Goal: Information Seeking & Learning: Find specific page/section

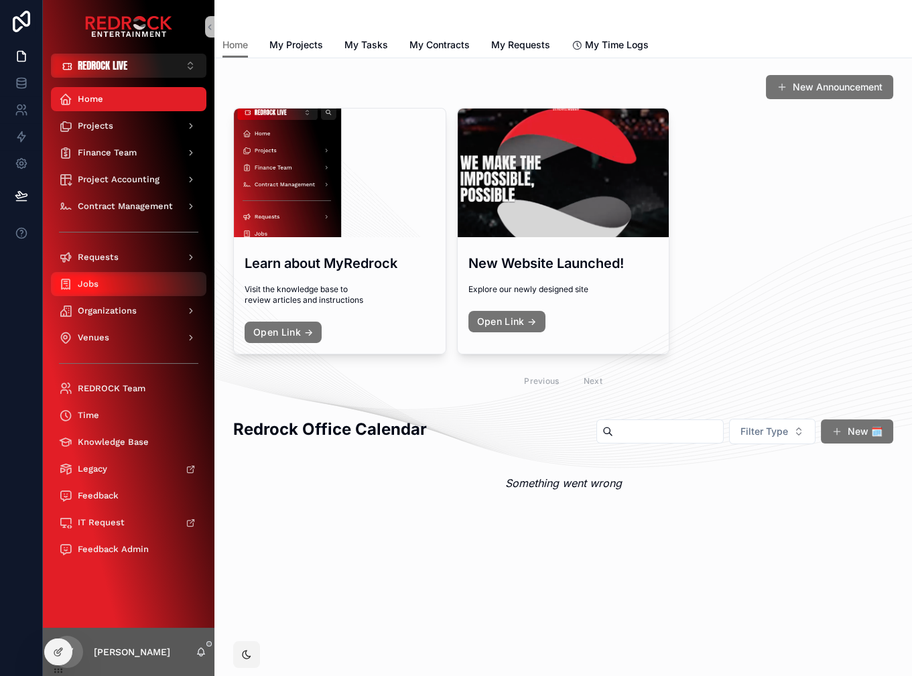
click at [111, 278] on div "Jobs" at bounding box center [128, 284] width 139 height 21
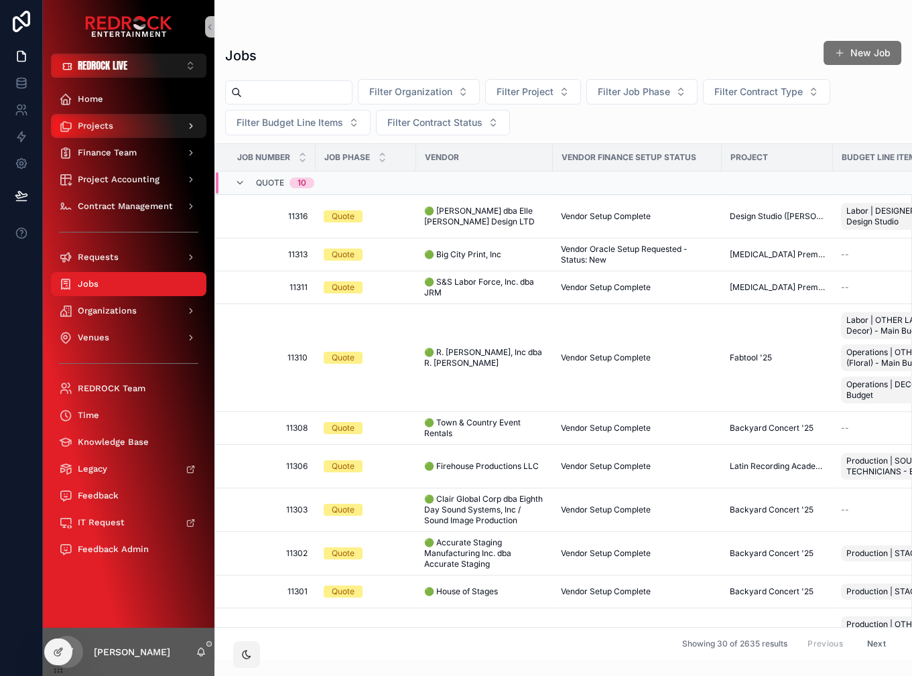
click at [135, 125] on div "Projects" at bounding box center [128, 125] width 139 height 21
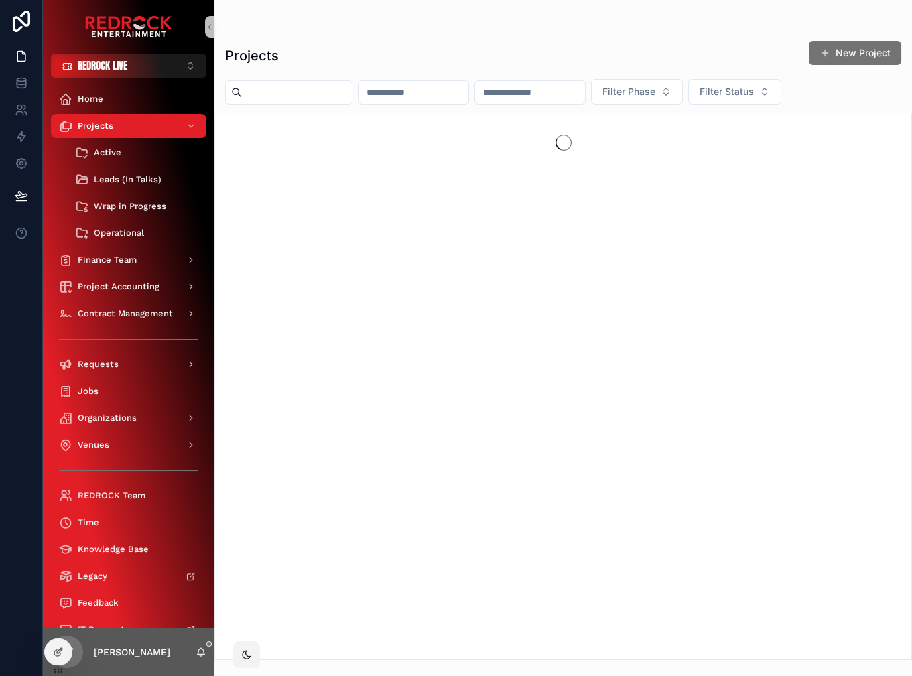
click at [318, 100] on input "scrollable content" at bounding box center [297, 92] width 110 height 19
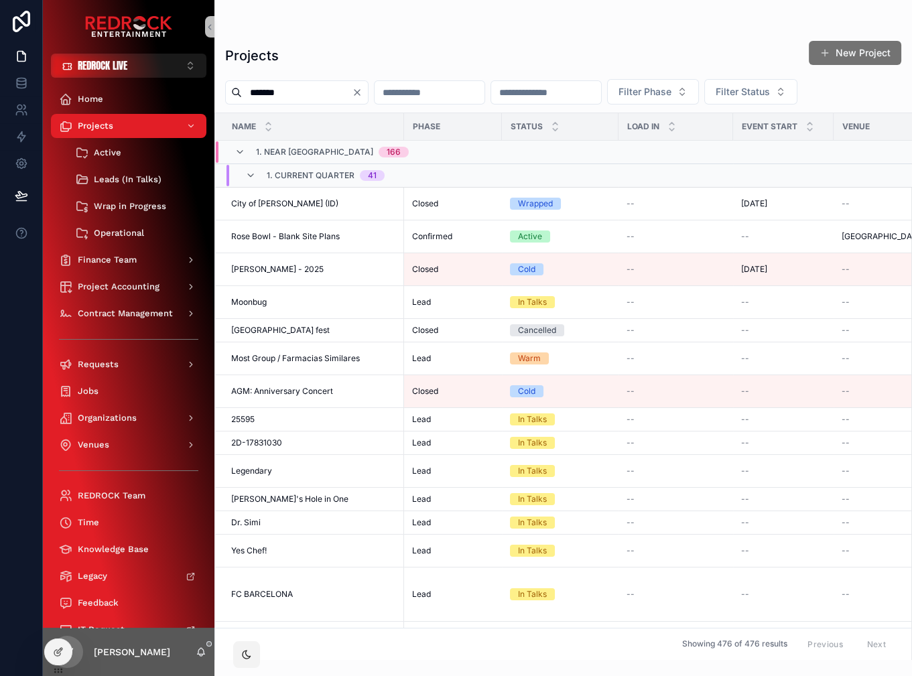
type input "*******"
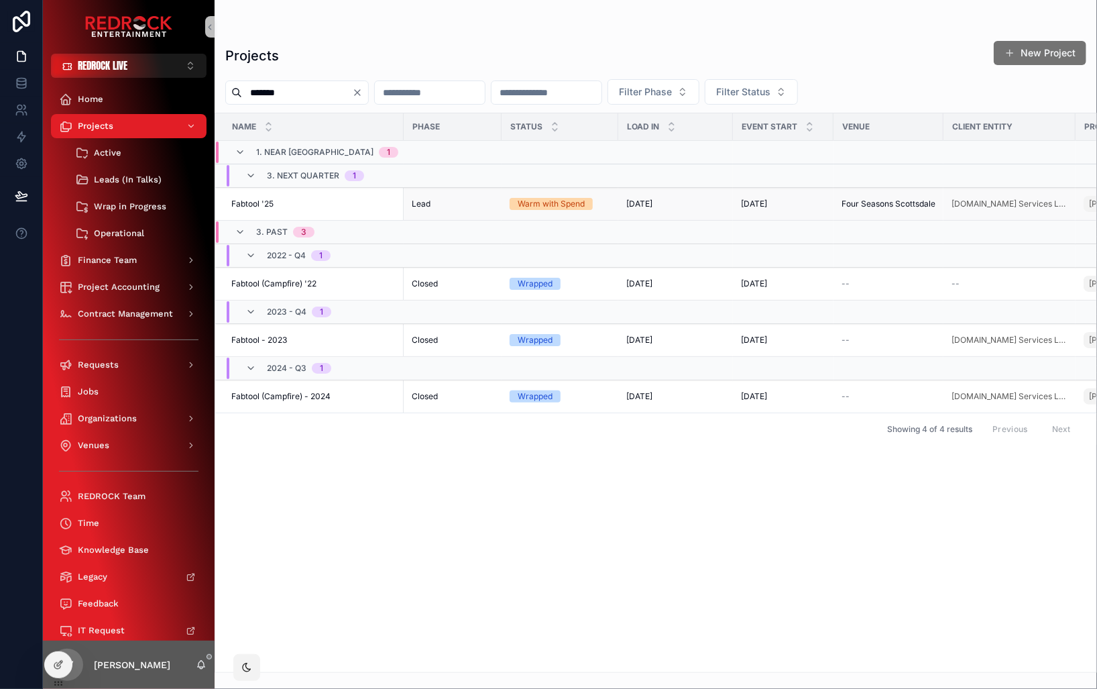
click at [261, 209] on td "Fabtool '25 Fabtool '25" at bounding box center [309, 204] width 188 height 33
click at [253, 205] on span "Fabtool '25" at bounding box center [252, 203] width 42 height 11
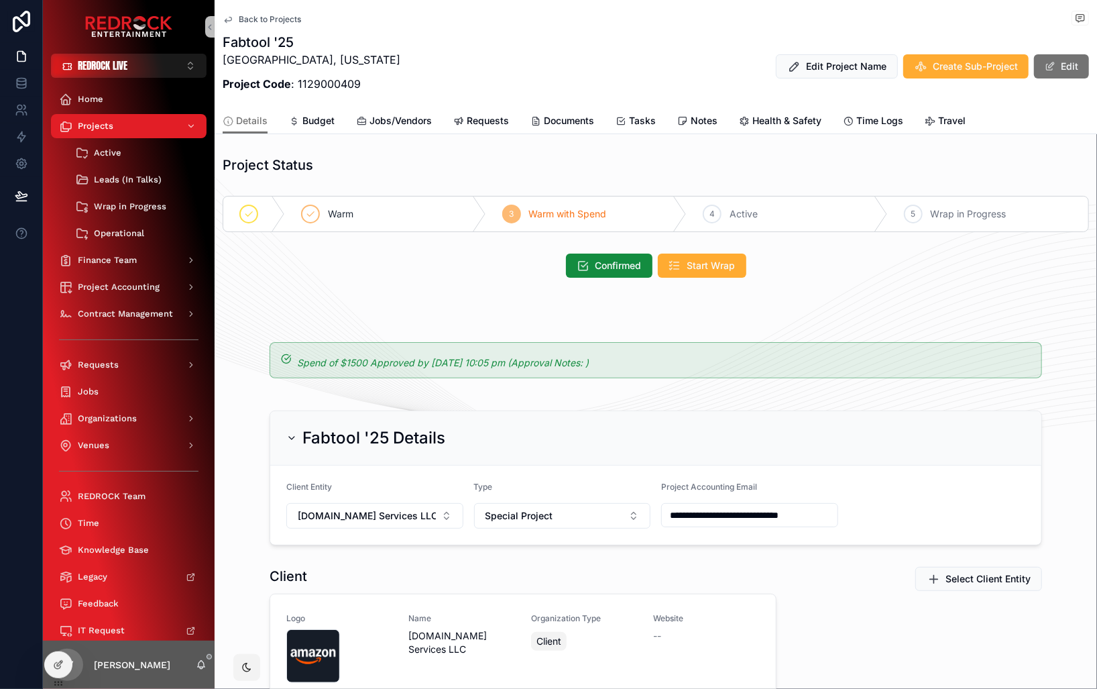
click at [847, 277] on div "Confirmed Start Wrap" at bounding box center [656, 265] width 882 height 35
click at [392, 277] on div "Confirmed Start Wrap" at bounding box center [656, 265] width 882 height 35
click at [390, 118] on span "Jobs/Vendors" at bounding box center [400, 120] width 62 height 13
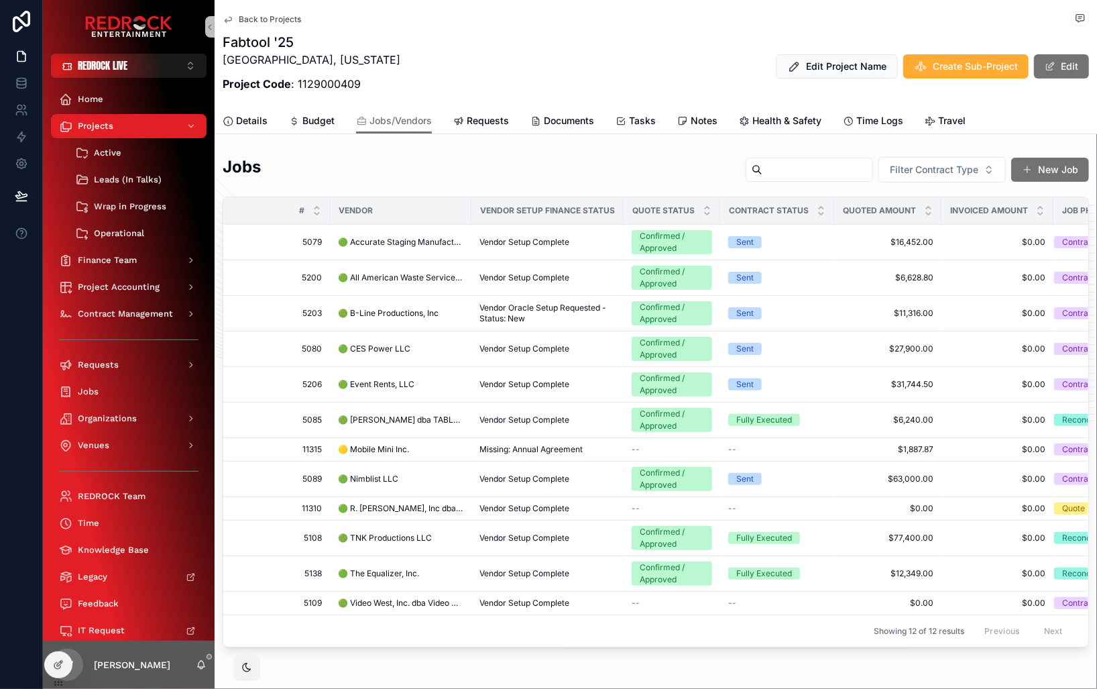
click at [788, 162] on input "scrollable content" at bounding box center [817, 169] width 110 height 19
click at [801, 168] on input "**********" at bounding box center [801, 169] width 110 height 19
type input "******"
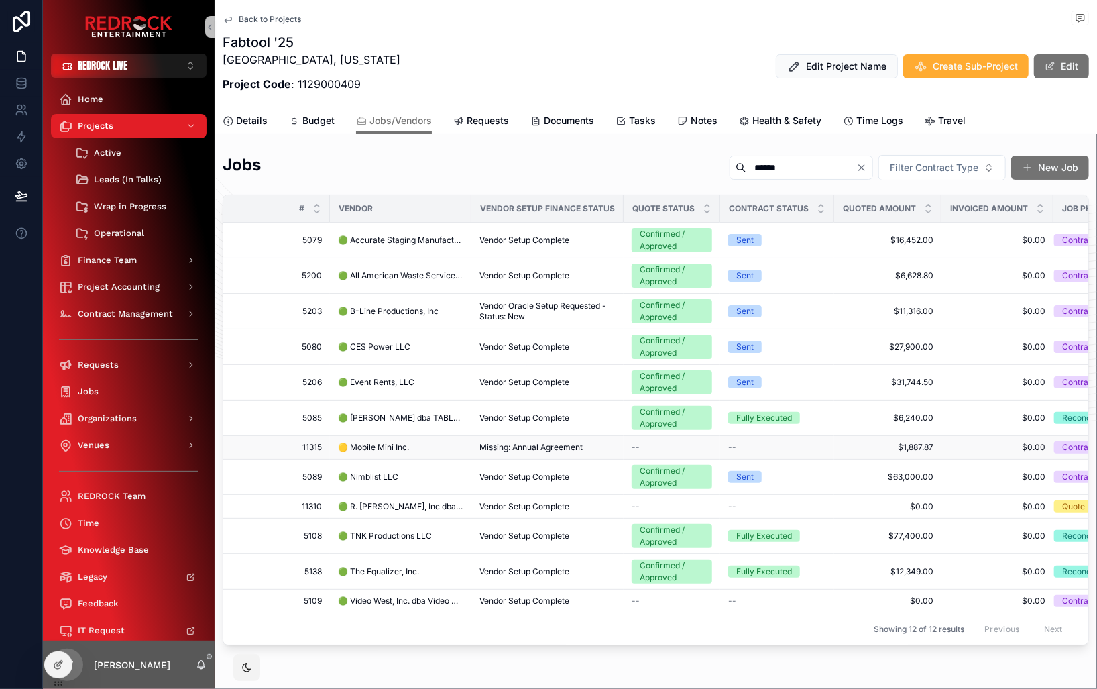
click at [387, 448] on span "🟡 Mobile Mini Inc." at bounding box center [373, 447] width 71 height 11
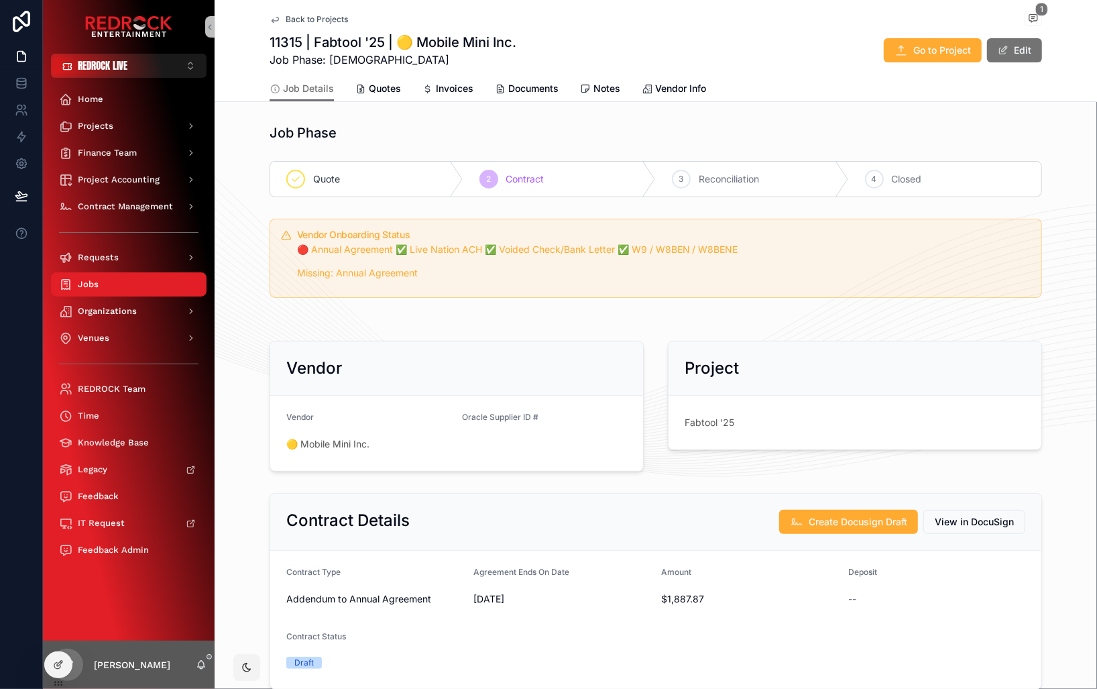
click at [541, 131] on div "Job Phase" at bounding box center [457, 132] width 374 height 19
click at [520, 92] on span "Documents" at bounding box center [533, 88] width 50 height 13
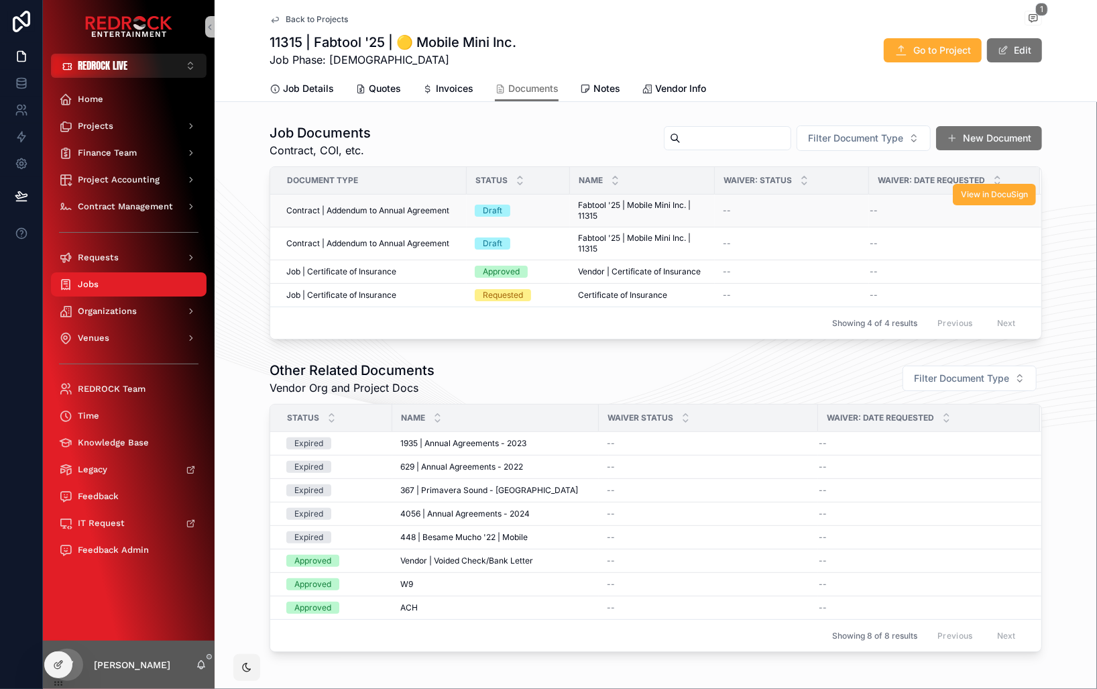
click at [422, 208] on span "Contract | Addendum to Annual Agreement" at bounding box center [367, 210] width 163 height 11
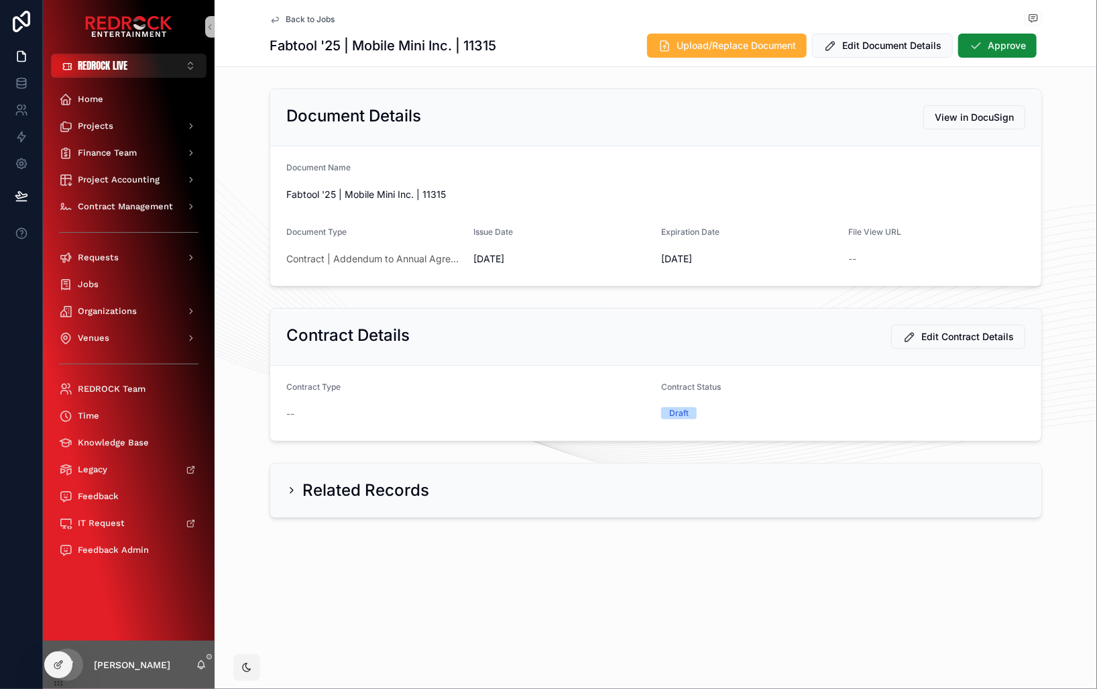
click at [316, 15] on span "Back to Jobs" at bounding box center [310, 19] width 49 height 11
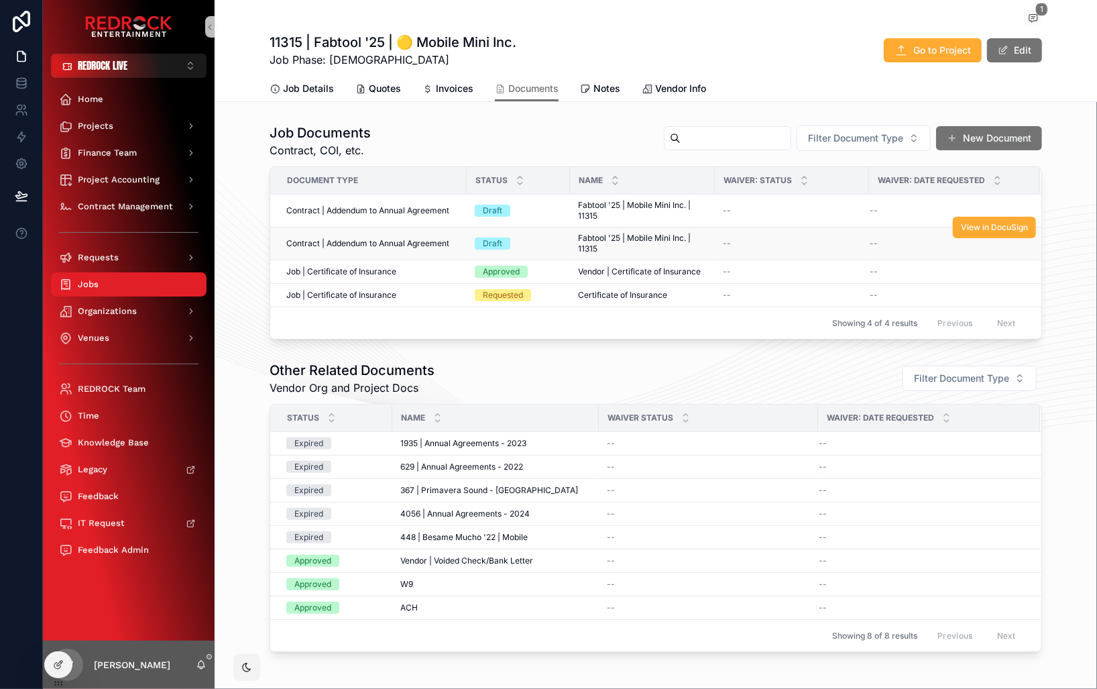
click at [361, 244] on span "Contract | Addendum to Annual Agreement" at bounding box center [367, 243] width 163 height 11
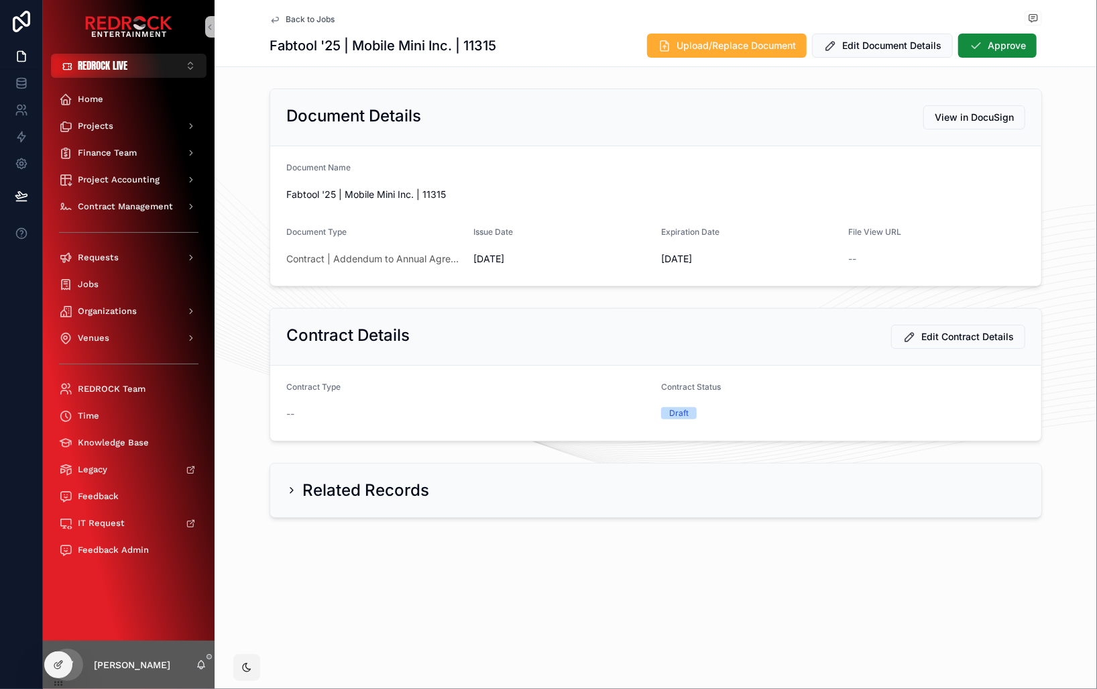
click at [310, 19] on span "Back to Jobs" at bounding box center [310, 19] width 49 height 11
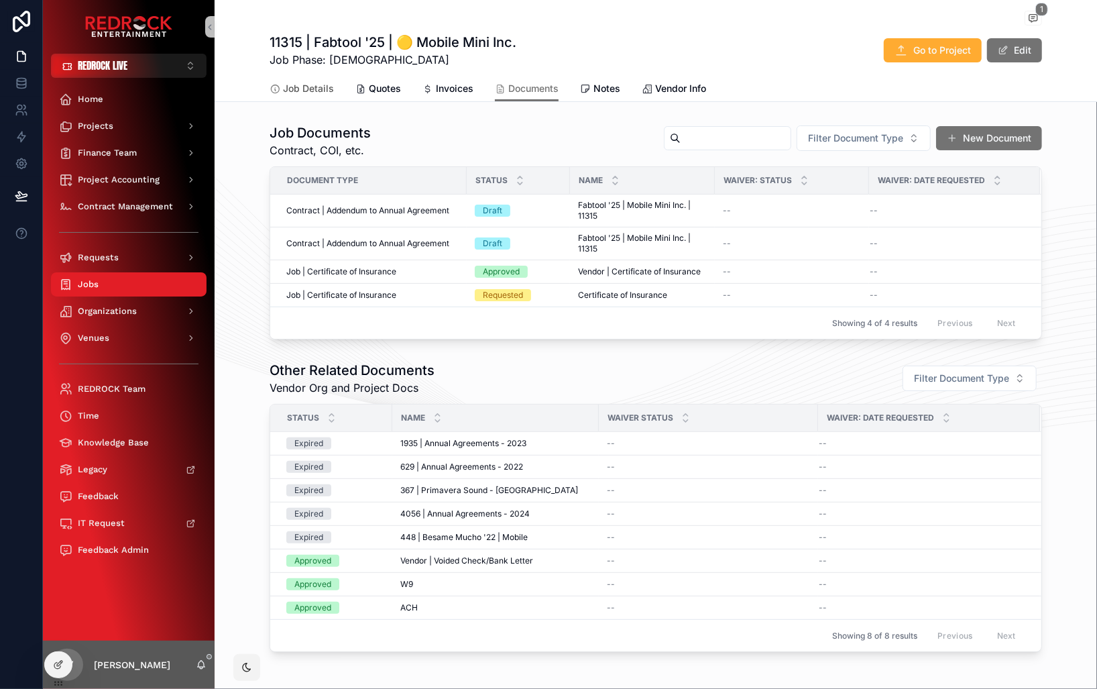
click at [325, 89] on span "Job Details" at bounding box center [308, 88] width 51 height 13
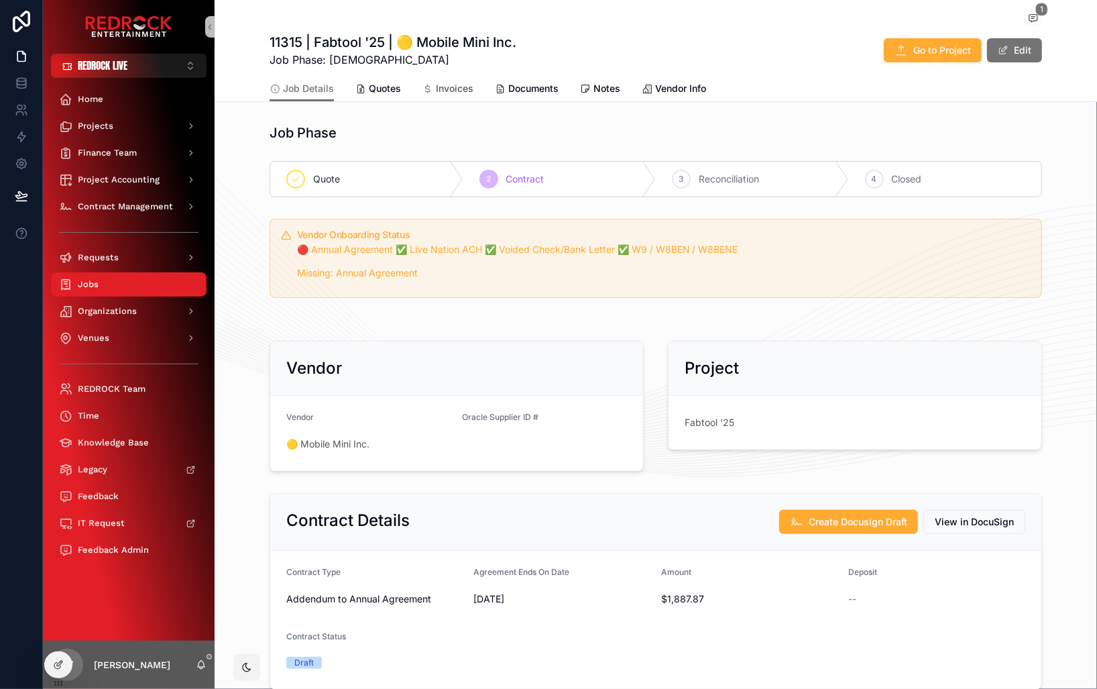
click at [457, 93] on span "Invoices" at bounding box center [455, 88] width 38 height 13
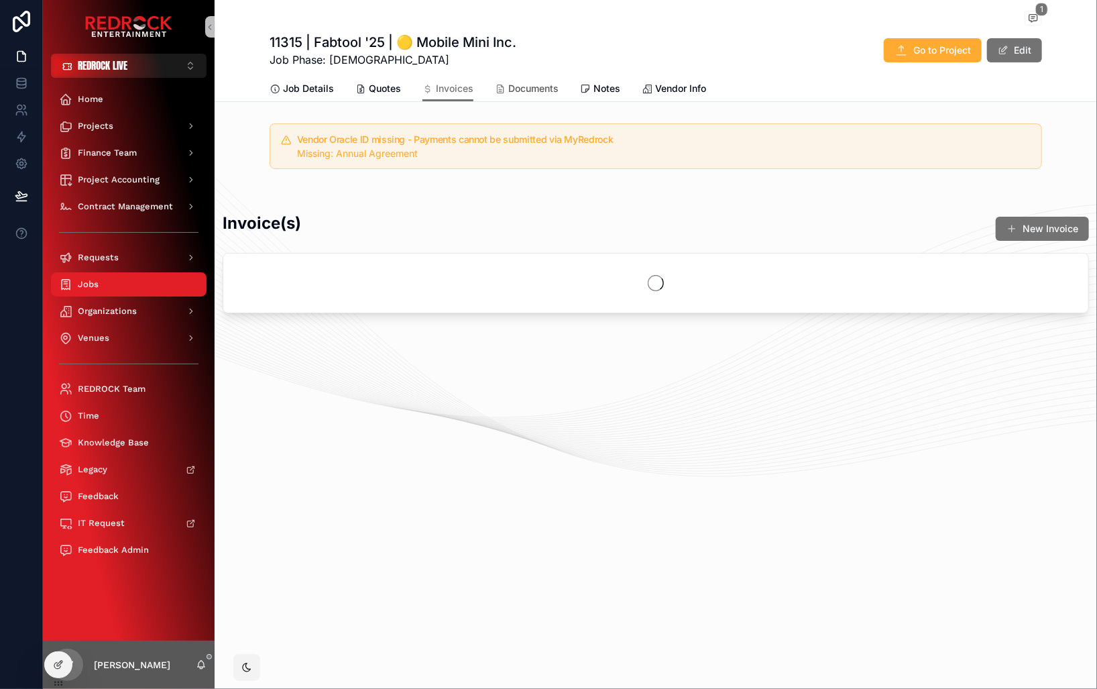
click at [528, 88] on span "Documents" at bounding box center [533, 88] width 50 height 13
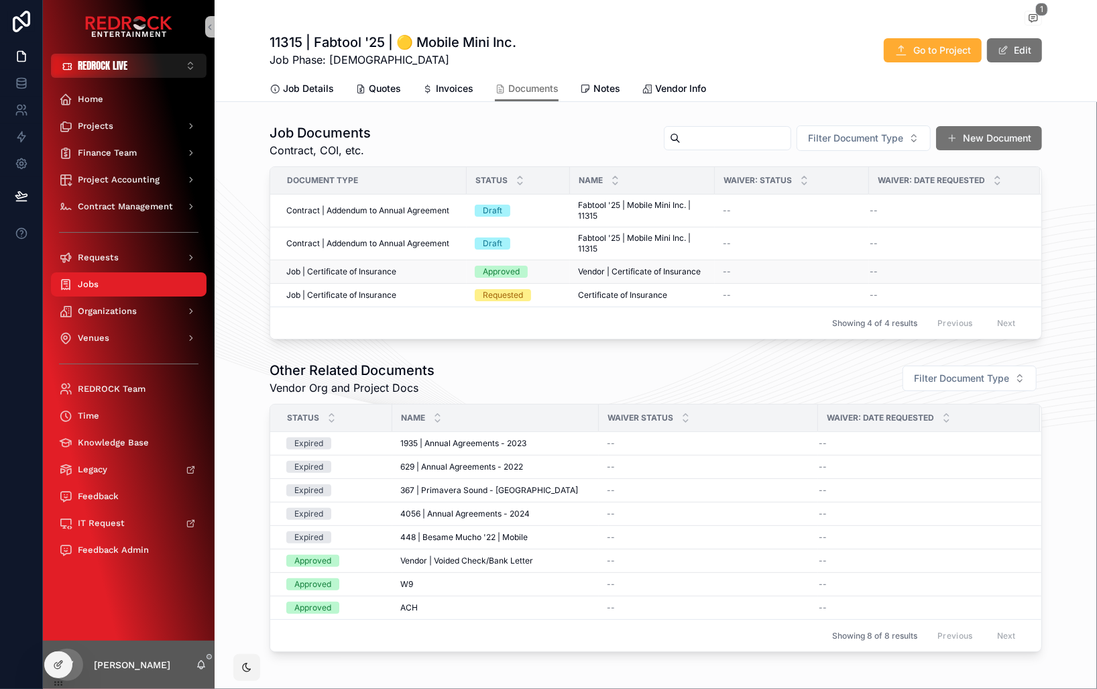
click at [374, 271] on span "Job | Certificate of Insurance" at bounding box center [341, 271] width 110 height 11
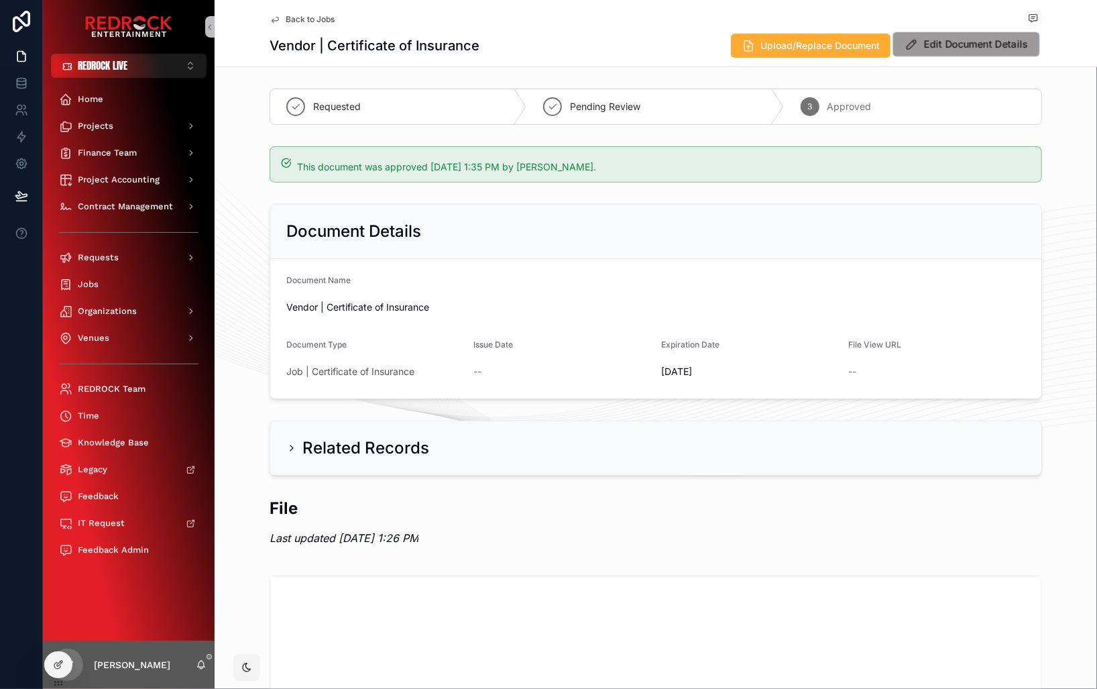
click at [912, 36] on button "Edit Document Details" at bounding box center [966, 44] width 148 height 25
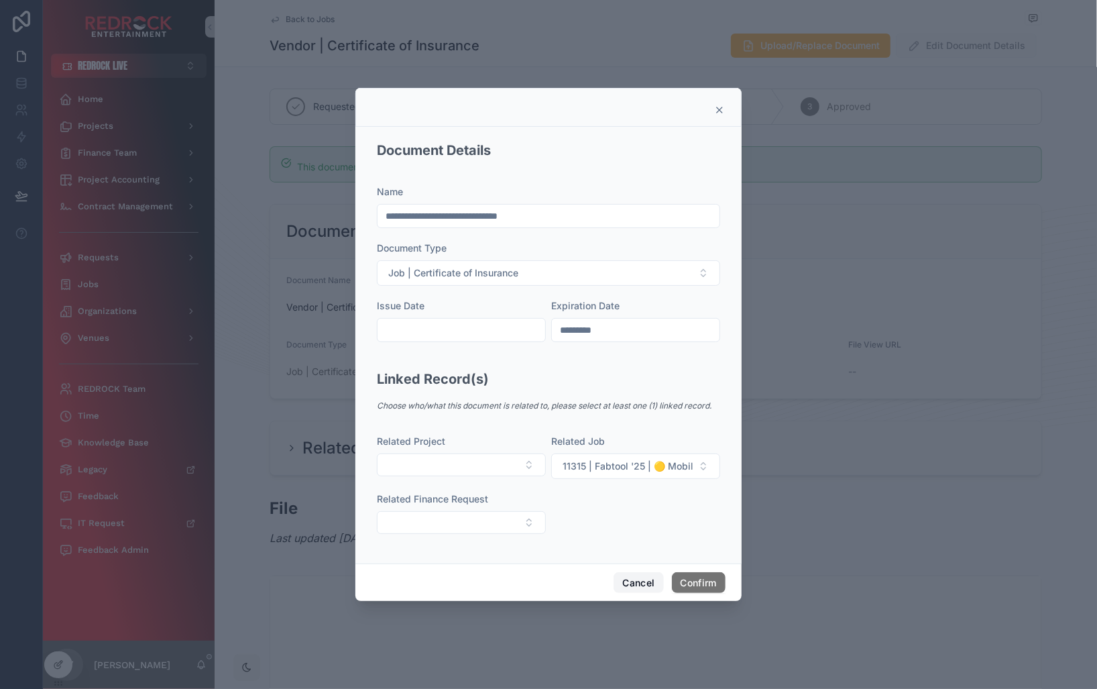
click at [652, 582] on button "Cancel" at bounding box center [638, 582] width 50 height 21
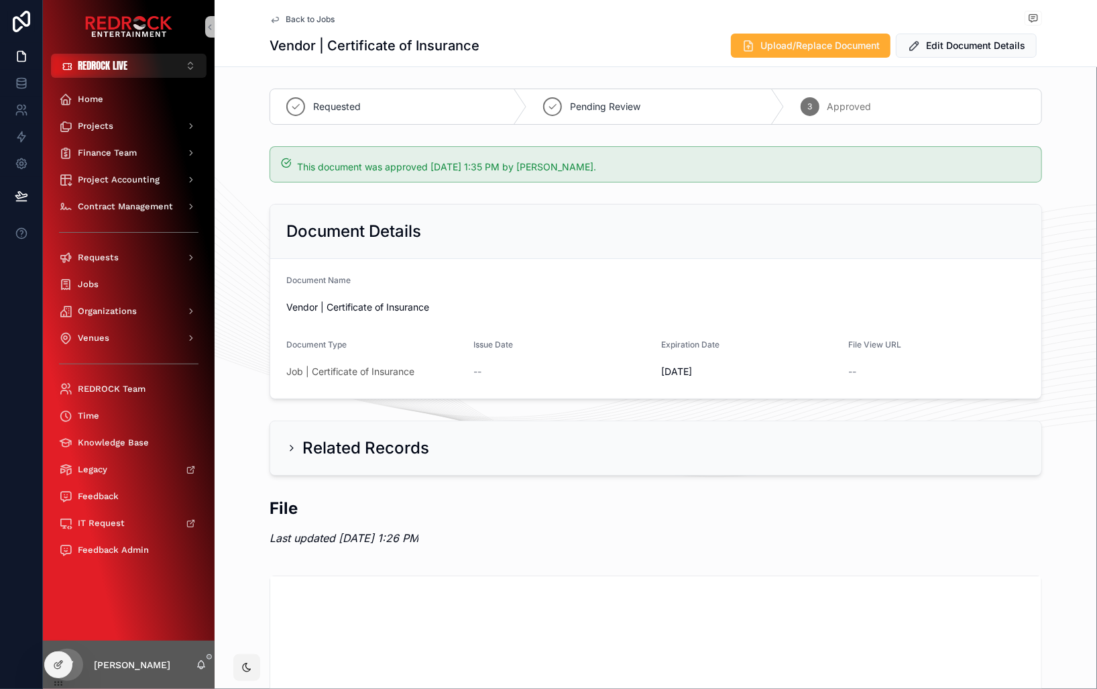
click at [536, 497] on div "File Last updated [DATE] 1:26 PM" at bounding box center [656, 525] width 772 height 57
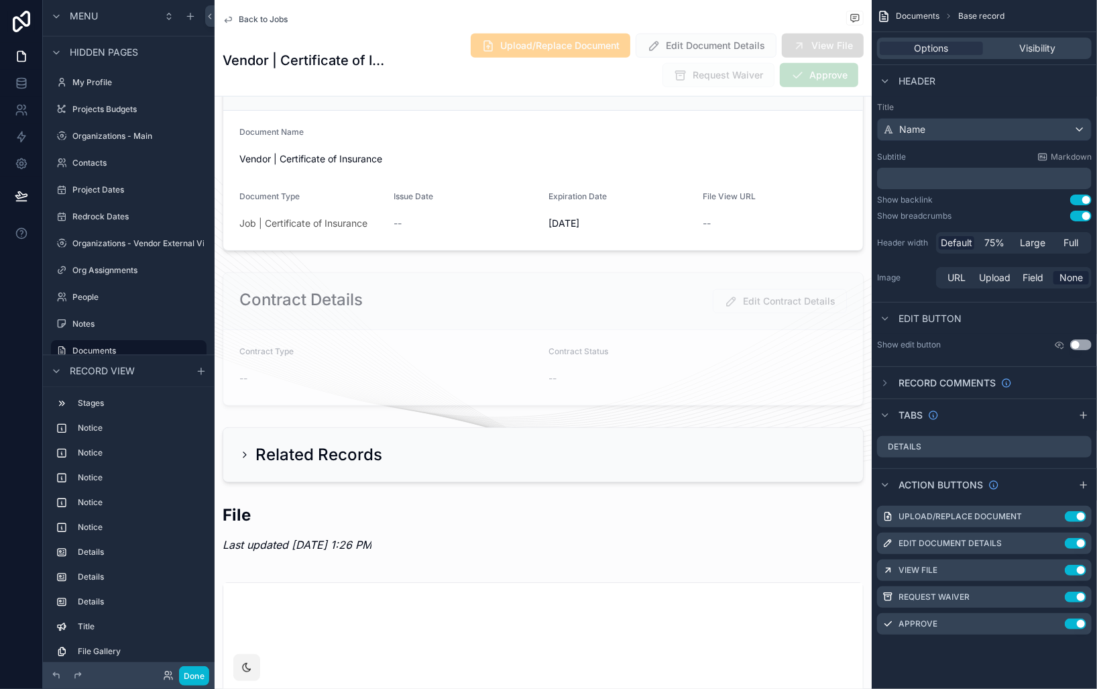
scroll to position [457, 0]
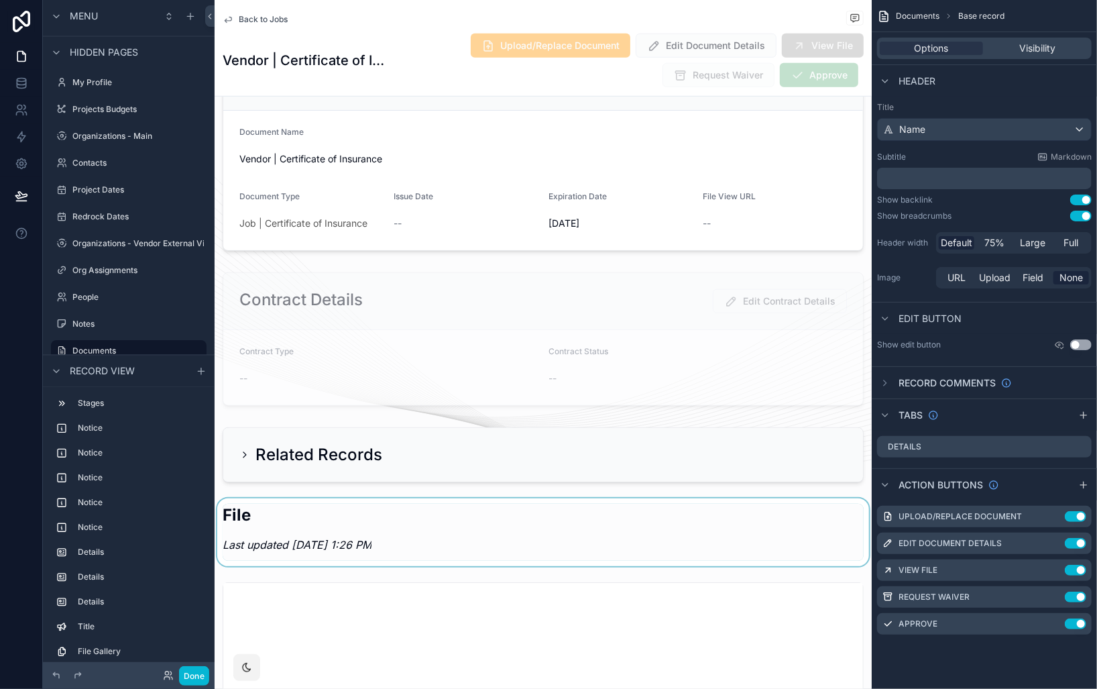
click at [430, 522] on div "scrollable content" at bounding box center [543, 532] width 657 height 68
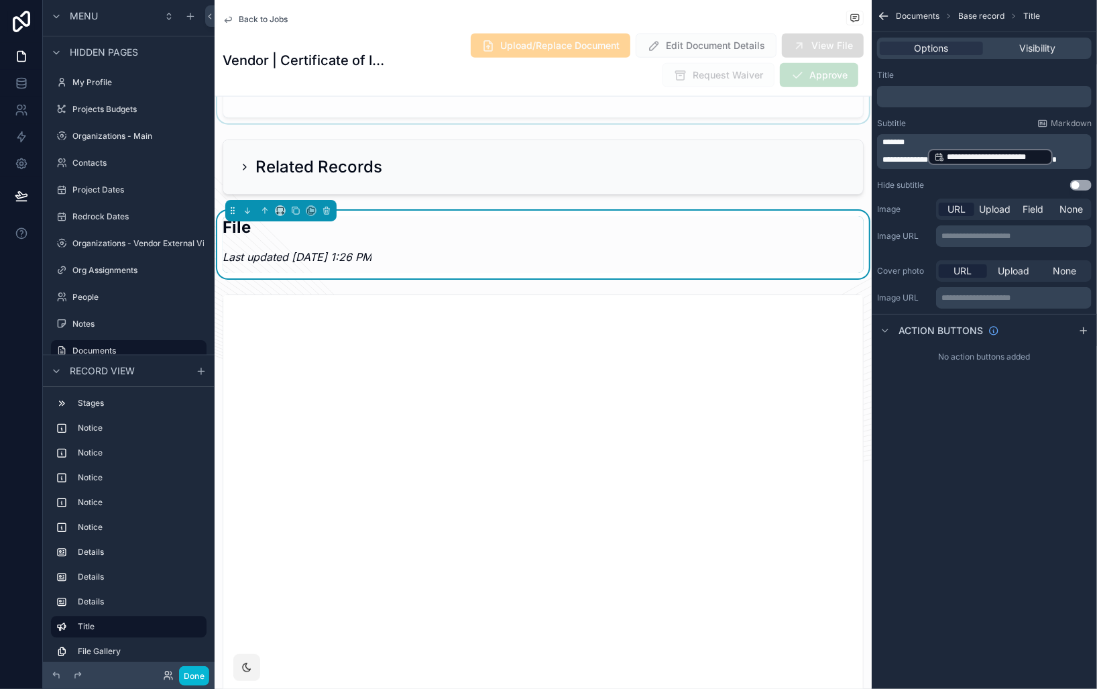
scroll to position [750, 0]
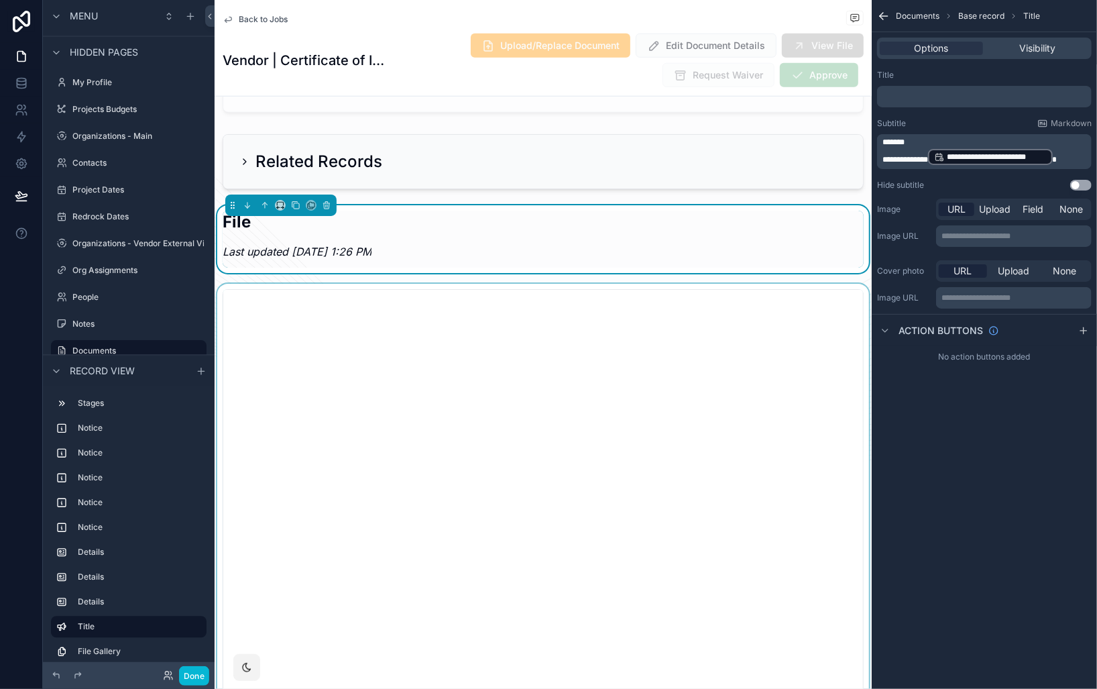
click at [785, 284] on div "scrollable content" at bounding box center [543, 547] width 657 height 527
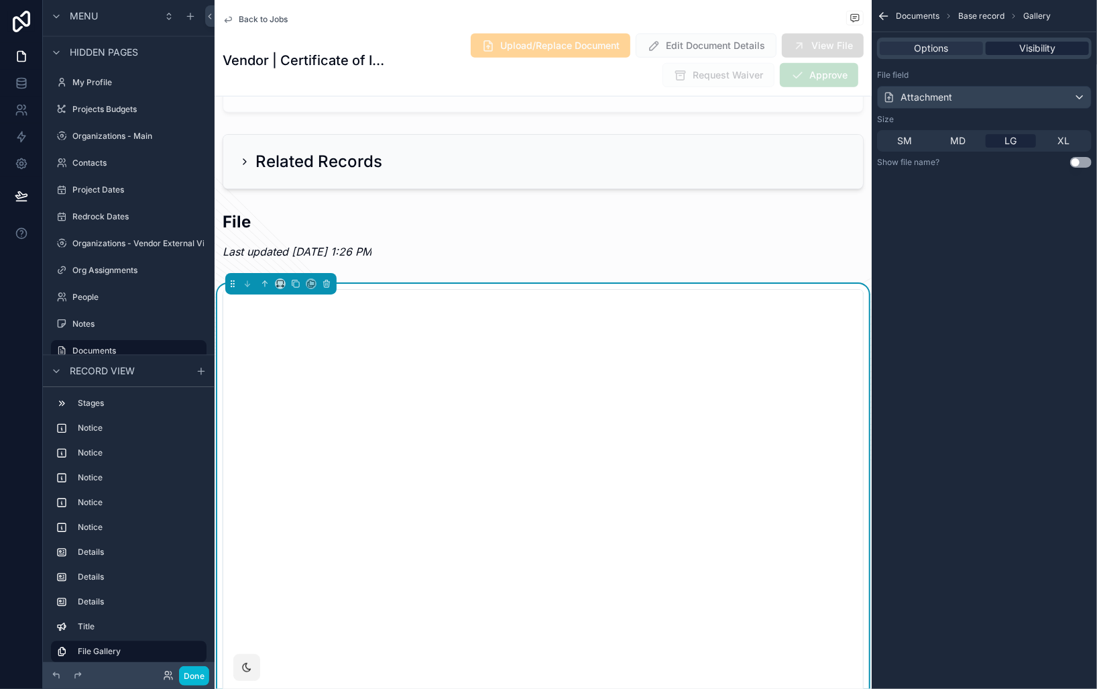
click at [912, 48] on span "Visibility" at bounding box center [1037, 48] width 36 height 13
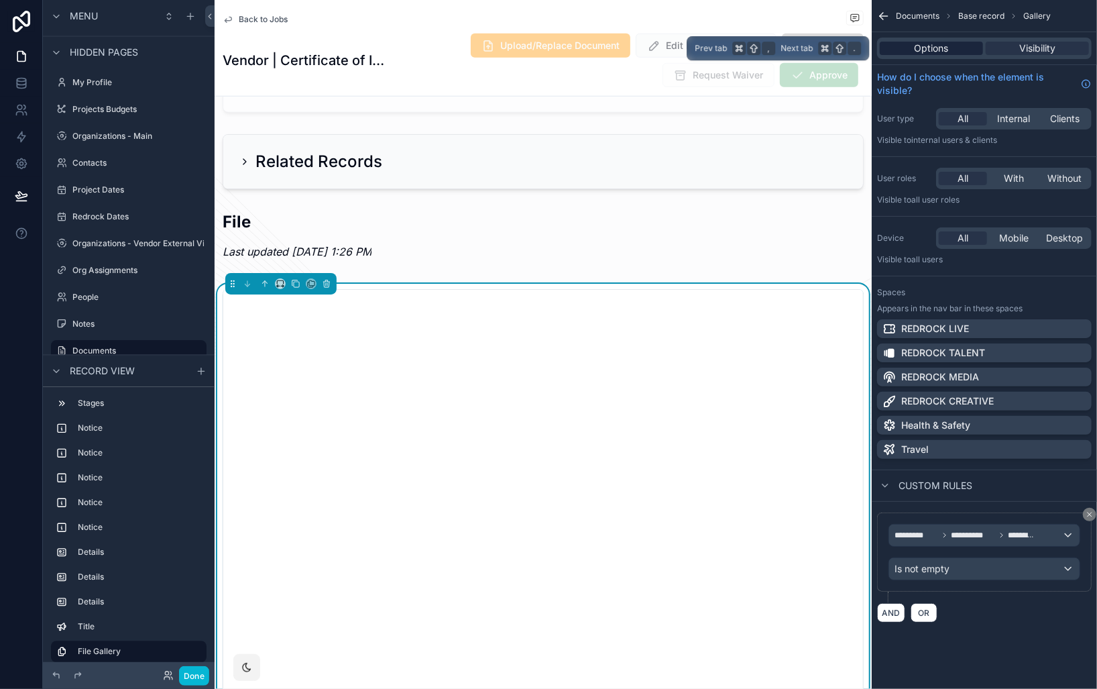
click at [912, 50] on div "Options" at bounding box center [931, 48] width 103 height 13
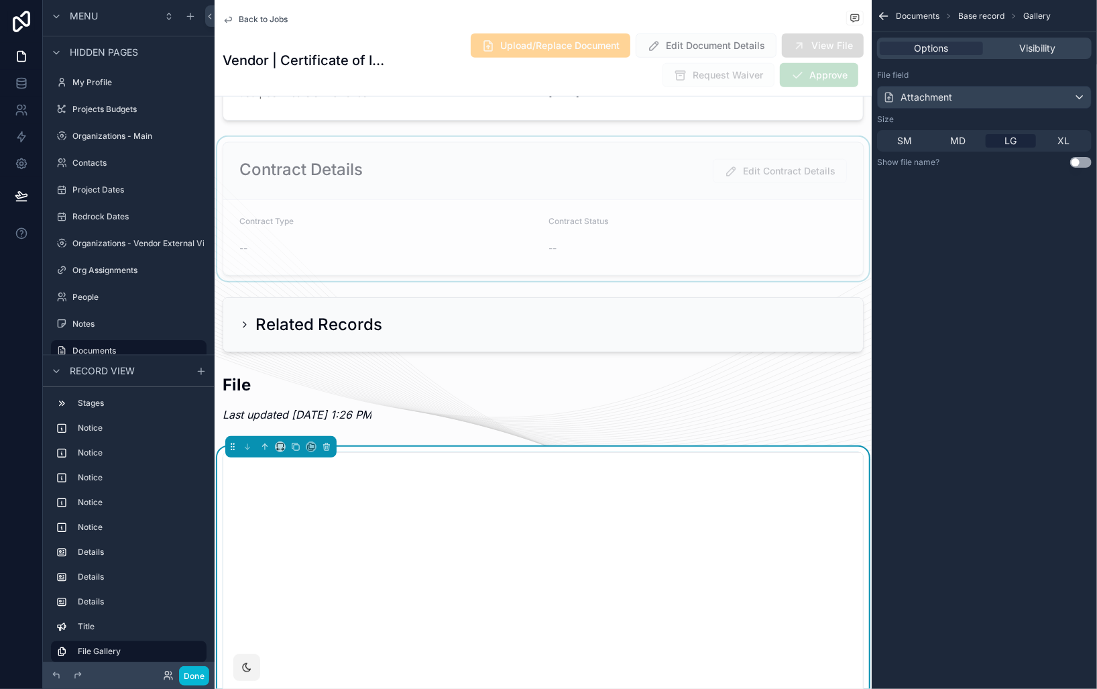
scroll to position [581, 0]
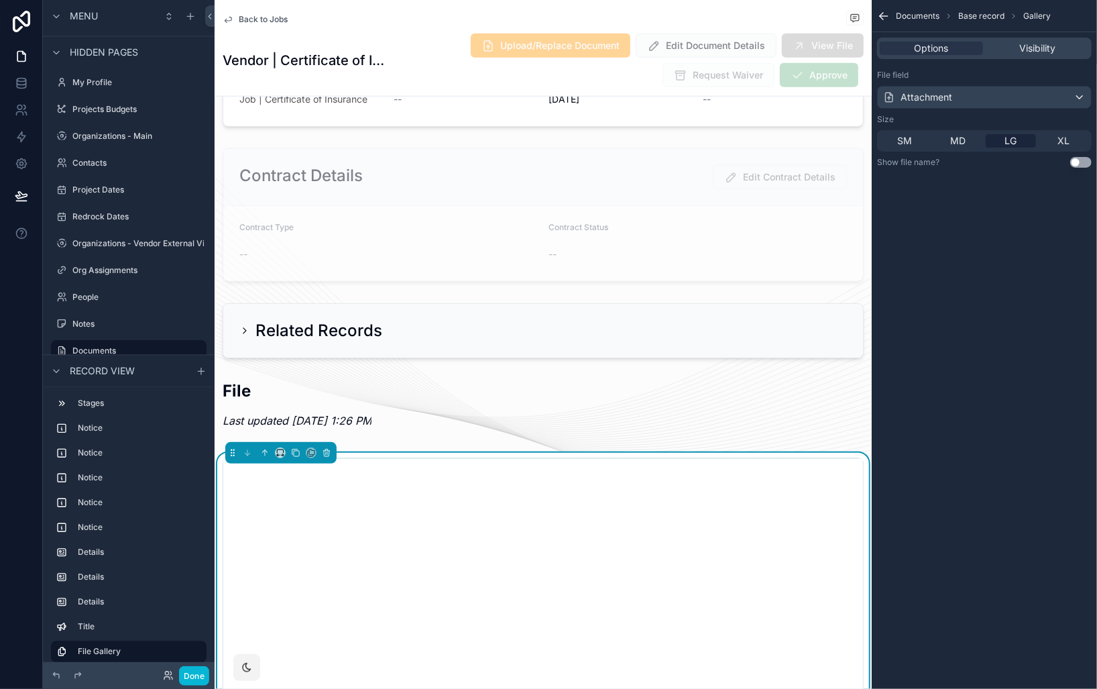
click at [885, 17] on icon "scrollable content" at bounding box center [883, 15] width 13 height 13
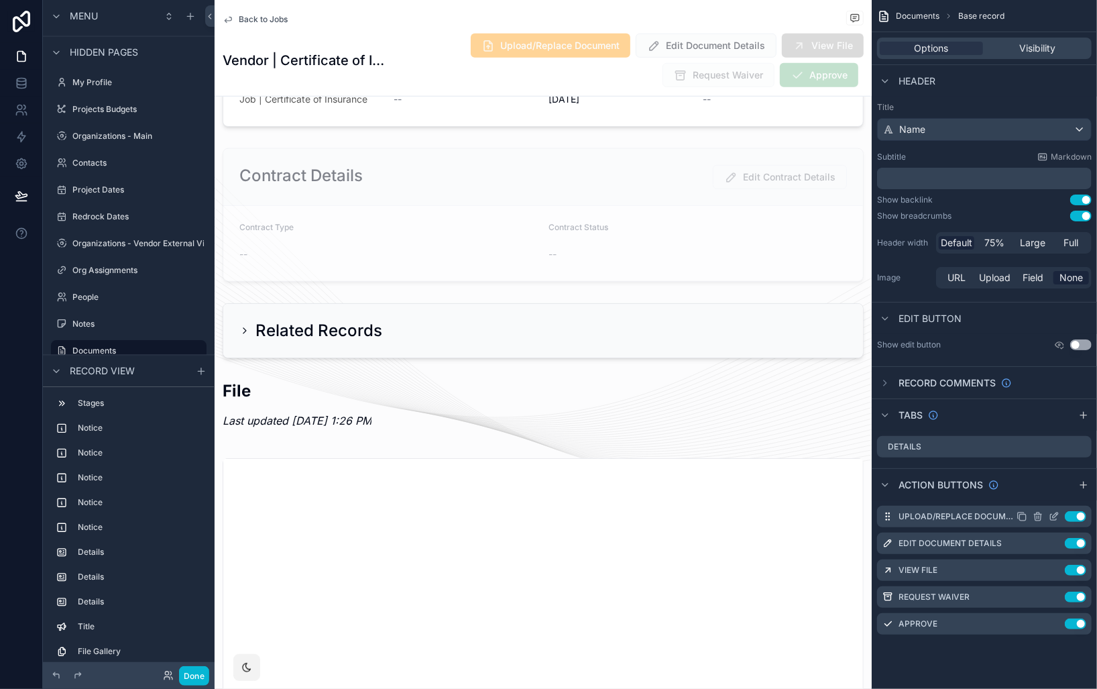
click at [912, 514] on icon "scrollable content" at bounding box center [1055, 514] width 5 height 5
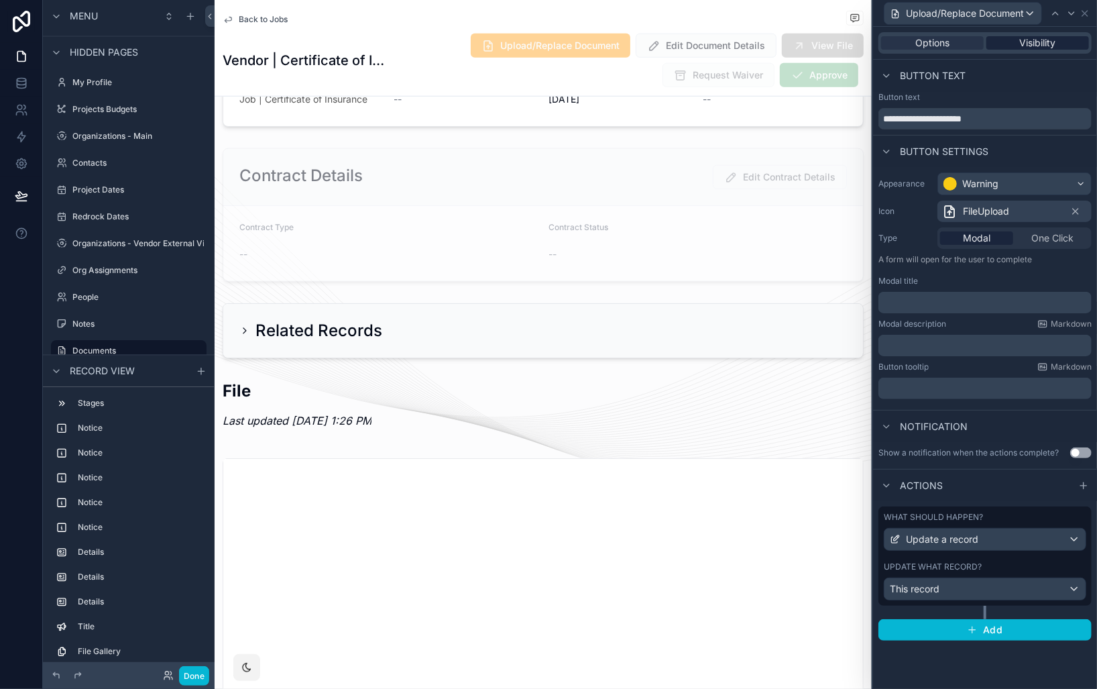
click at [912, 43] on span "Visibility" at bounding box center [1038, 42] width 36 height 13
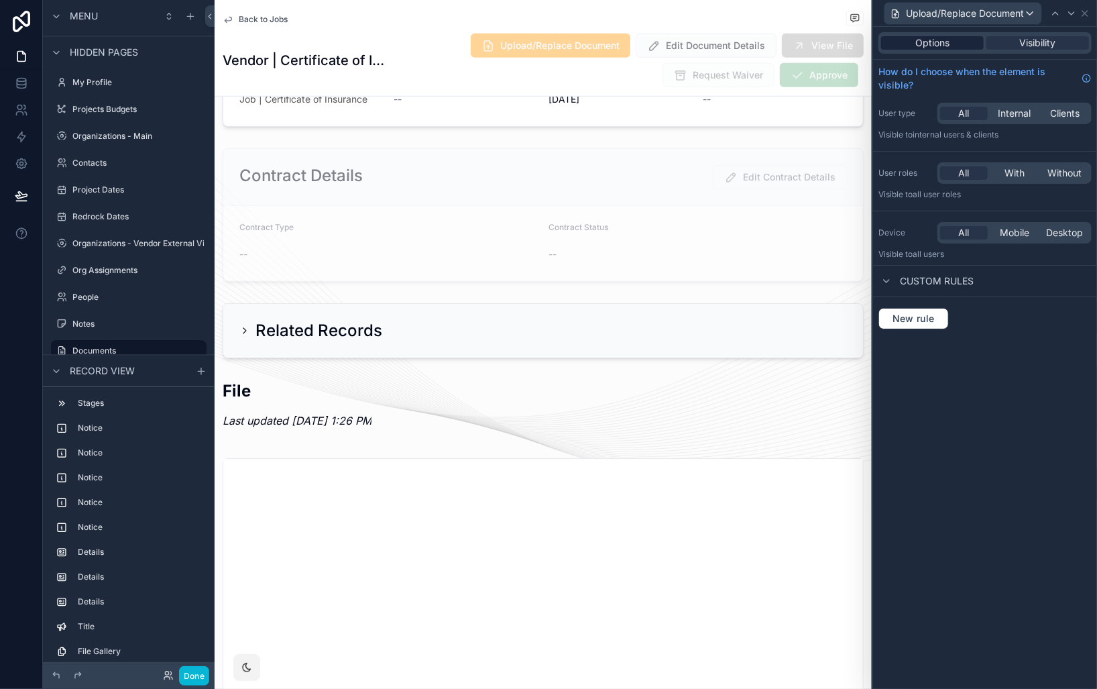
click at [912, 39] on span "Options" at bounding box center [932, 42] width 34 height 13
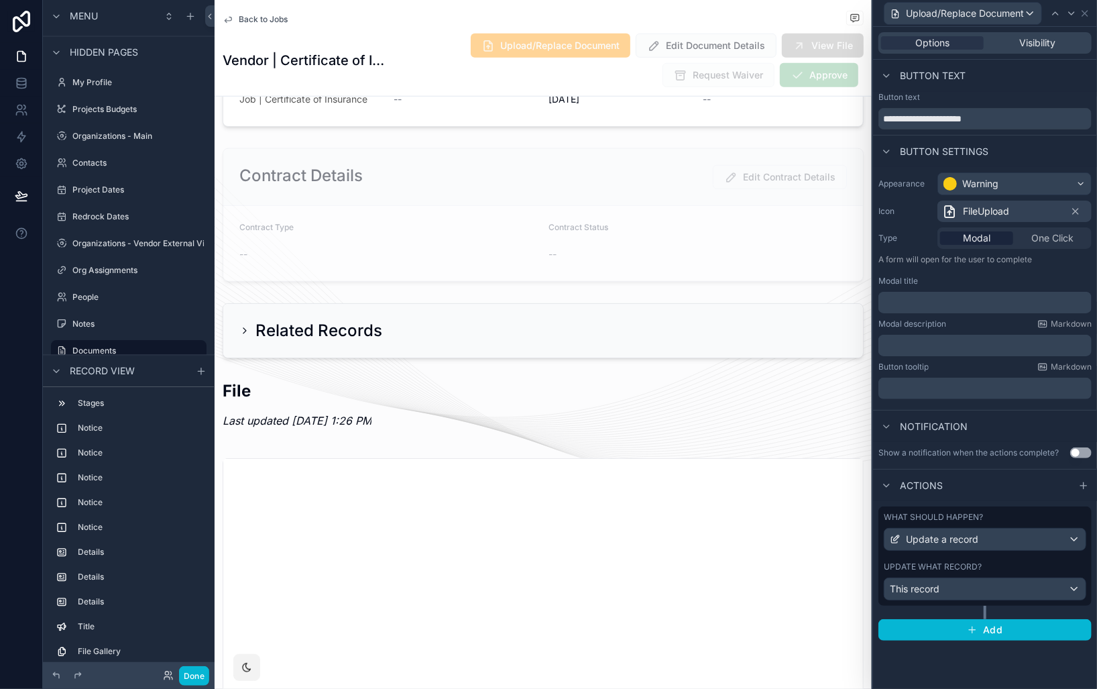
click at [912, 519] on div "What should happen?" at bounding box center [985, 517] width 202 height 11
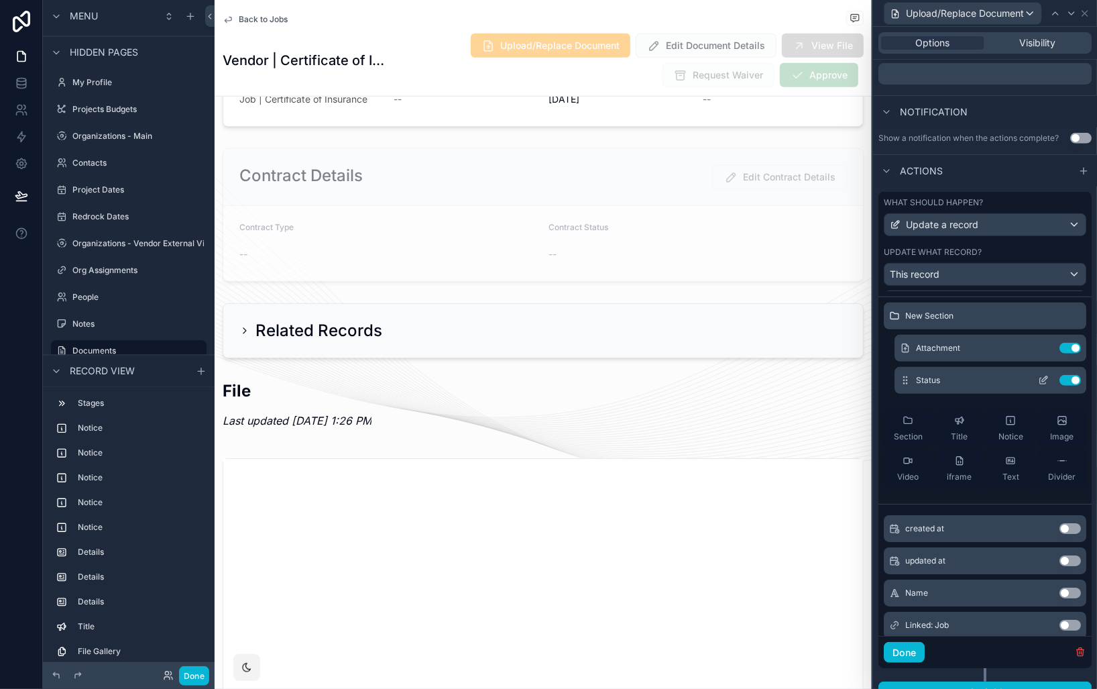
scroll to position [29, 0]
click at [912, 378] on icon at bounding box center [1043, 377] width 11 height 11
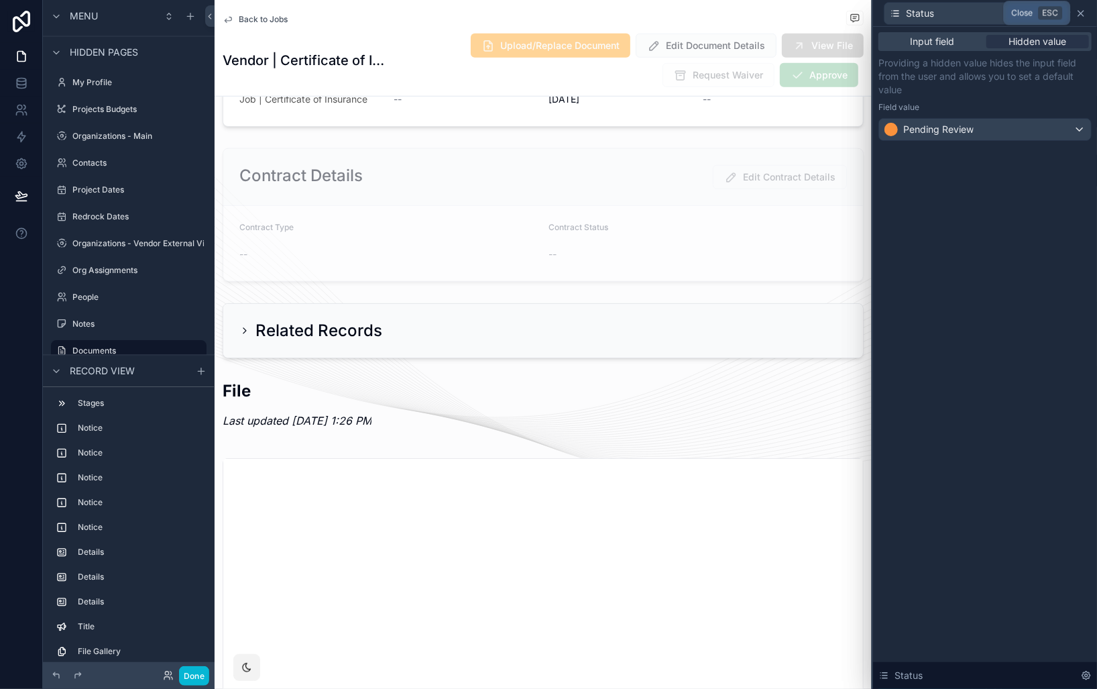
click at [912, 18] on icon at bounding box center [1080, 13] width 11 height 11
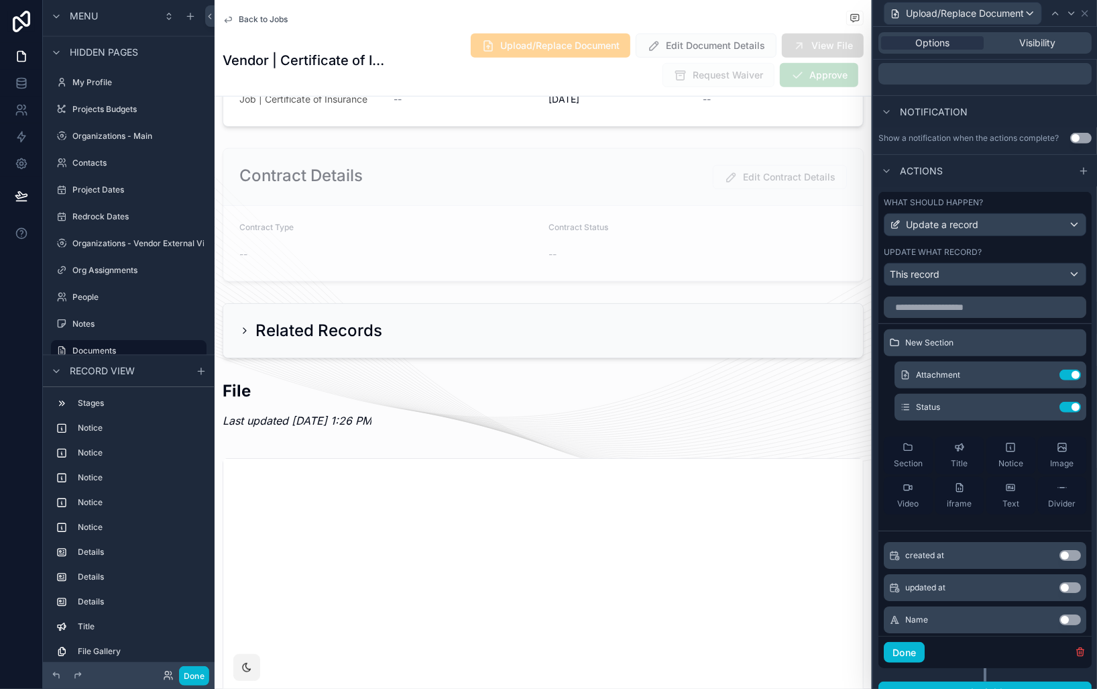
scroll to position [0, 0]
click at [912, 51] on div "Options Visibility" at bounding box center [984, 42] width 213 height 21
click at [912, 45] on span "Visibility" at bounding box center [1038, 42] width 36 height 13
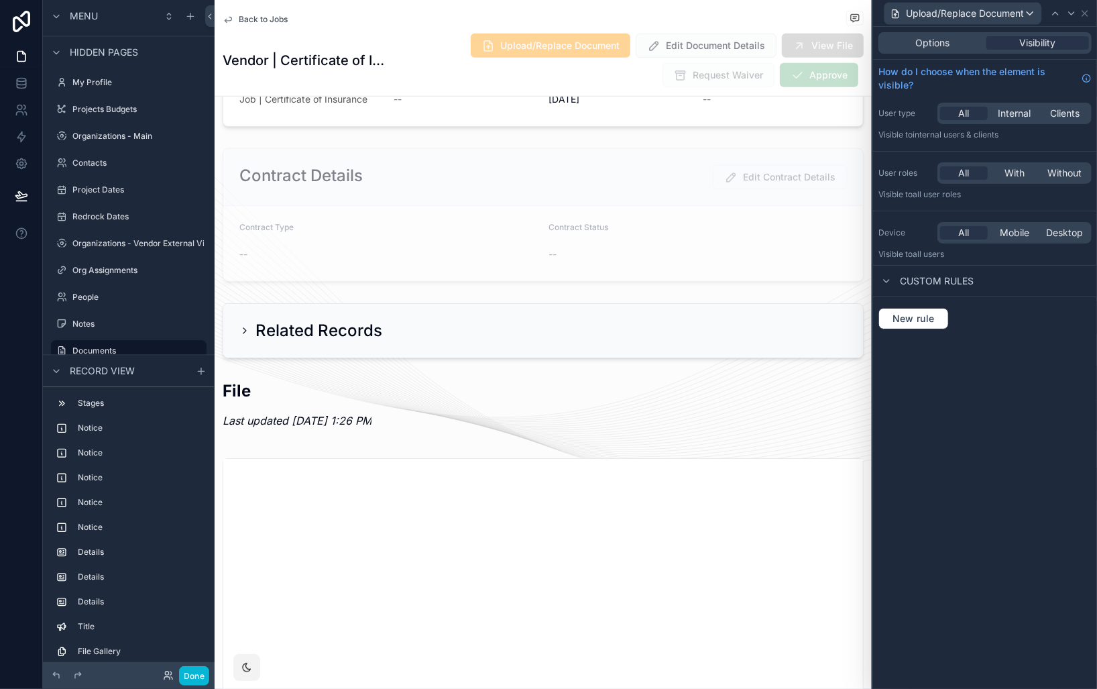
click at [278, 23] on span "Back to Jobs" at bounding box center [263, 19] width 49 height 11
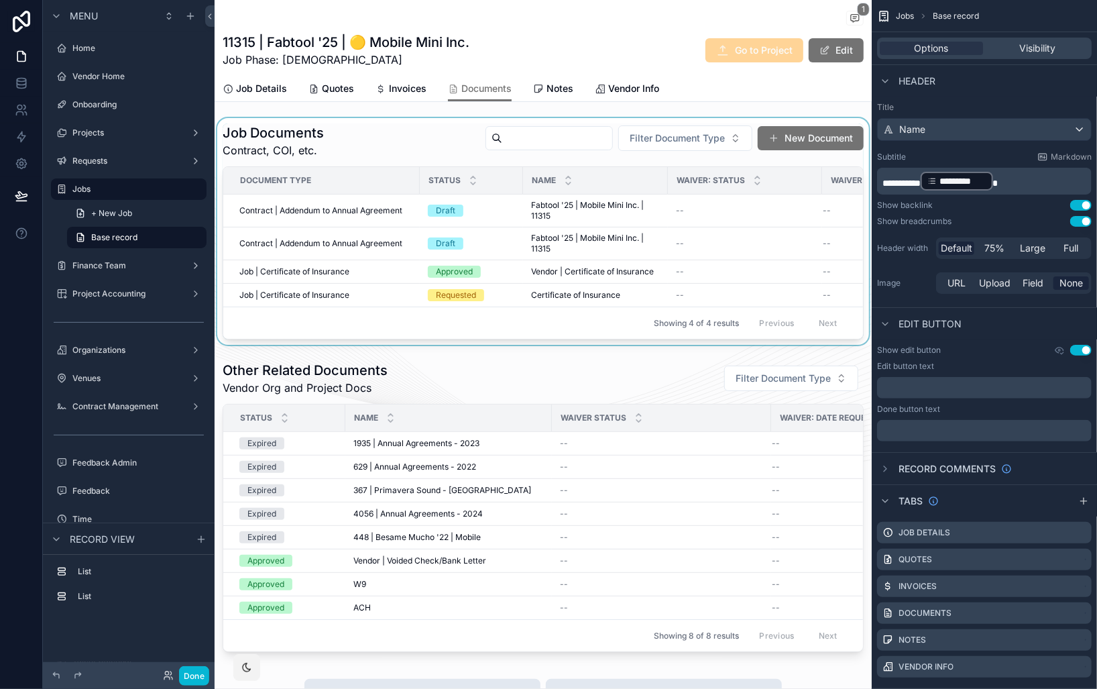
click at [355, 239] on div "scrollable content" at bounding box center [543, 231] width 657 height 227
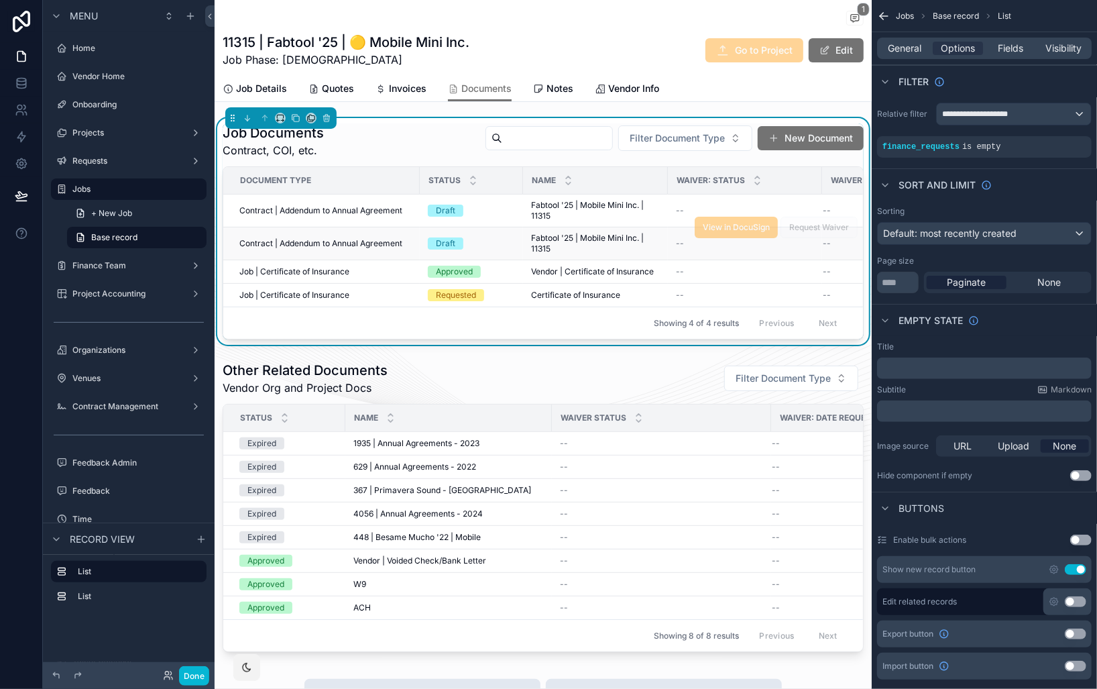
click at [329, 241] on span "Contract | Addendum to Annual Agreement" at bounding box center [320, 243] width 163 height 11
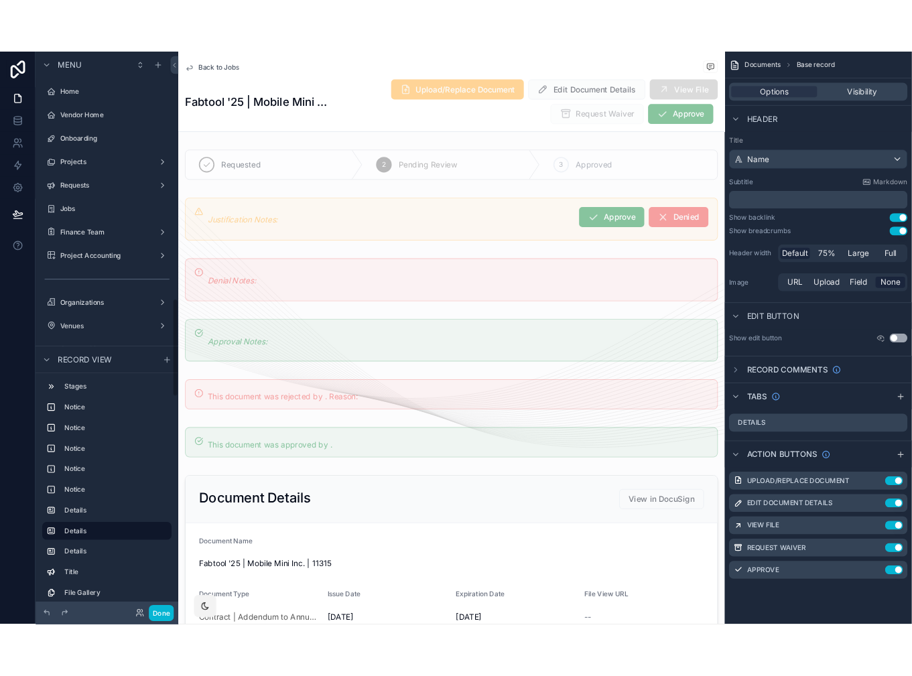
scroll to position [1686, 0]
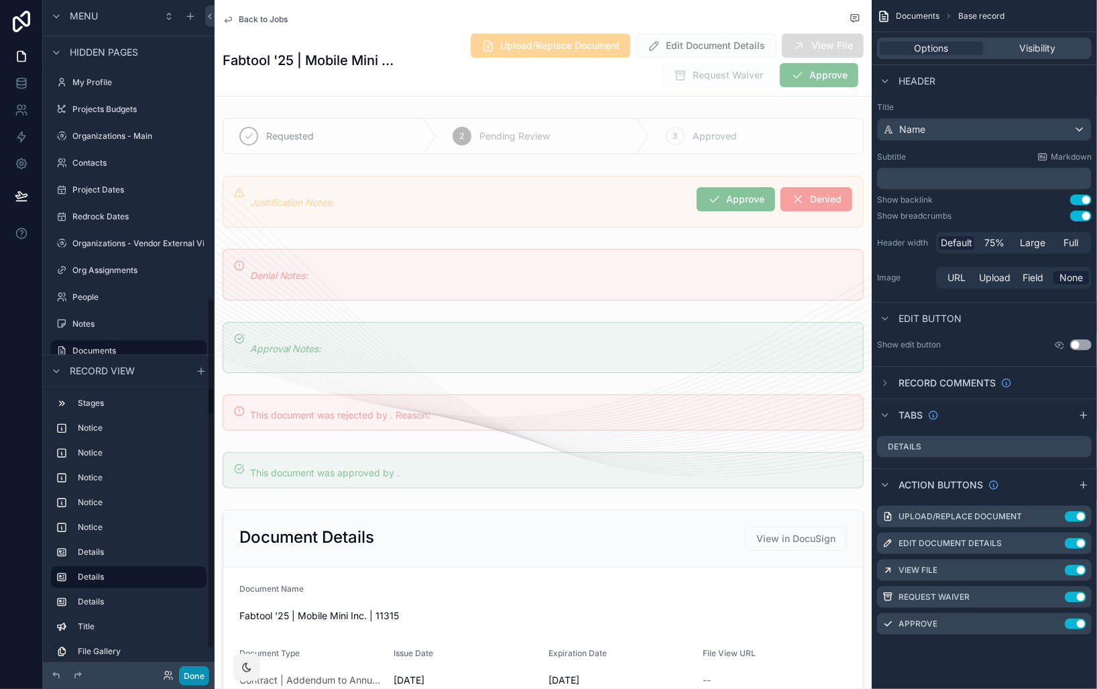
click at [188, 671] on button "Done" at bounding box center [194, 675] width 30 height 19
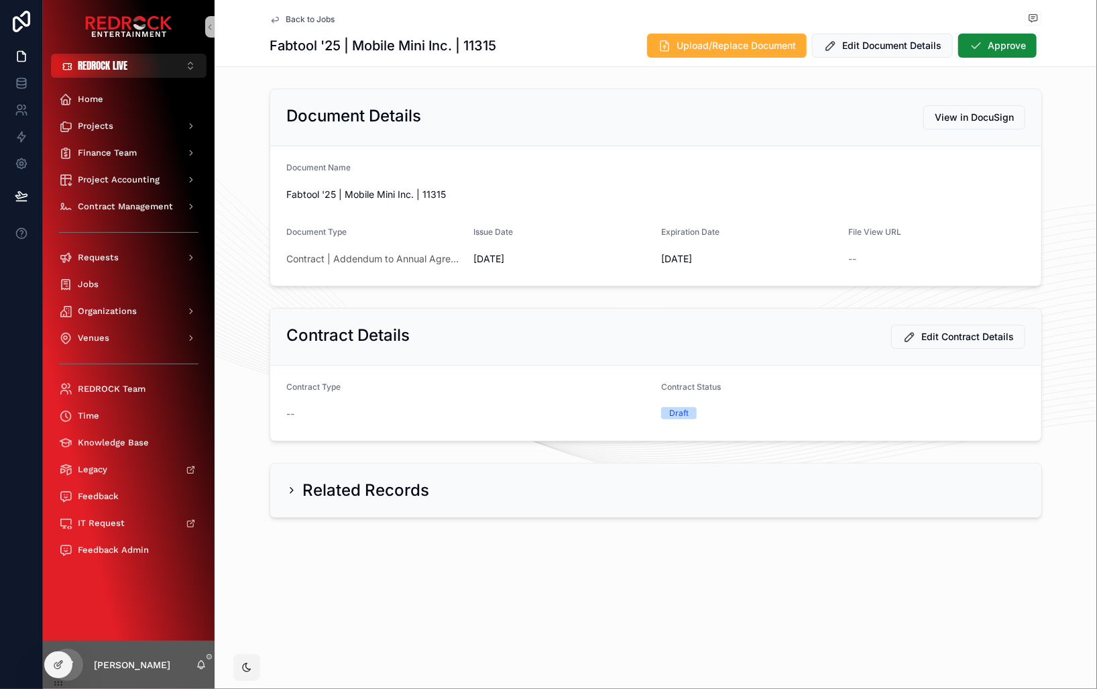
click at [571, 113] on div "Document Details View in DocuSign" at bounding box center [655, 117] width 739 height 24
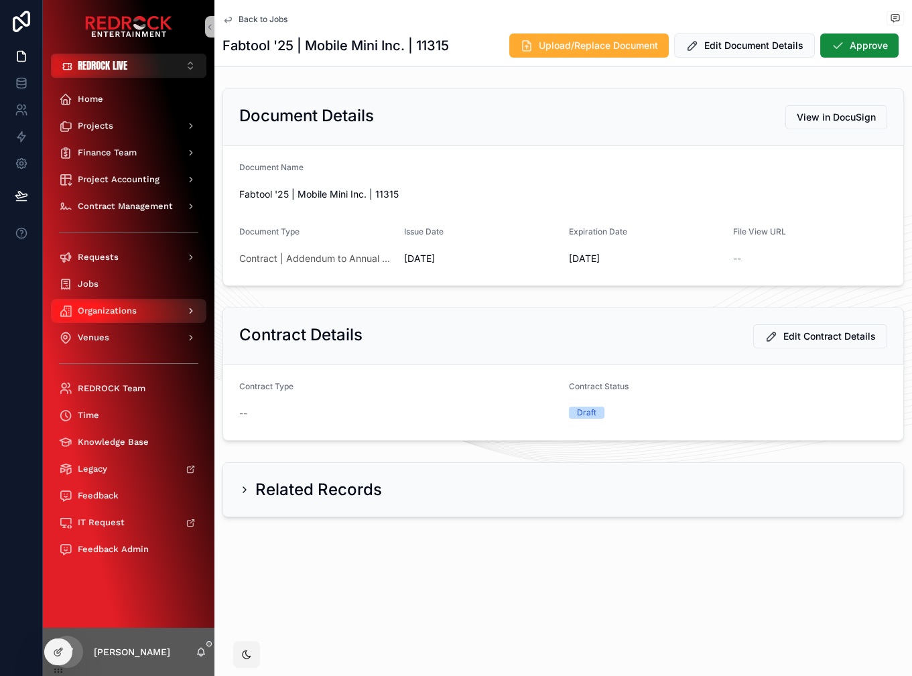
click at [139, 300] on div "Organizations" at bounding box center [128, 310] width 139 height 21
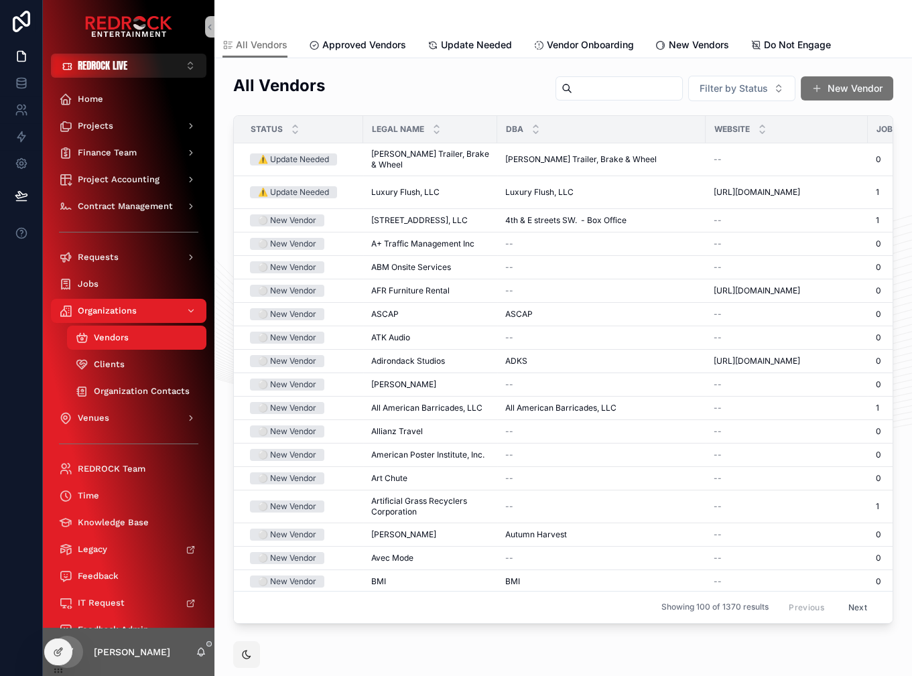
click at [623, 86] on input "scrollable content" at bounding box center [628, 88] width 110 height 19
type input "**********"
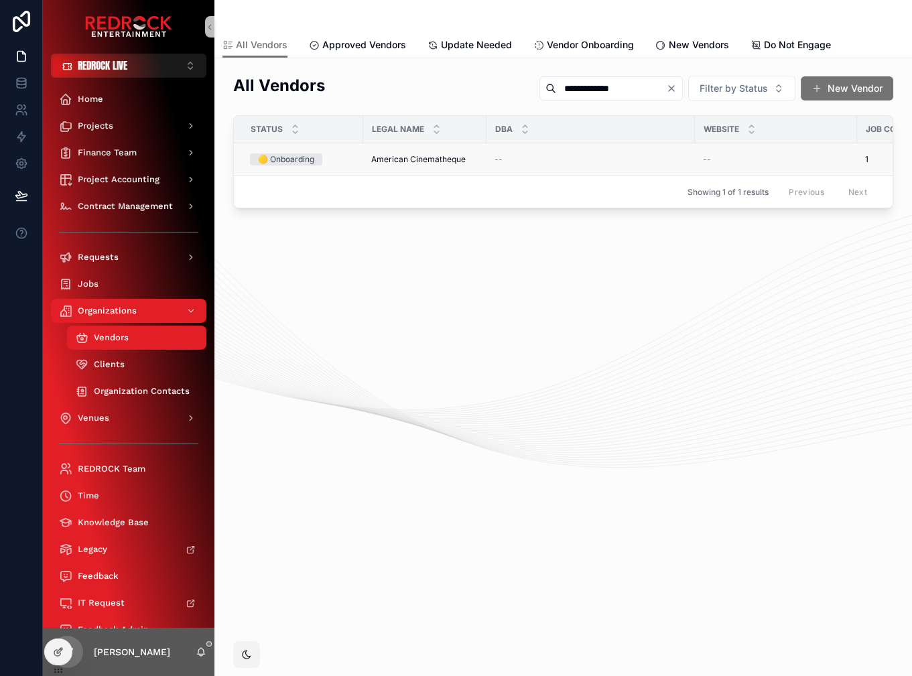
click at [438, 166] on td "American Cinematheque American Cinematheque" at bounding box center [424, 159] width 123 height 33
click at [420, 162] on span "American Cinematheque" at bounding box center [418, 159] width 95 height 11
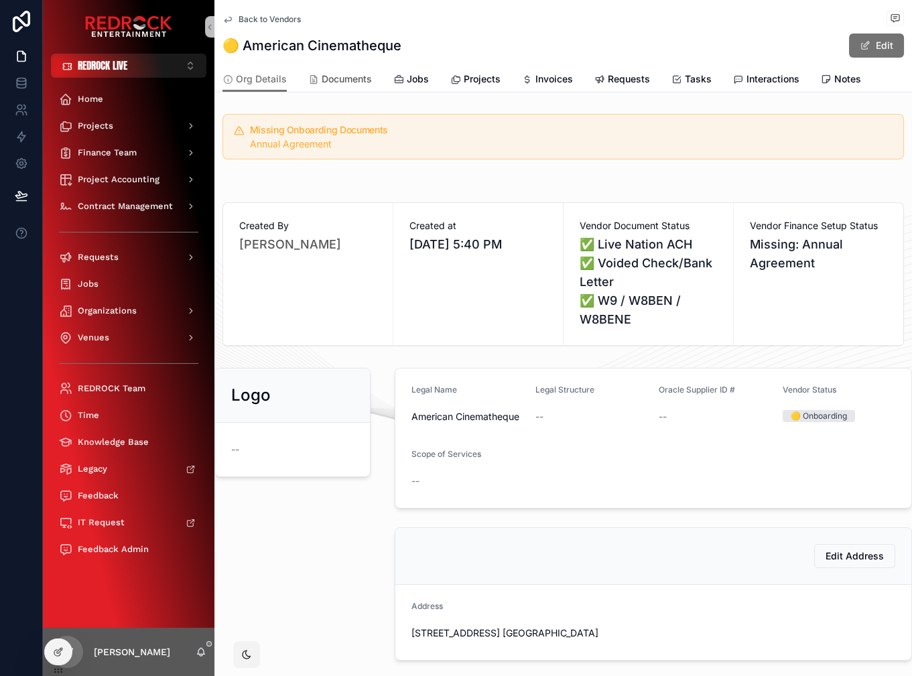
click at [365, 76] on span "Documents" at bounding box center [347, 78] width 50 height 13
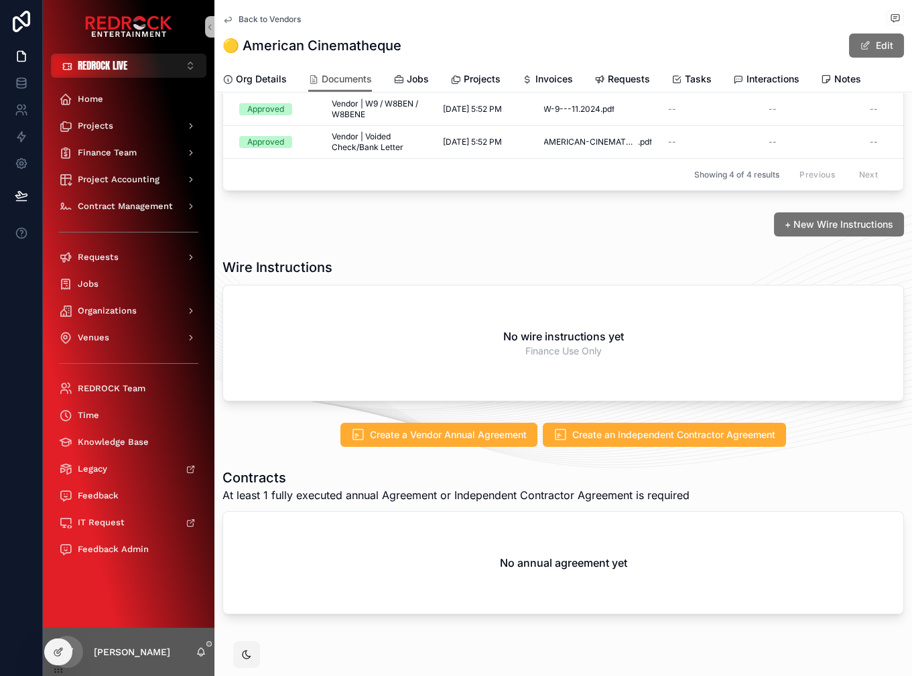
scroll to position [223, 0]
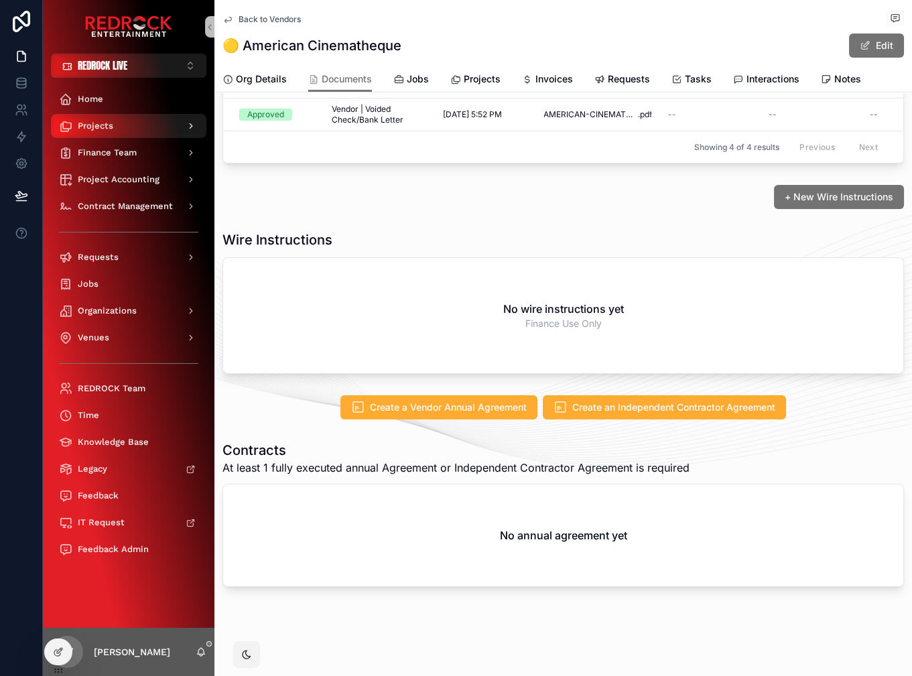
click at [111, 119] on div "Projects" at bounding box center [128, 125] width 139 height 21
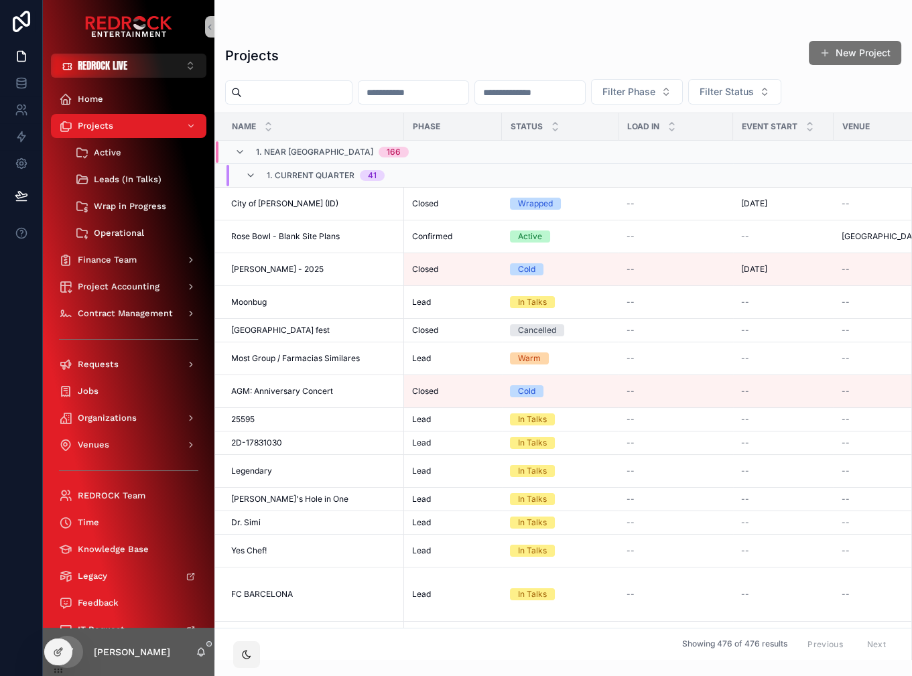
click at [300, 101] on input "scrollable content" at bounding box center [297, 92] width 110 height 19
type input "******"
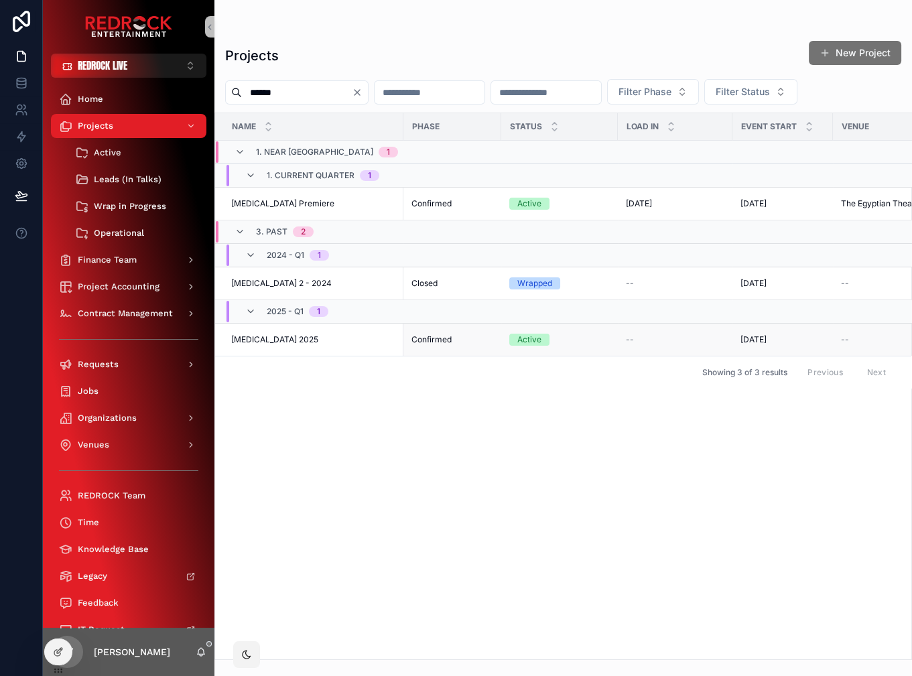
click at [280, 335] on span "[MEDICAL_DATA] 2025" at bounding box center [274, 340] width 87 height 11
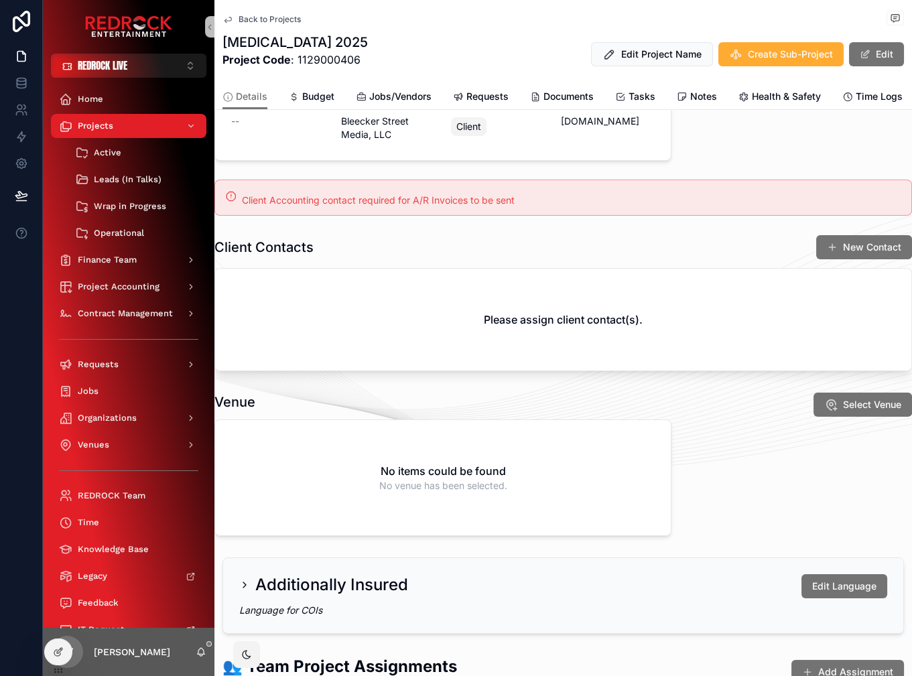
scroll to position [470, 0]
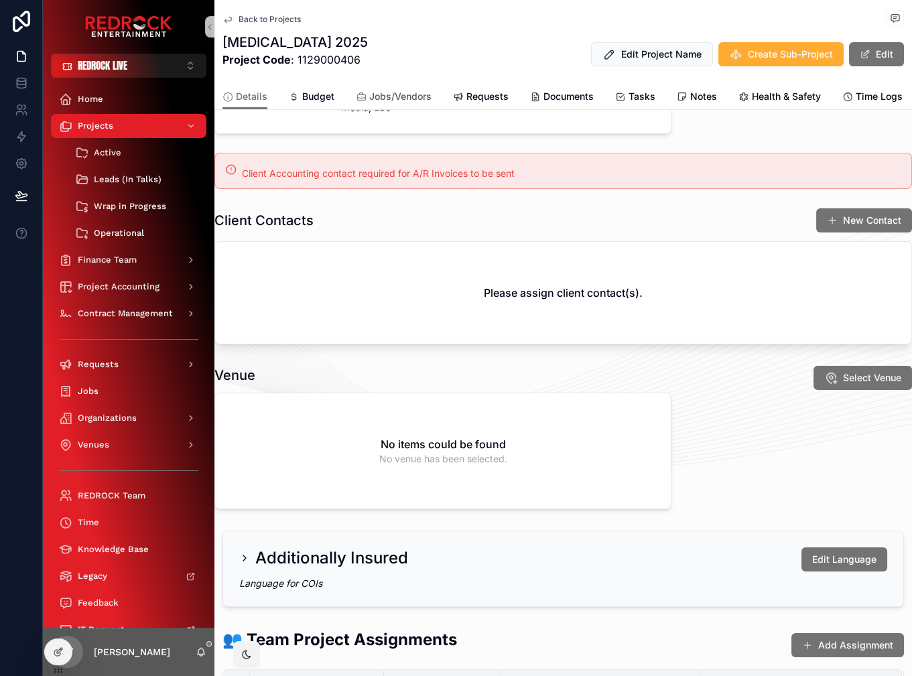
click at [406, 95] on span "Jobs/Vendors" at bounding box center [400, 96] width 62 height 13
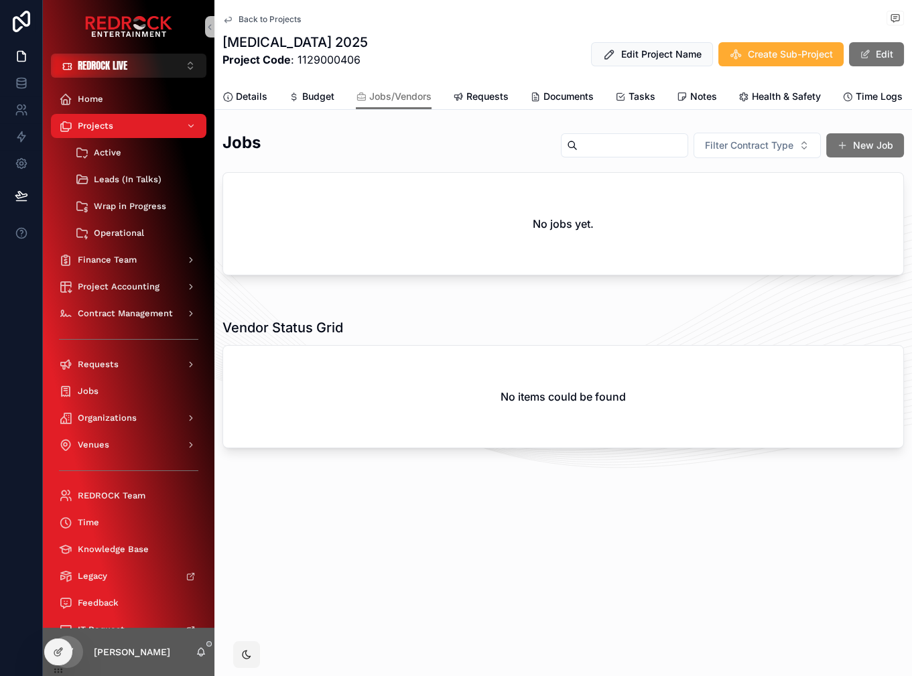
click at [284, 22] on span "Back to Projects" at bounding box center [270, 19] width 62 height 11
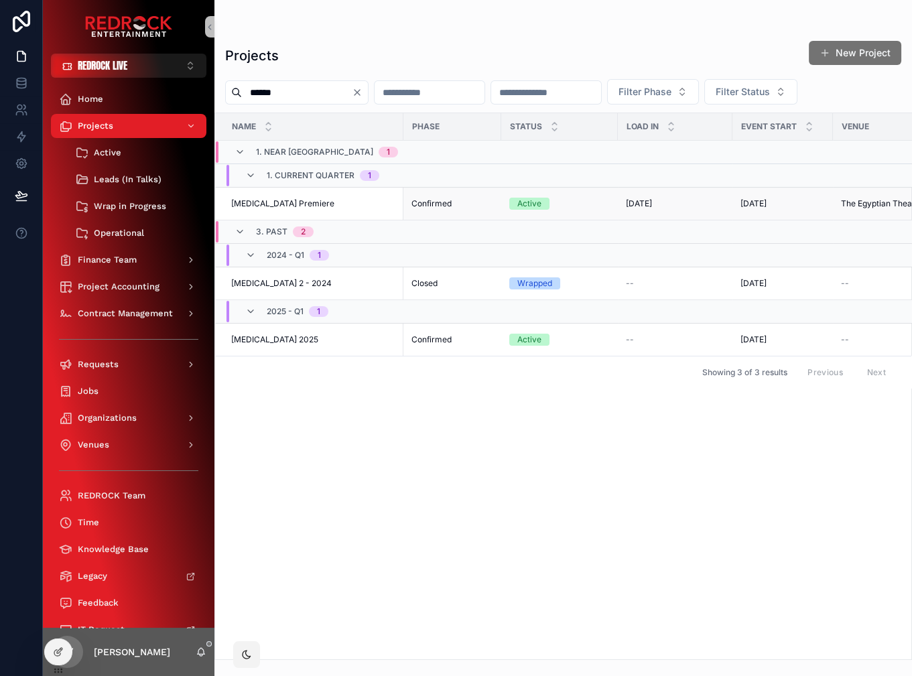
click at [279, 204] on span "[MEDICAL_DATA] Premiere" at bounding box center [282, 203] width 103 height 11
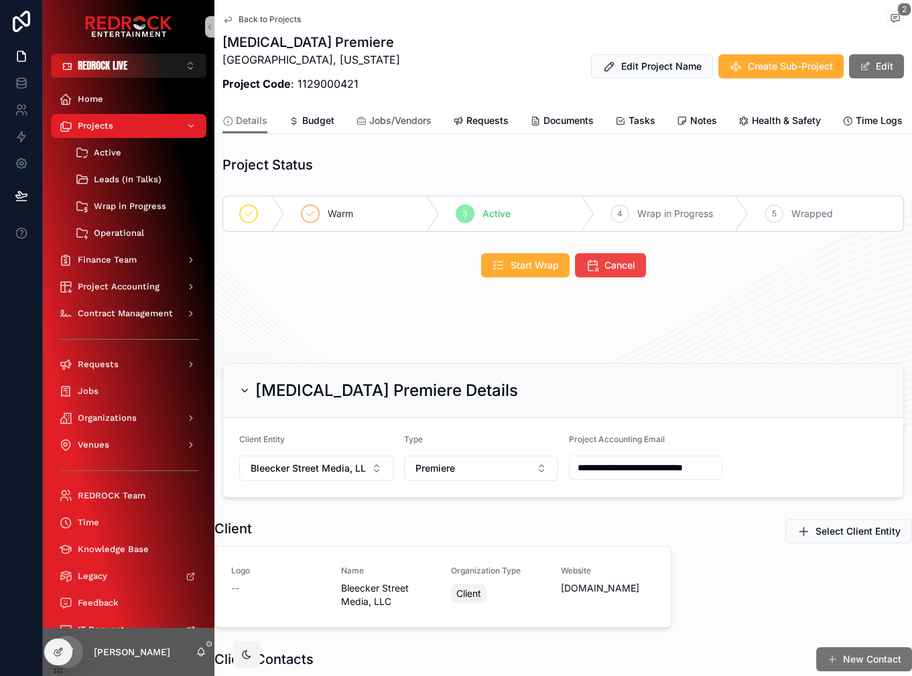
click at [375, 125] on span "Jobs/Vendors" at bounding box center [400, 120] width 62 height 13
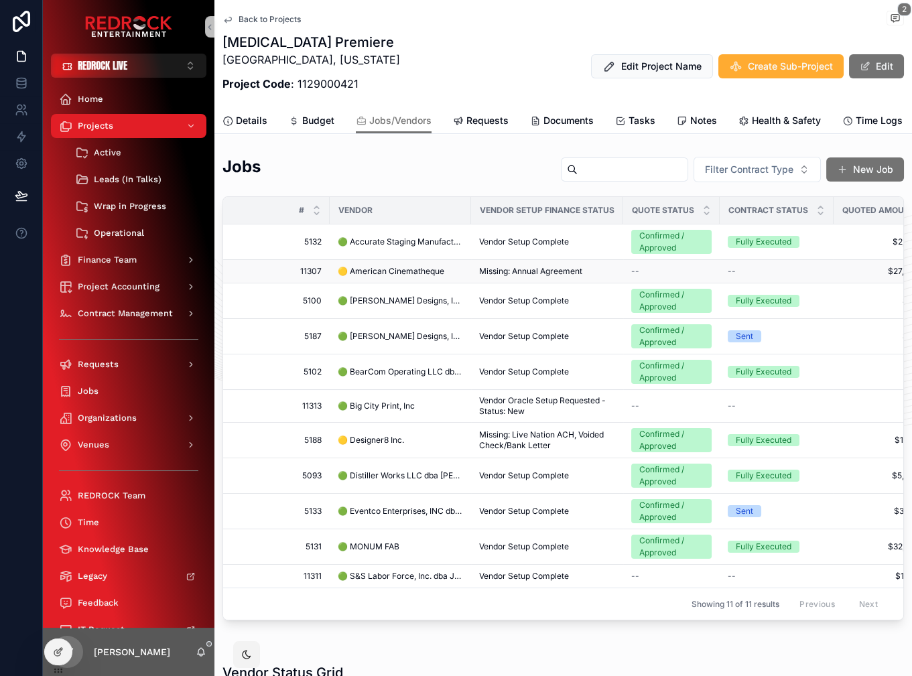
click at [447, 267] on div "🟡 American Cinematheque" at bounding box center [400, 271] width 125 height 11
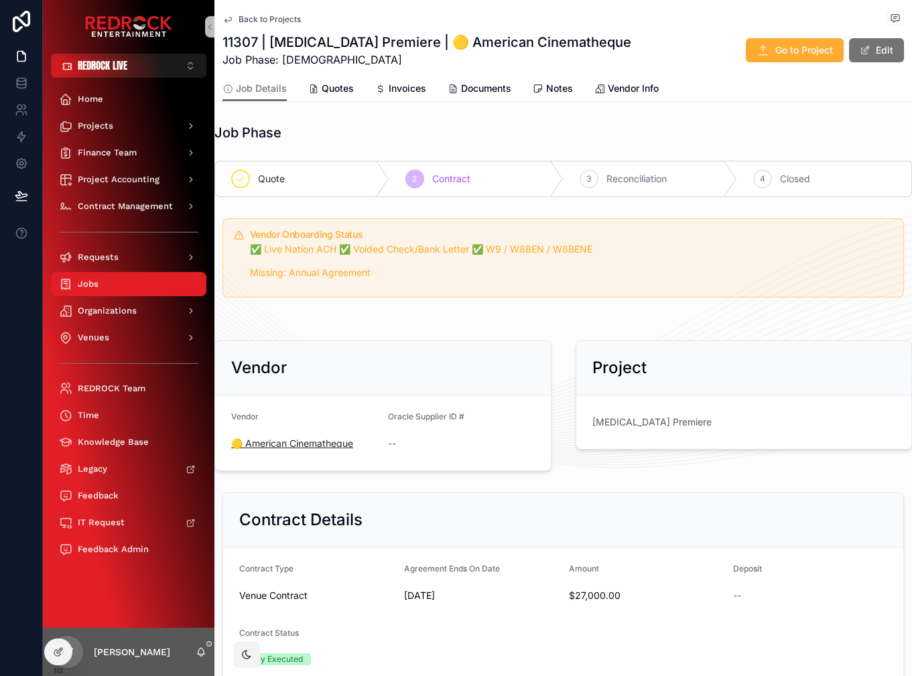
click at [319, 446] on span "🟡 American Cinematheque" at bounding box center [292, 443] width 122 height 13
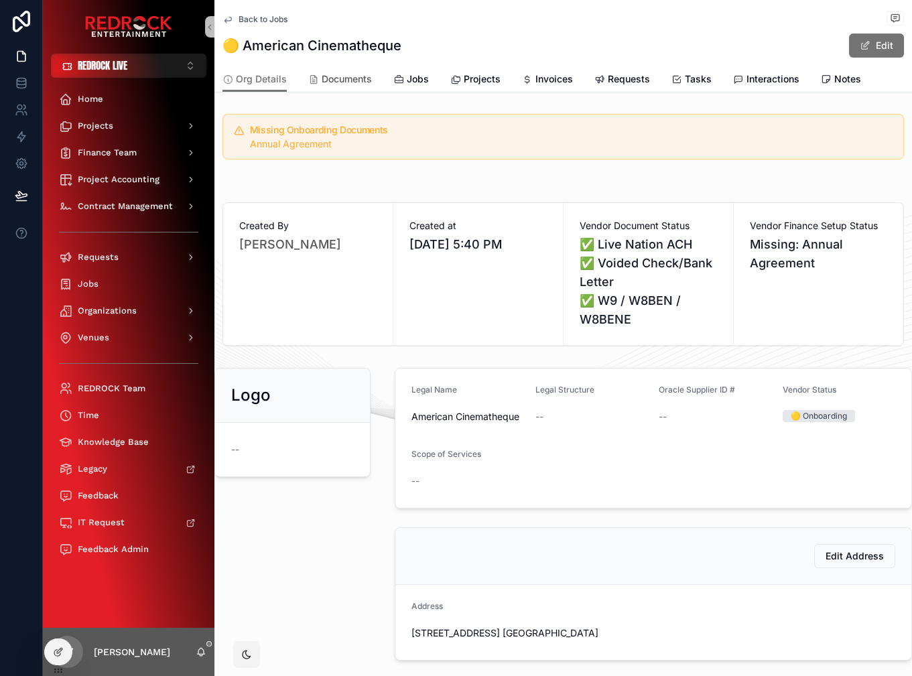
click at [354, 86] on link "Documents" at bounding box center [340, 80] width 64 height 27
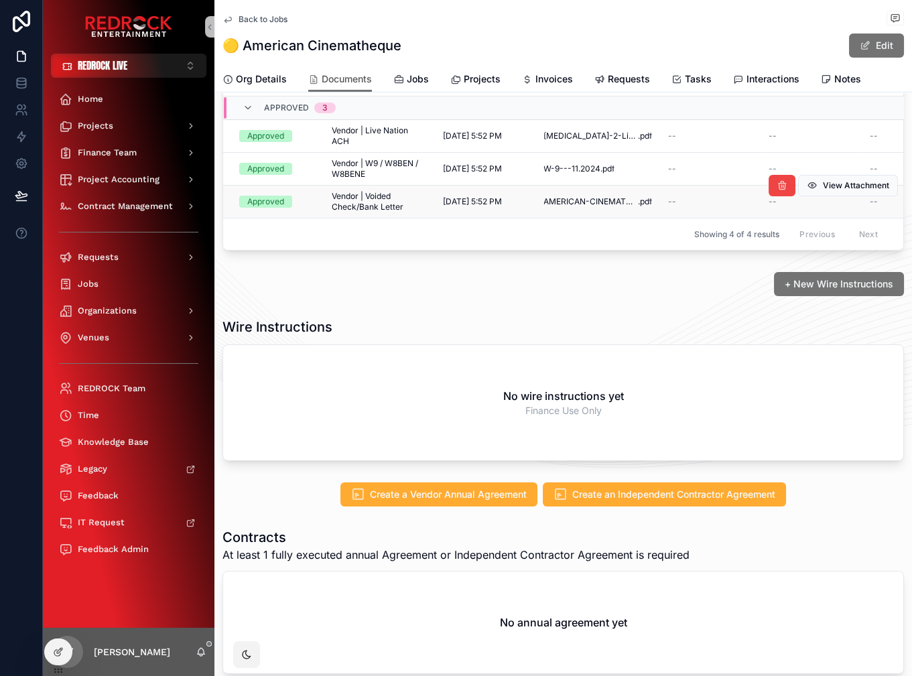
scroll to position [223, 0]
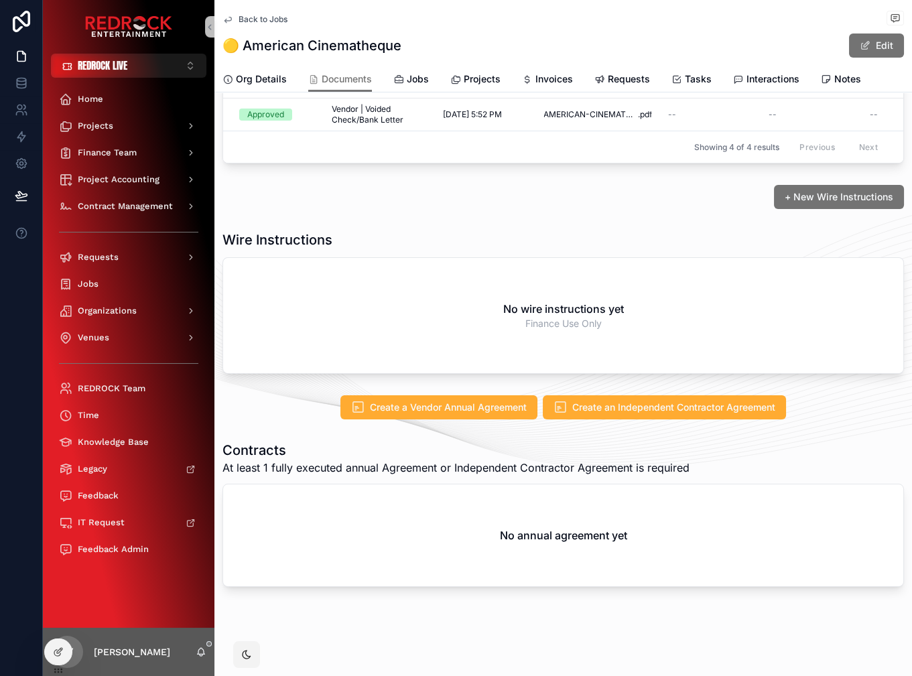
click at [378, 545] on div "No annual agreement yet" at bounding box center [563, 536] width 680 height 102
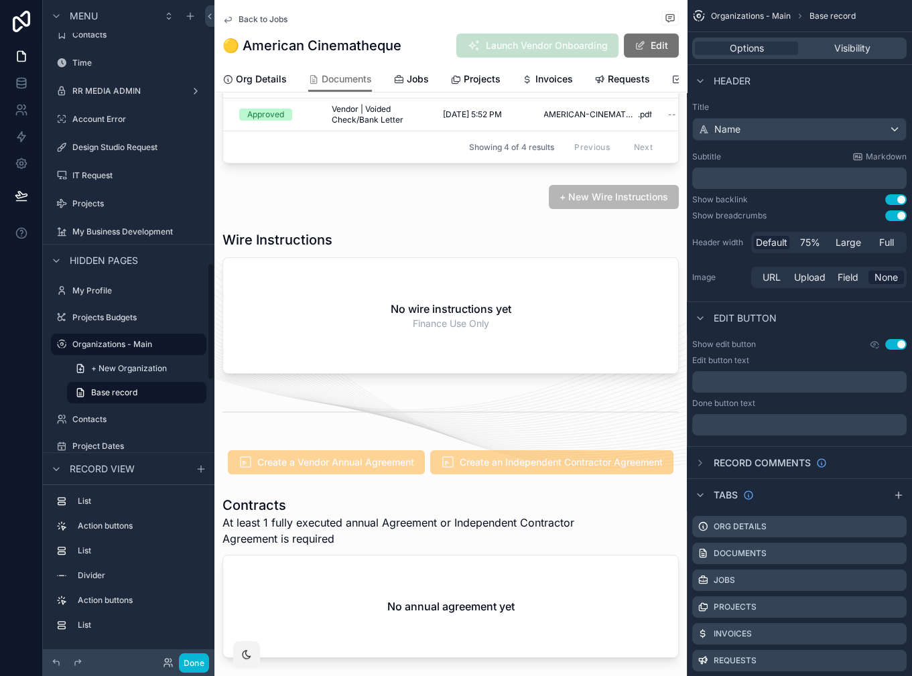
scroll to position [400, 0]
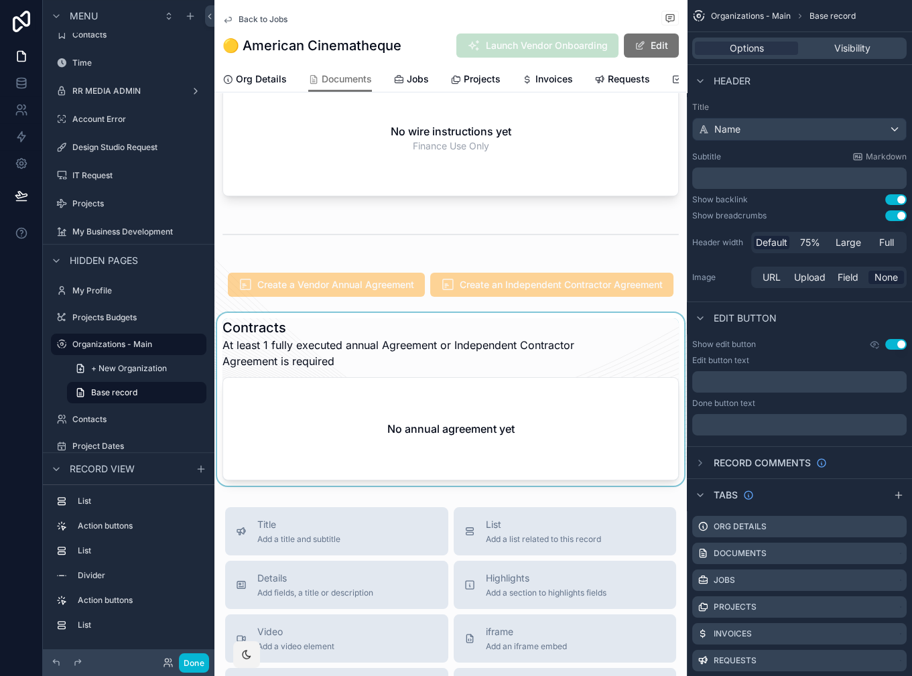
click at [371, 363] on div "scrollable content" at bounding box center [451, 399] width 473 height 173
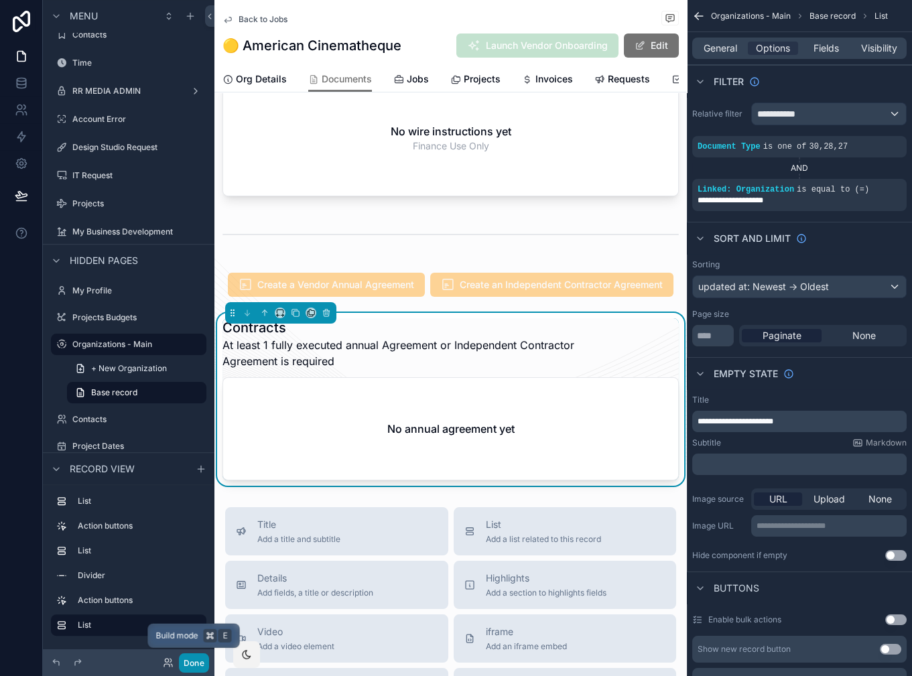
click at [191, 664] on button "Done" at bounding box center [194, 663] width 30 height 19
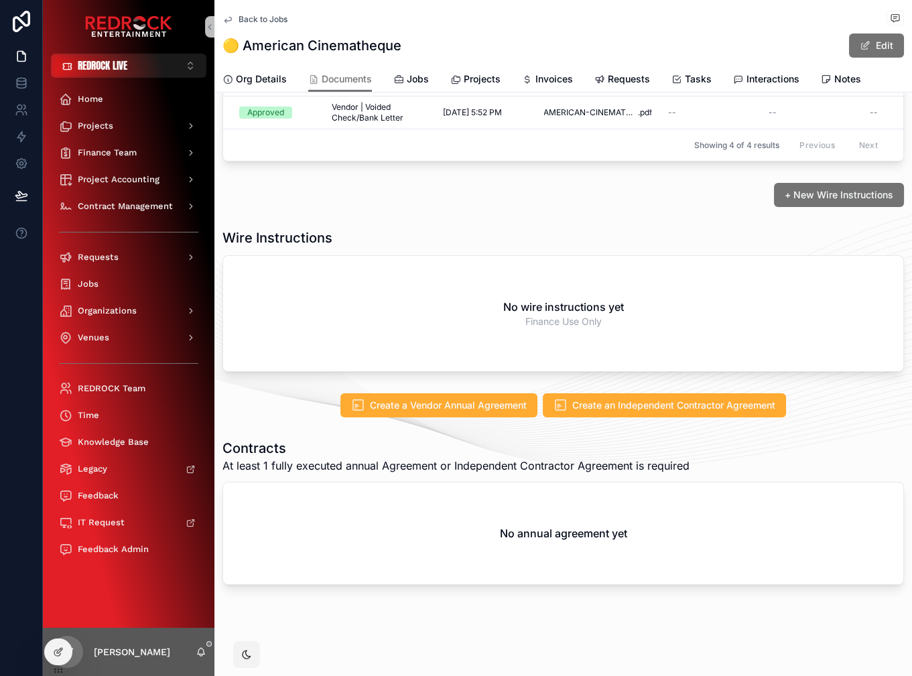
scroll to position [223, 0]
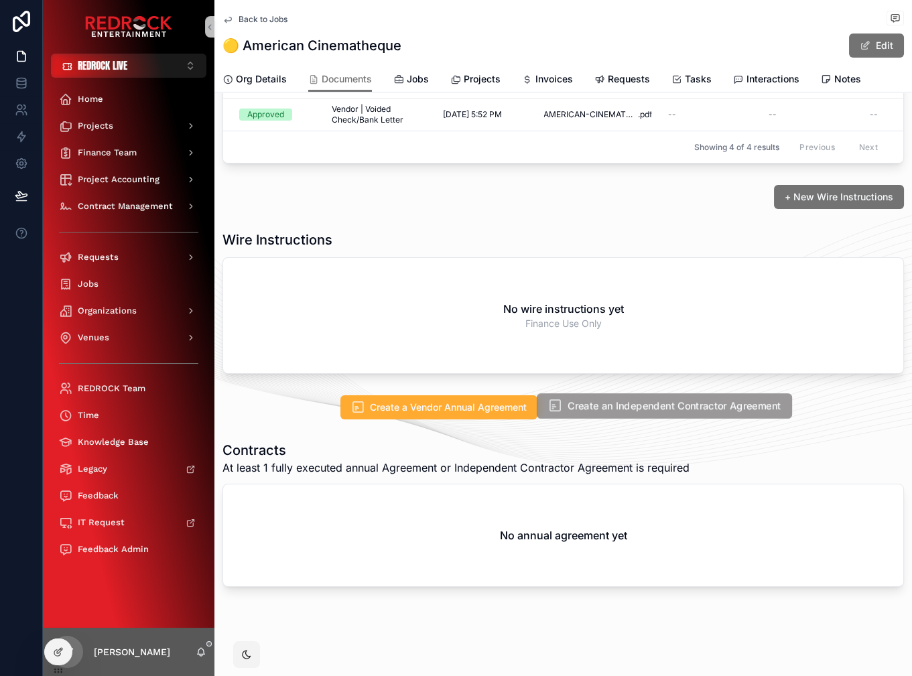
click at [596, 405] on span "Create an Independent Contractor Agreement" at bounding box center [674, 407] width 213 height 14
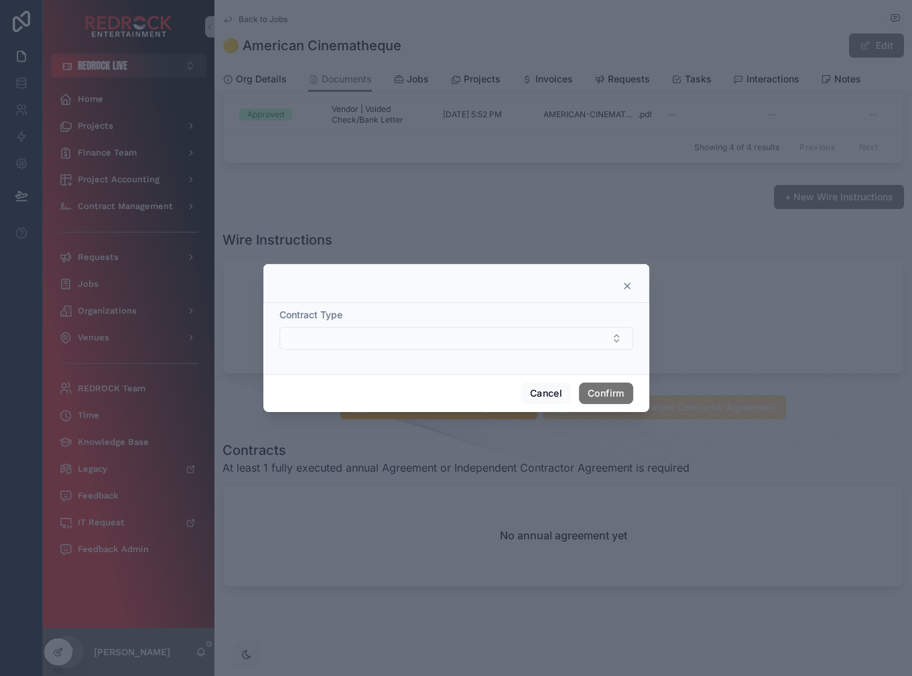
click at [551, 347] on button "Select Button" at bounding box center [457, 338] width 354 height 23
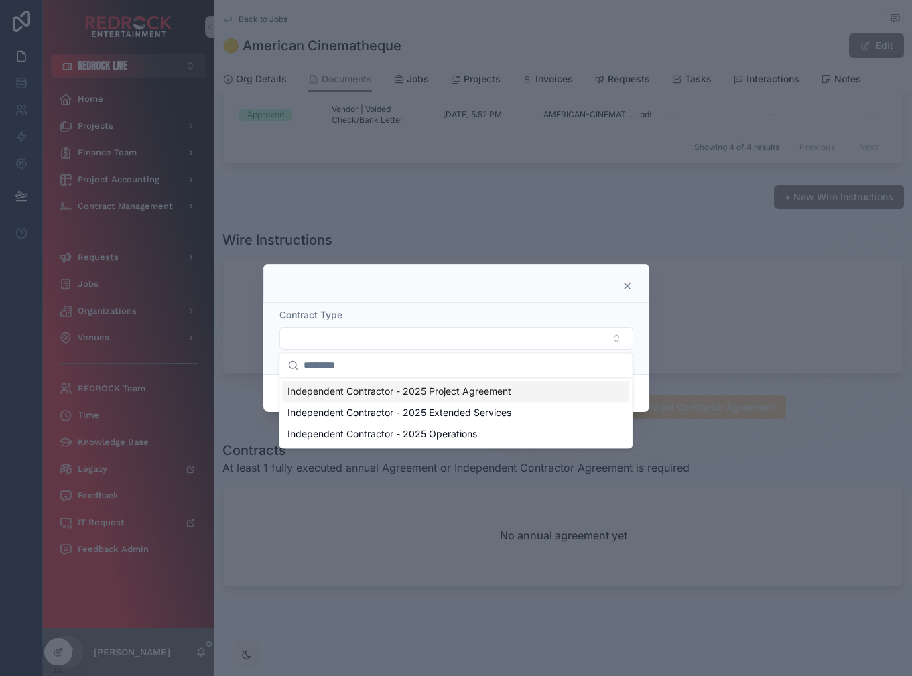
click at [522, 293] on div at bounding box center [456, 283] width 386 height 39
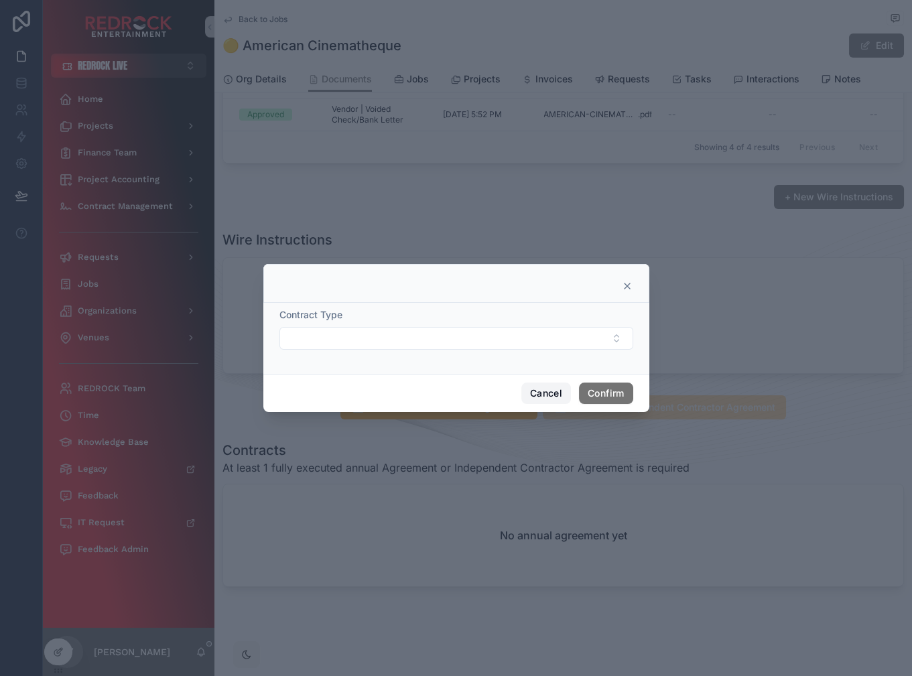
click at [548, 397] on button "Cancel" at bounding box center [547, 393] width 50 height 21
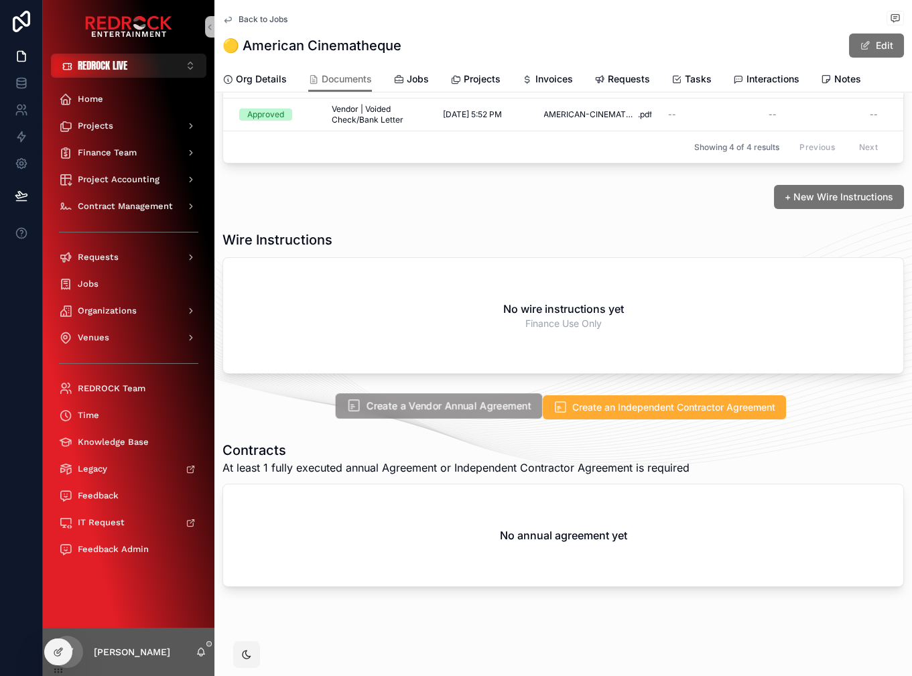
click at [513, 412] on button "Create a Vendor Annual Agreement" at bounding box center [439, 406] width 207 height 25
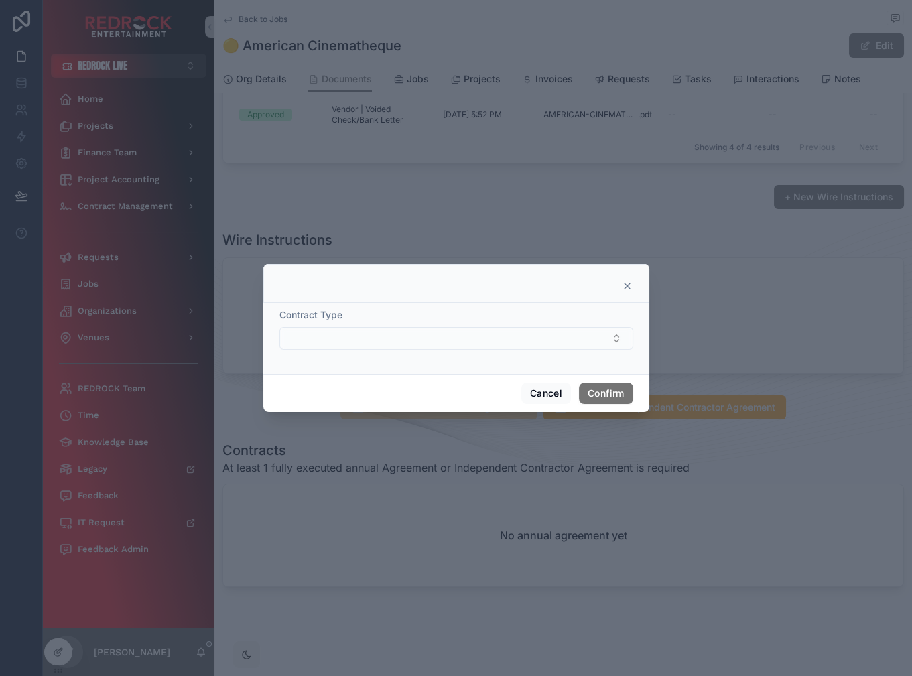
click at [518, 342] on button "Select Button" at bounding box center [457, 338] width 354 height 23
click at [626, 291] on icon at bounding box center [627, 286] width 11 height 11
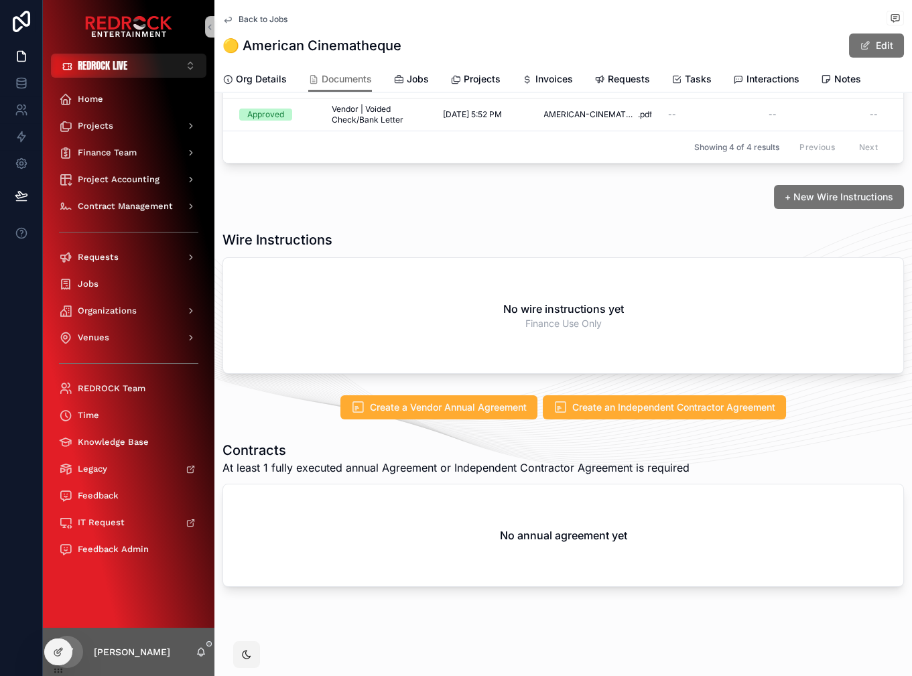
click at [418, 451] on h1 "Contracts" at bounding box center [456, 450] width 467 height 19
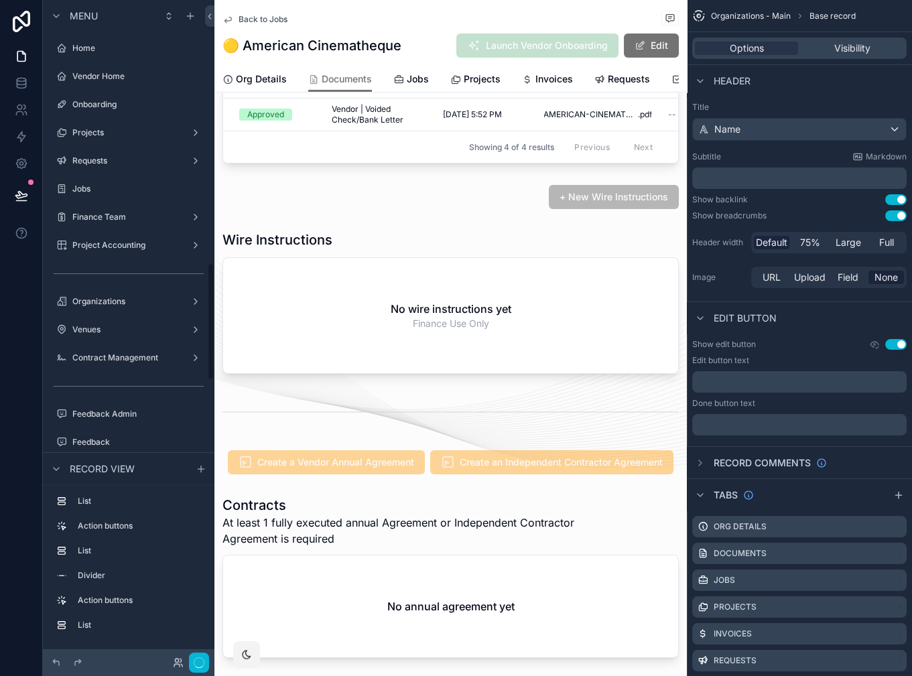
scroll to position [1478, 0]
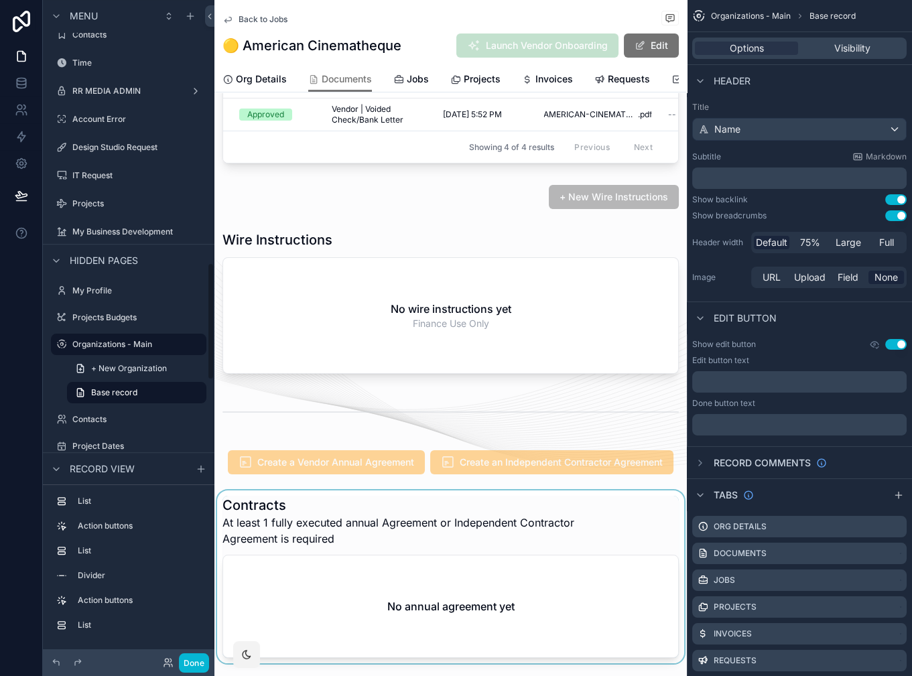
click at [410, 540] on div "scrollable content" at bounding box center [451, 577] width 473 height 173
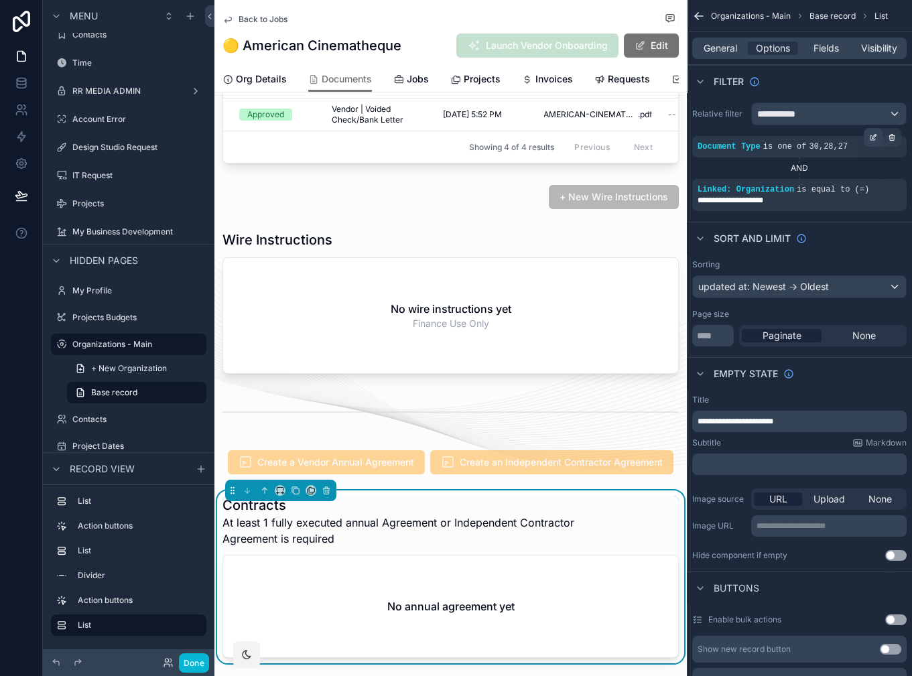
click at [872, 139] on icon "scrollable content" at bounding box center [873, 138] width 5 height 5
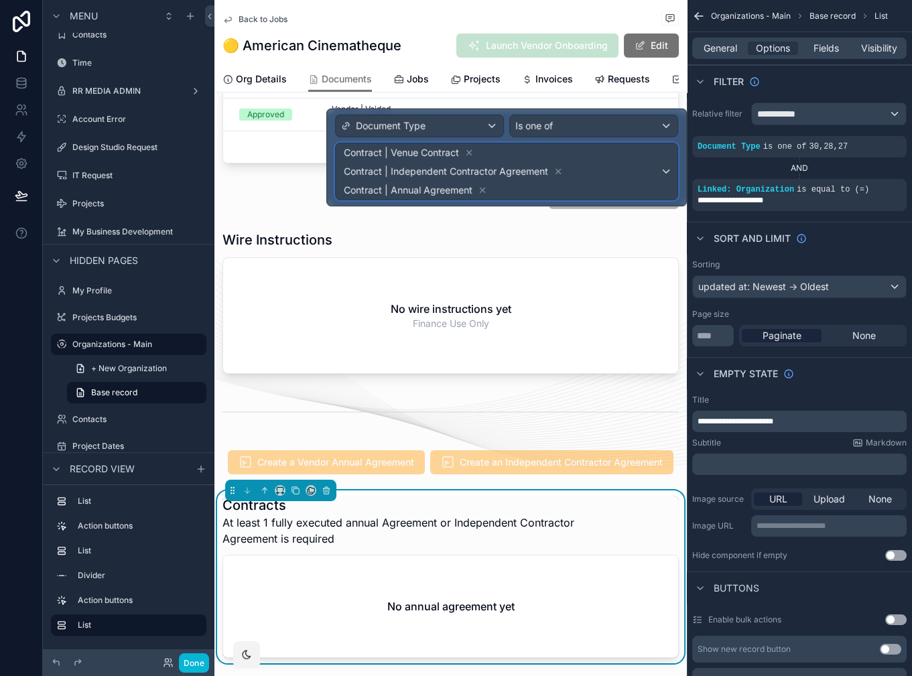
click at [669, 172] on div "Contract | Venue Contract Contract | Independent Contractor Agreement Contract …" at bounding box center [507, 171] width 342 height 56
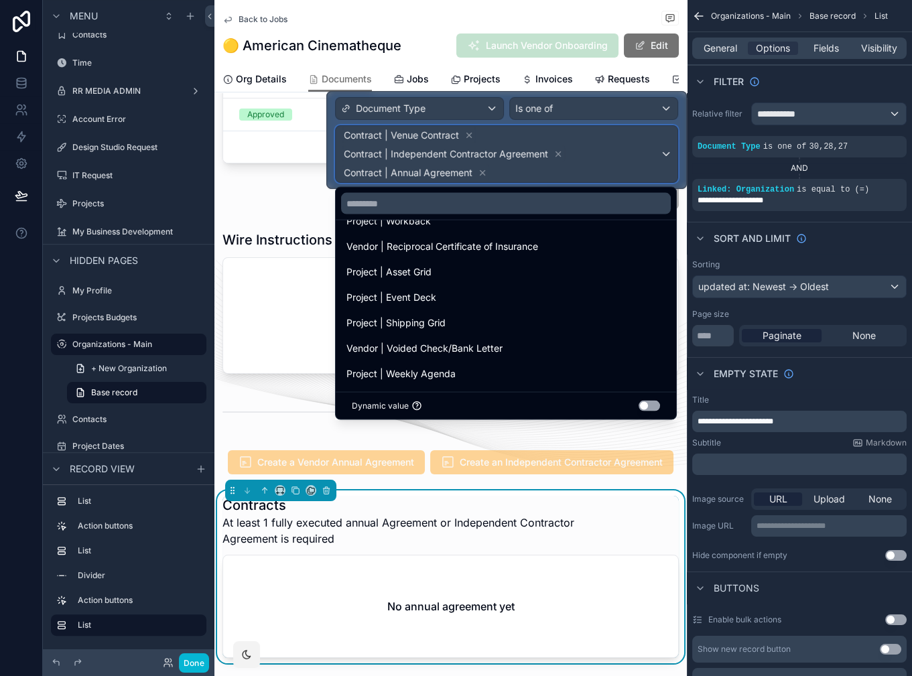
scroll to position [0, 0]
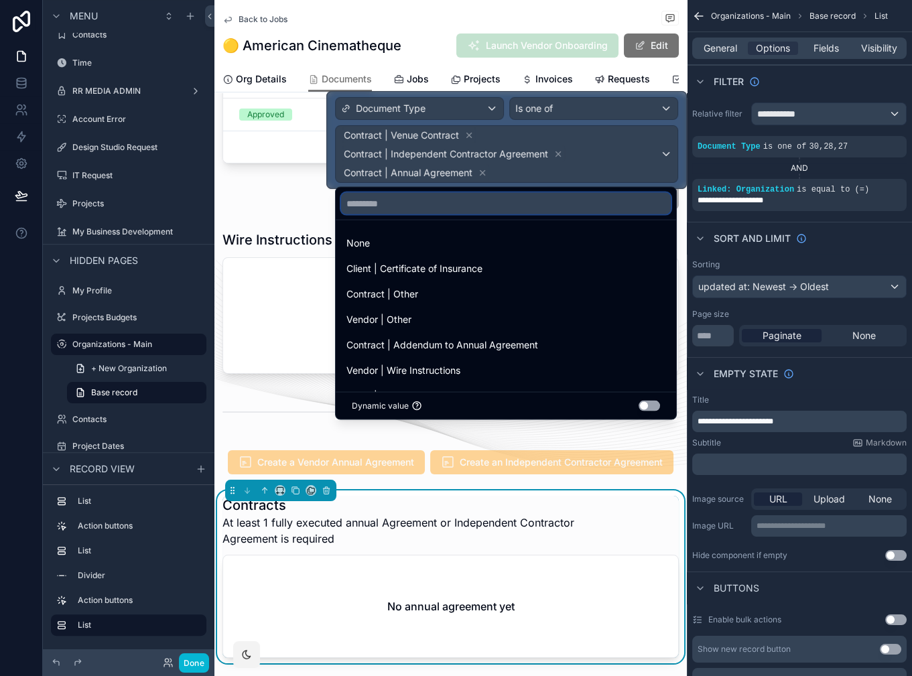
click at [446, 201] on input "text" at bounding box center [506, 203] width 330 height 21
click at [374, 206] on input "******" at bounding box center [506, 203] width 330 height 21
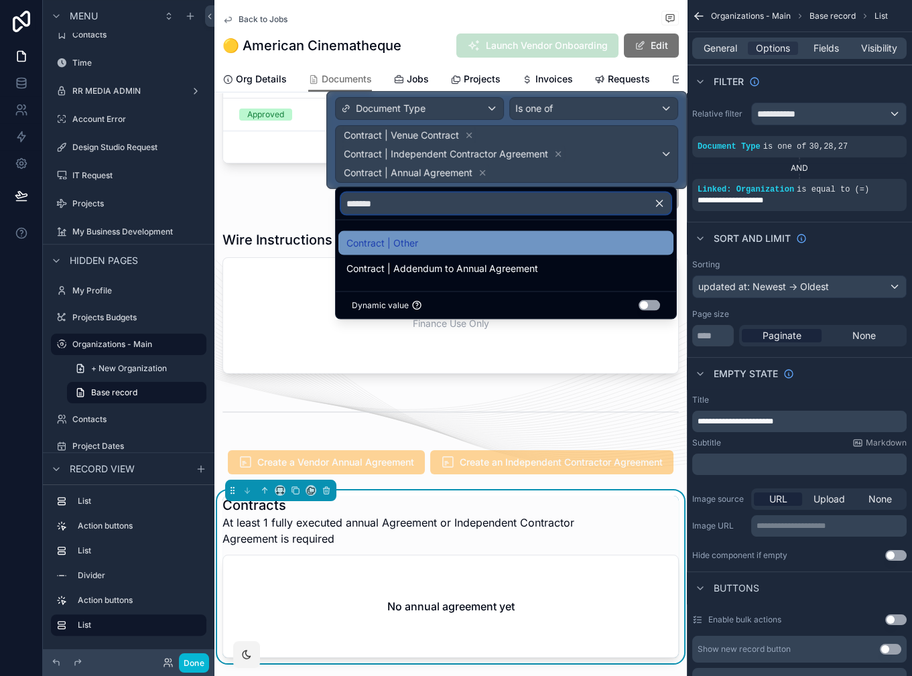
type input "*******"
click at [452, 245] on div "Contract | Other" at bounding box center [506, 243] width 319 height 16
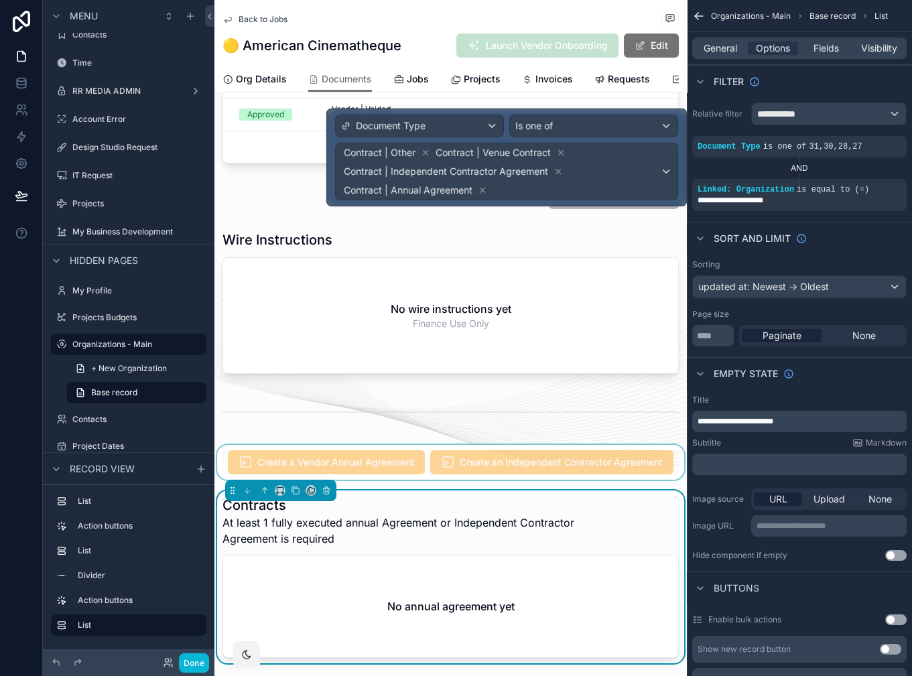
click at [424, 446] on div "scrollable content" at bounding box center [451, 462] width 473 height 35
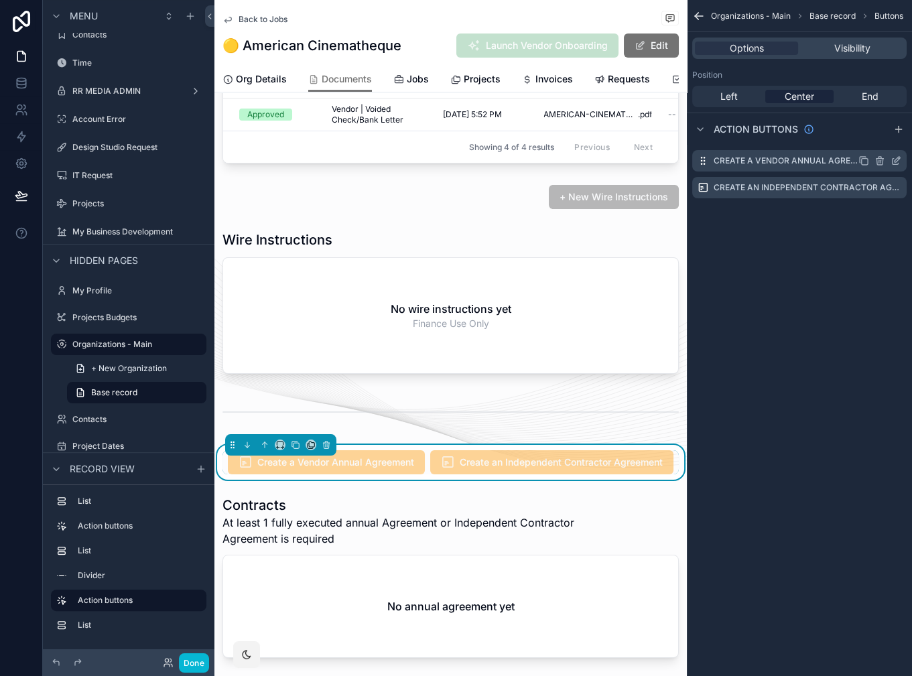
click at [895, 156] on icon "scrollable content" at bounding box center [896, 161] width 11 height 11
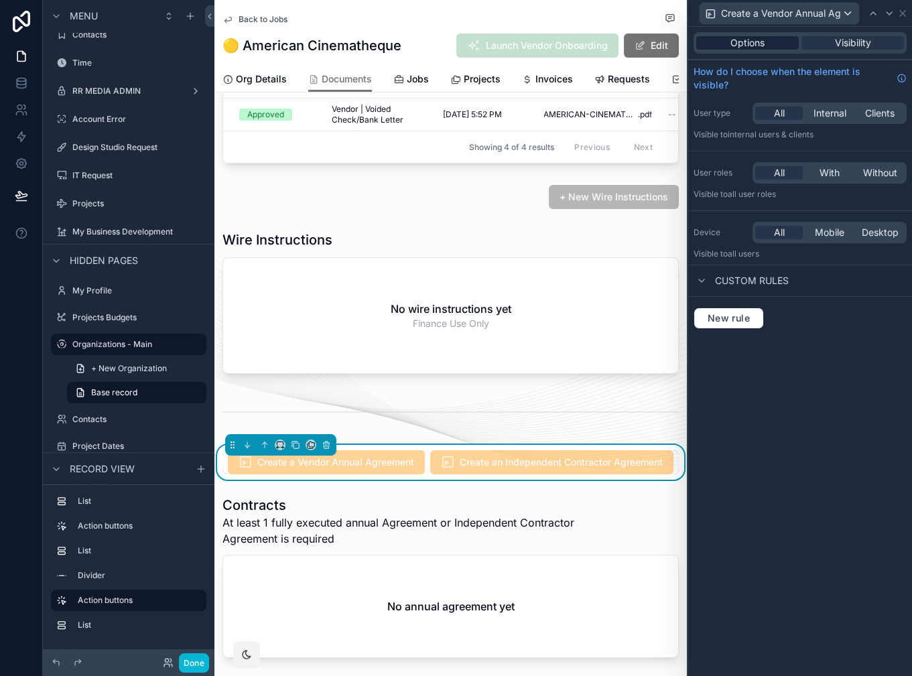
click at [770, 39] on div "Options" at bounding box center [748, 42] width 103 height 13
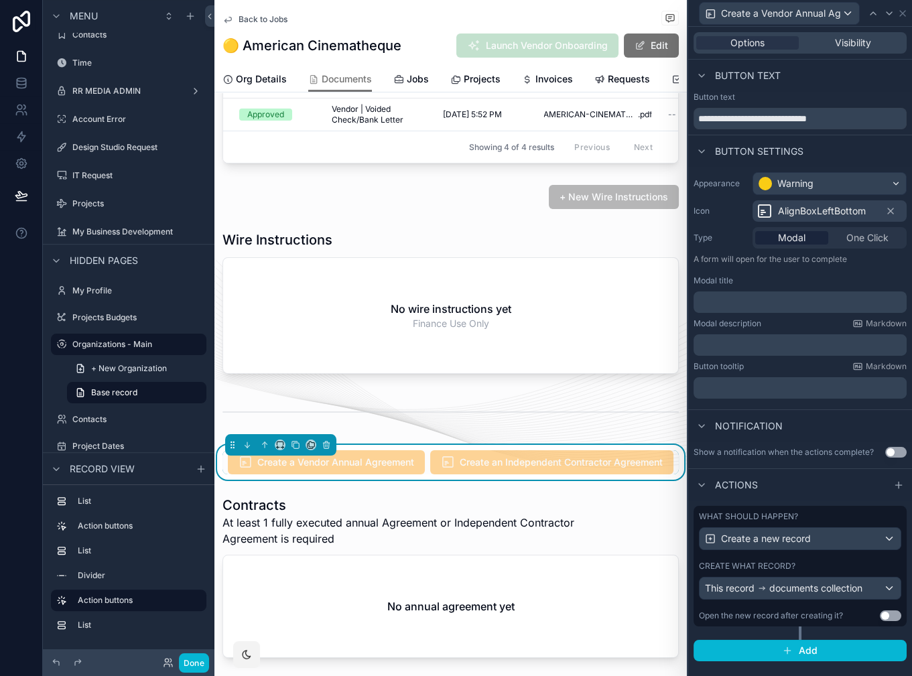
click at [819, 514] on div "What should happen?" at bounding box center [800, 517] width 202 height 11
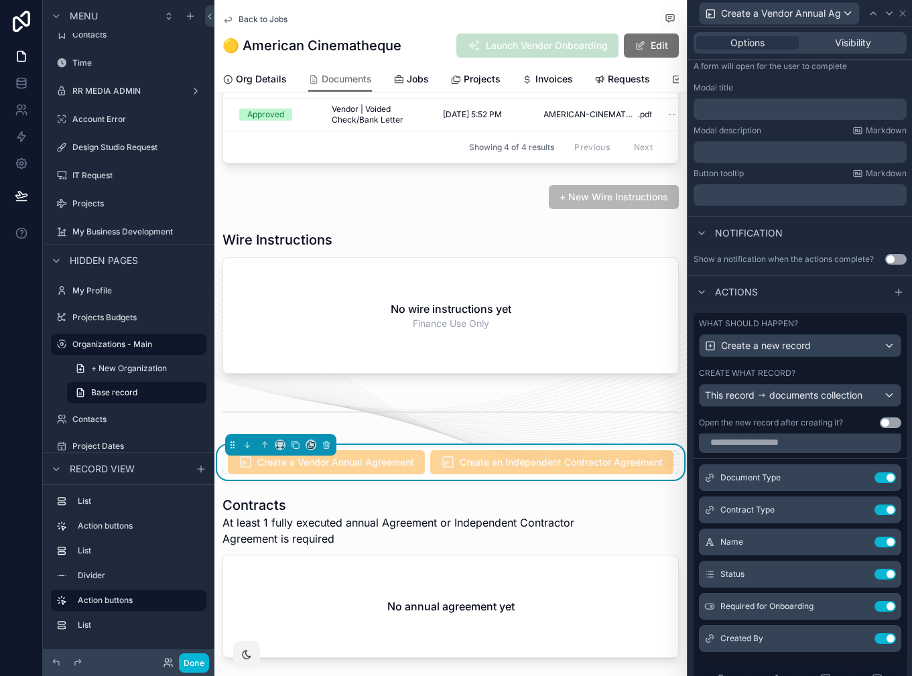
scroll to position [7, 0]
click at [857, 479] on icon at bounding box center [859, 477] width 5 height 5
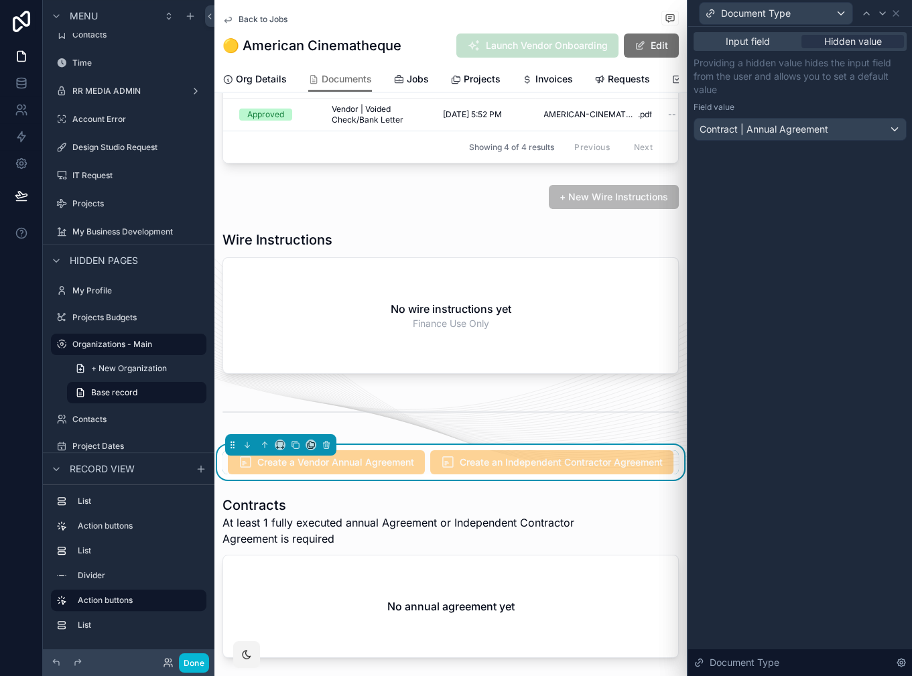
click at [851, 97] on div "Providing a hidden value hides the input field from the user and allows you to …" at bounding box center [800, 98] width 213 height 84
click at [898, 19] on div "Document Type" at bounding box center [800, 13] width 213 height 26
click at [897, 15] on icon at bounding box center [896, 13] width 11 height 11
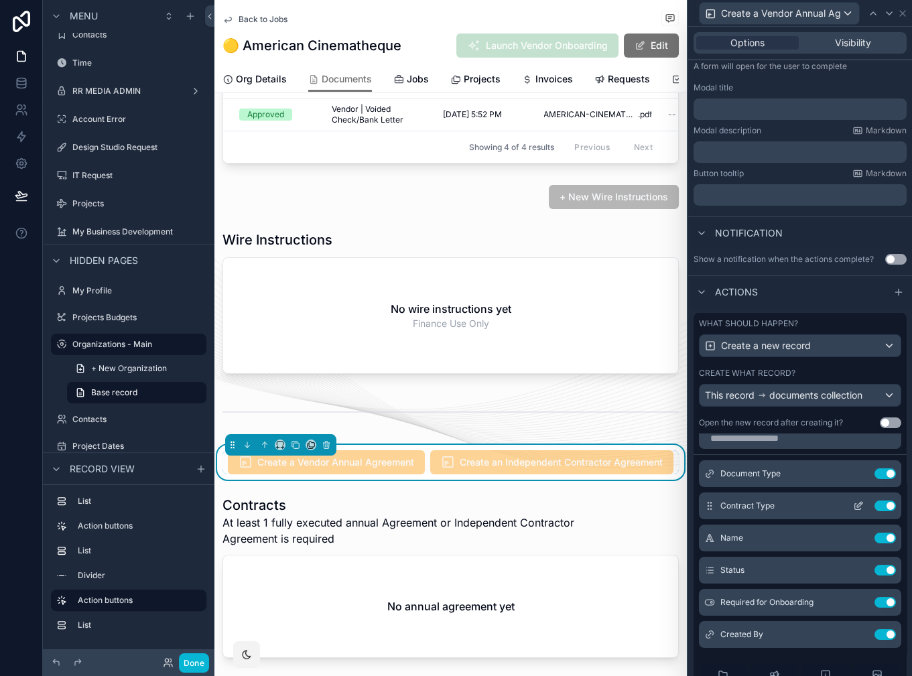
scroll to position [0, 0]
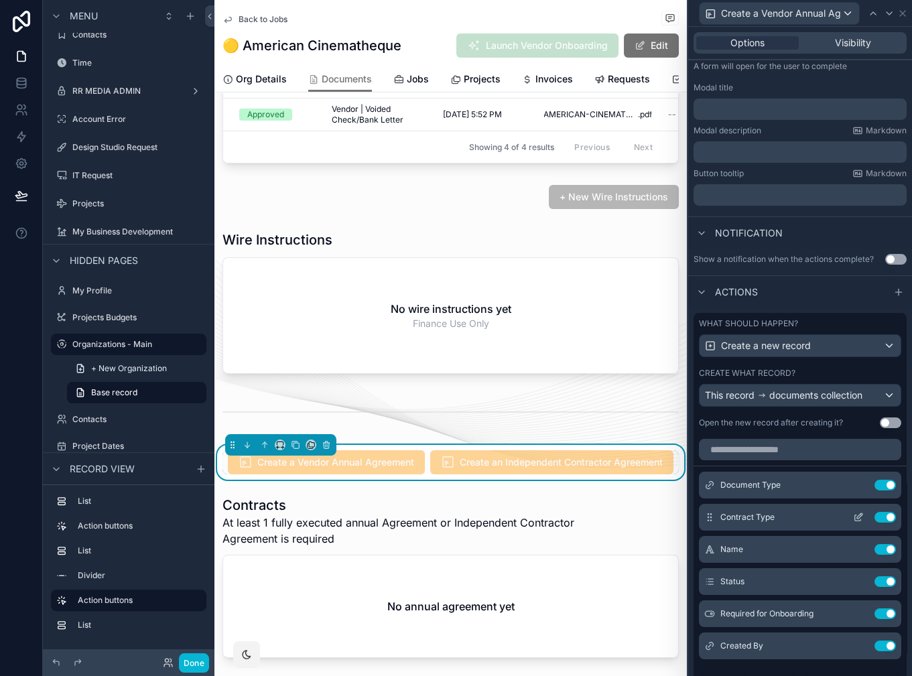
click at [857, 514] on icon at bounding box center [858, 517] width 11 height 11
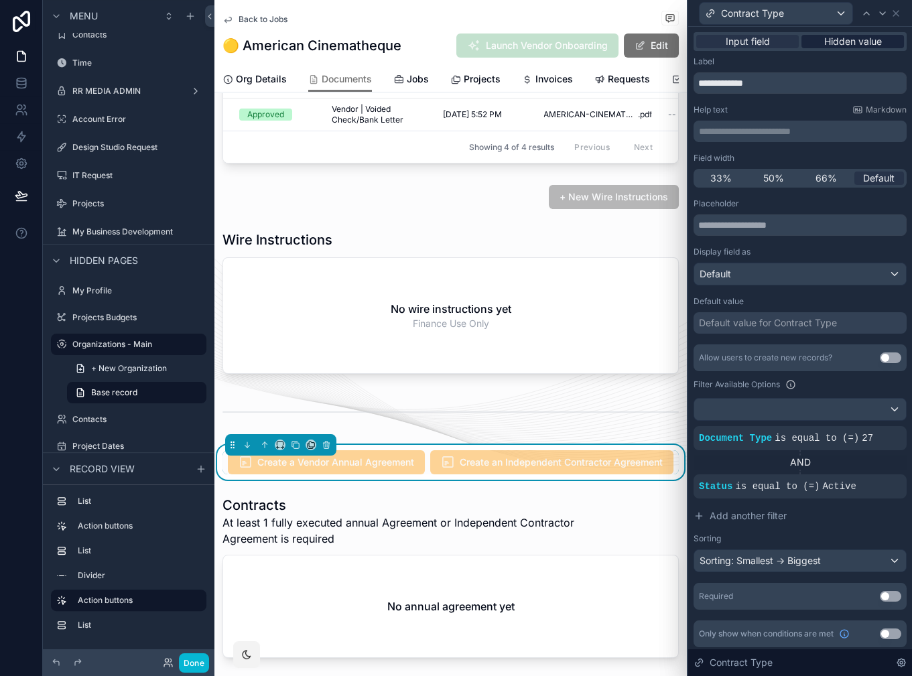
click at [847, 48] on span "Hidden value" at bounding box center [854, 41] width 58 height 13
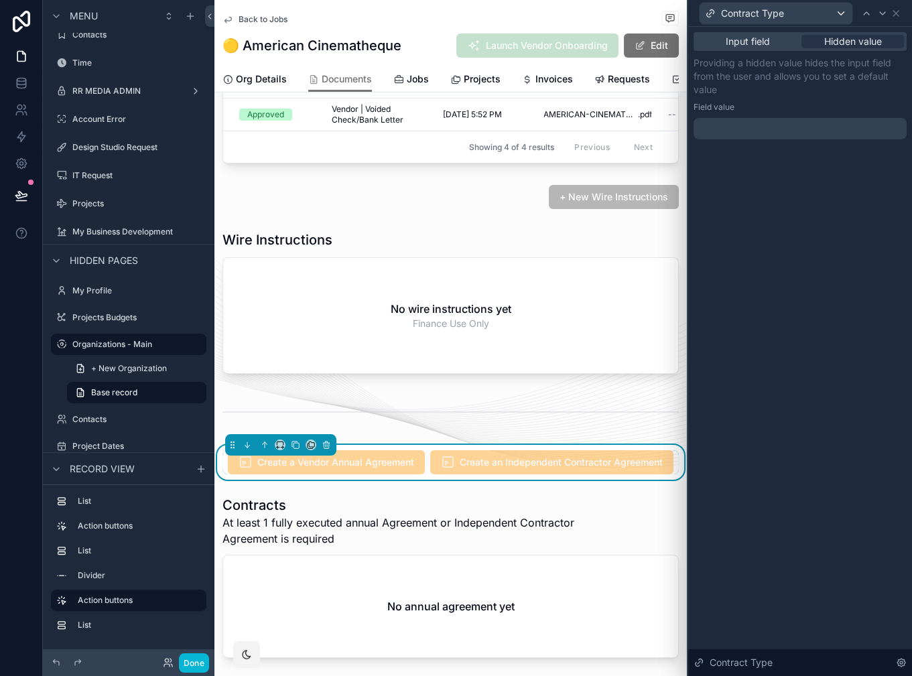
click at [776, 52] on div "Input field Hidden value Providing a hidden value hides the input field from th…" at bounding box center [800, 85] width 213 height 107
click at [767, 44] on span "Input field" at bounding box center [748, 41] width 44 height 13
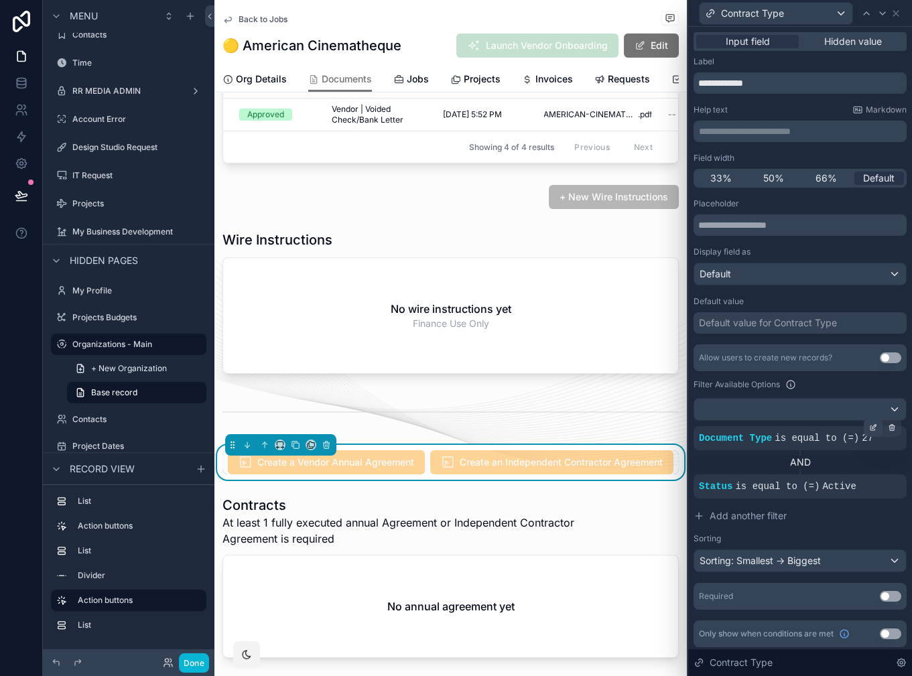
click at [872, 430] on icon at bounding box center [873, 428] width 5 height 5
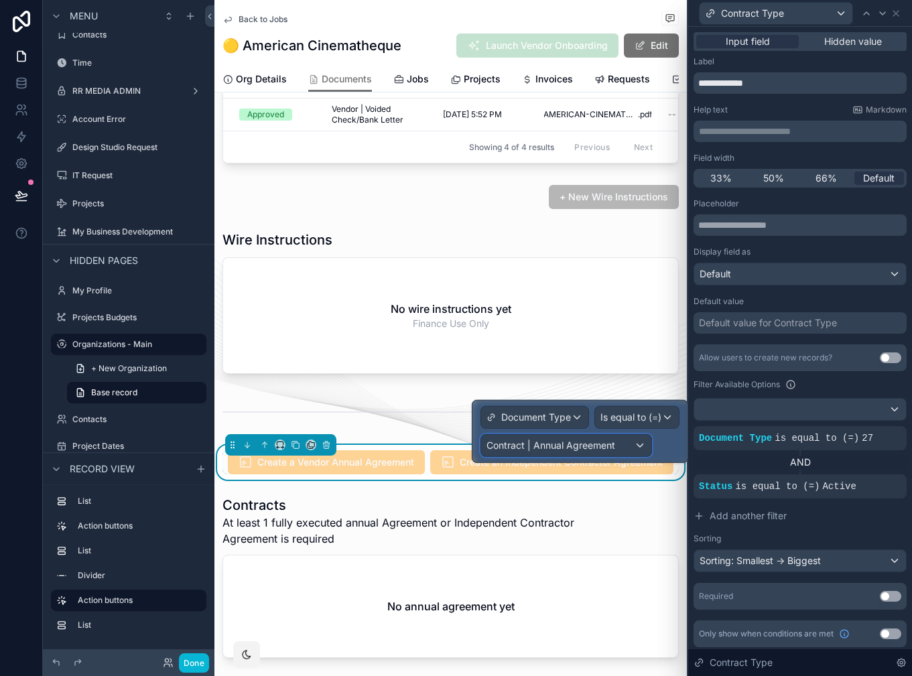
click at [640, 442] on div "Contract | Annual Agreement" at bounding box center [566, 445] width 170 height 21
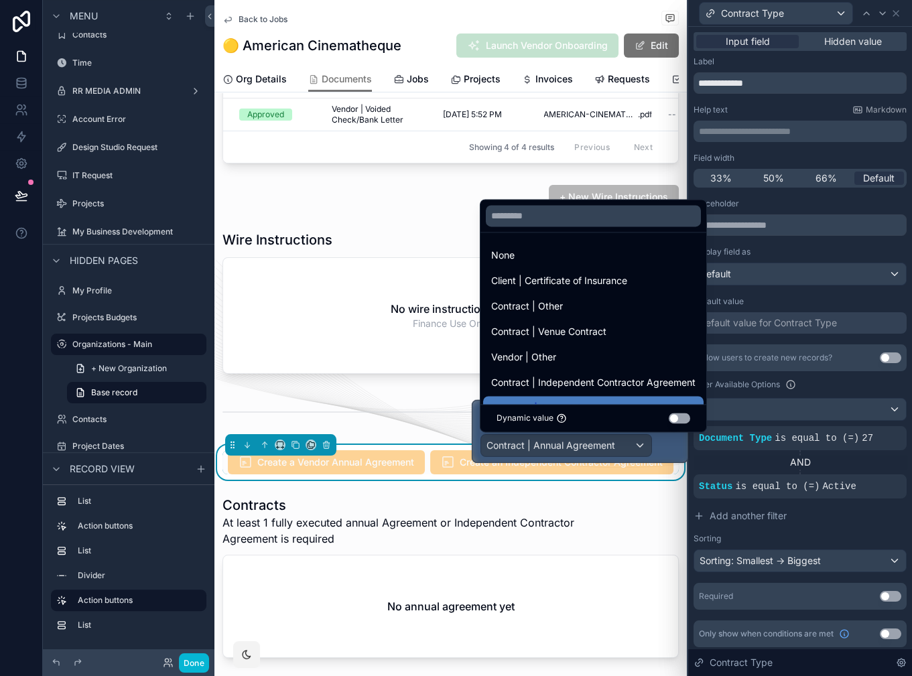
click at [640, 442] on div at bounding box center [580, 432] width 215 height 62
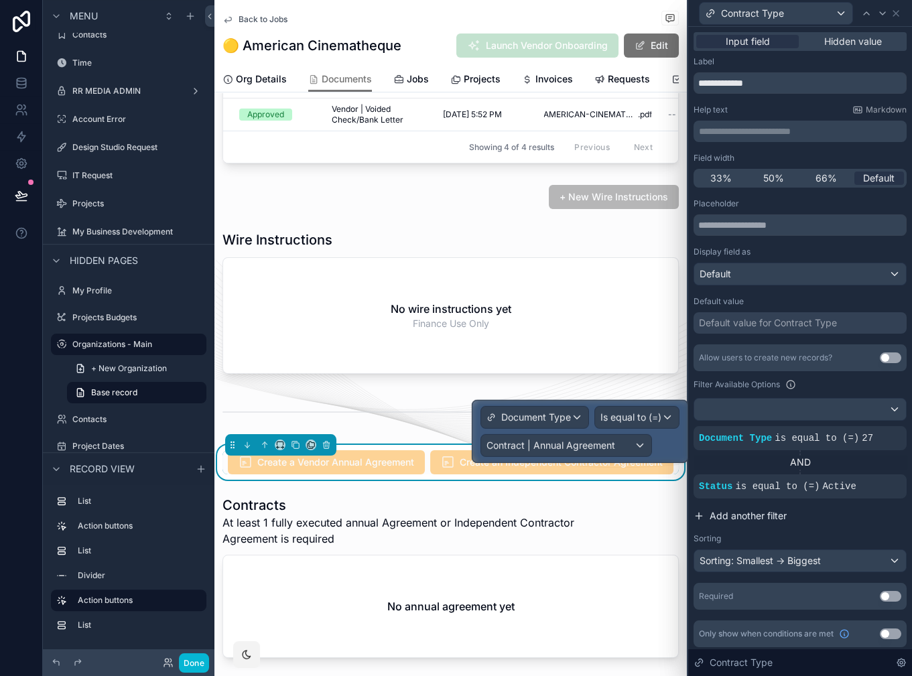
click at [823, 515] on button "Add another filter" at bounding box center [800, 516] width 213 height 24
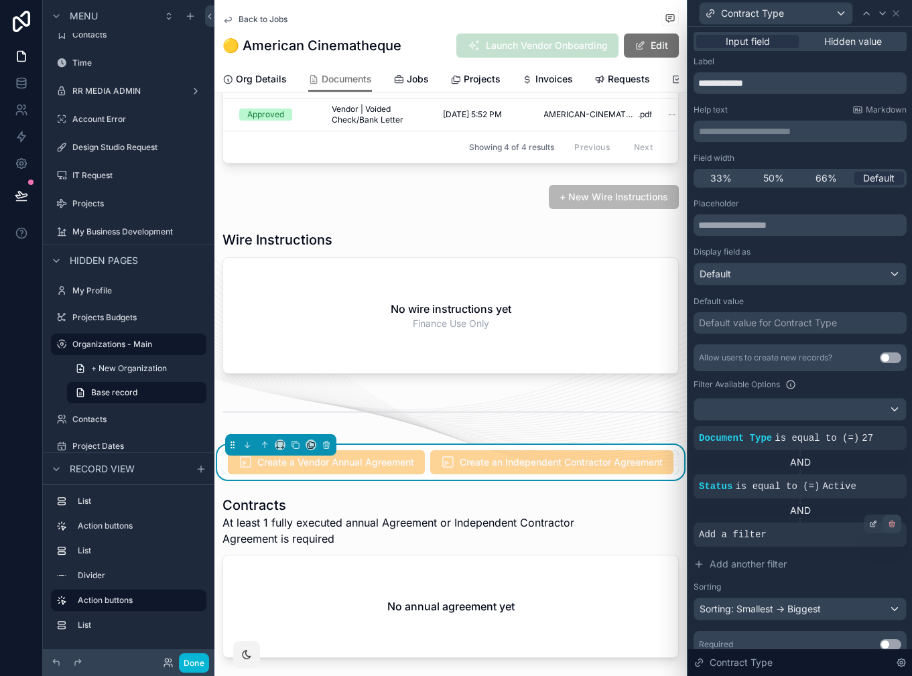
click at [891, 524] on icon at bounding box center [892, 524] width 8 height 8
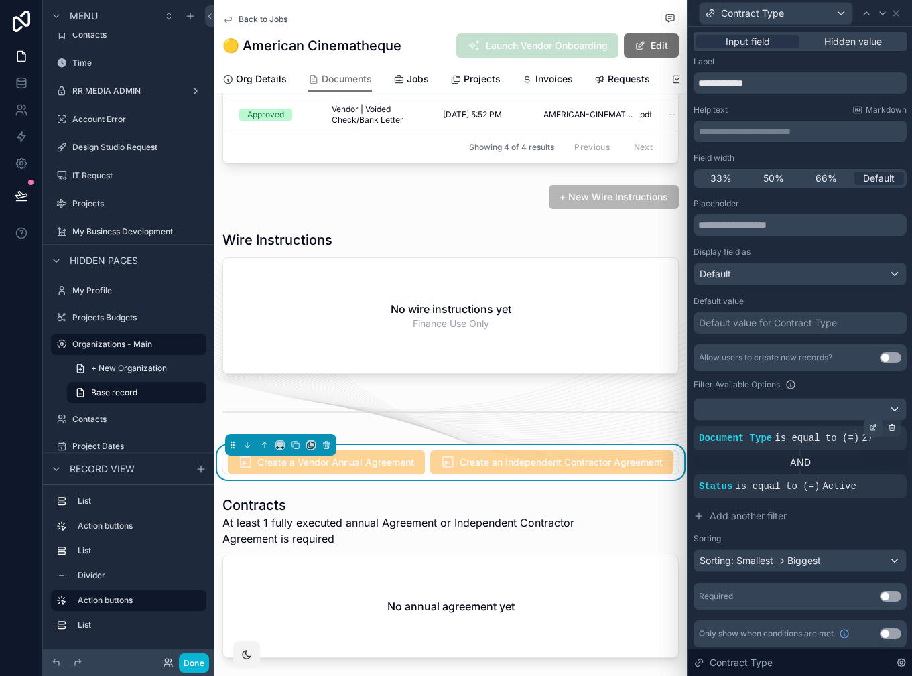
click at [870, 430] on icon at bounding box center [874, 428] width 8 height 8
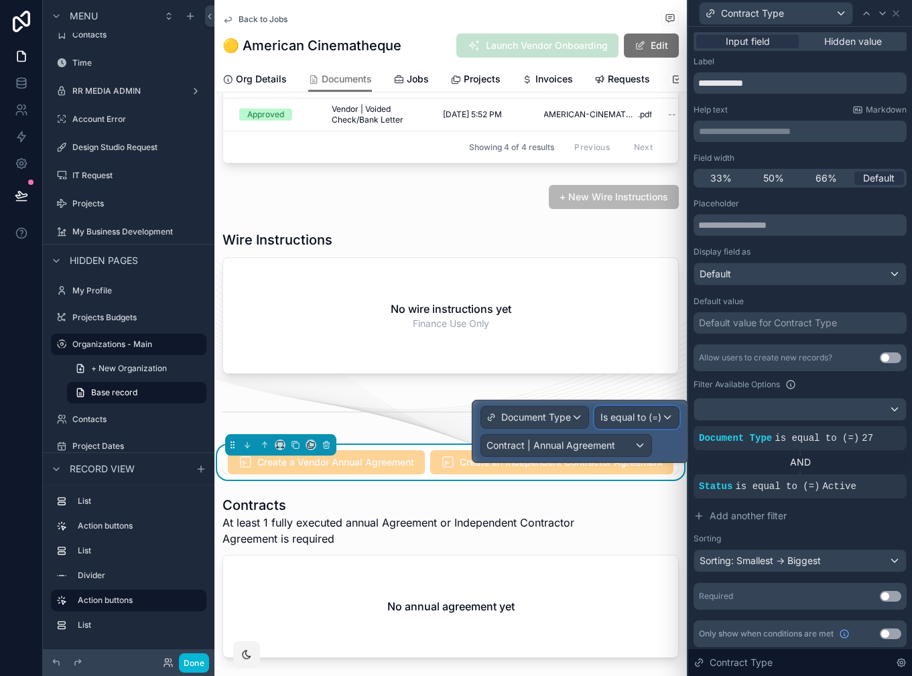
click at [662, 426] on div "Is equal to (=)" at bounding box center [637, 417] width 84 height 21
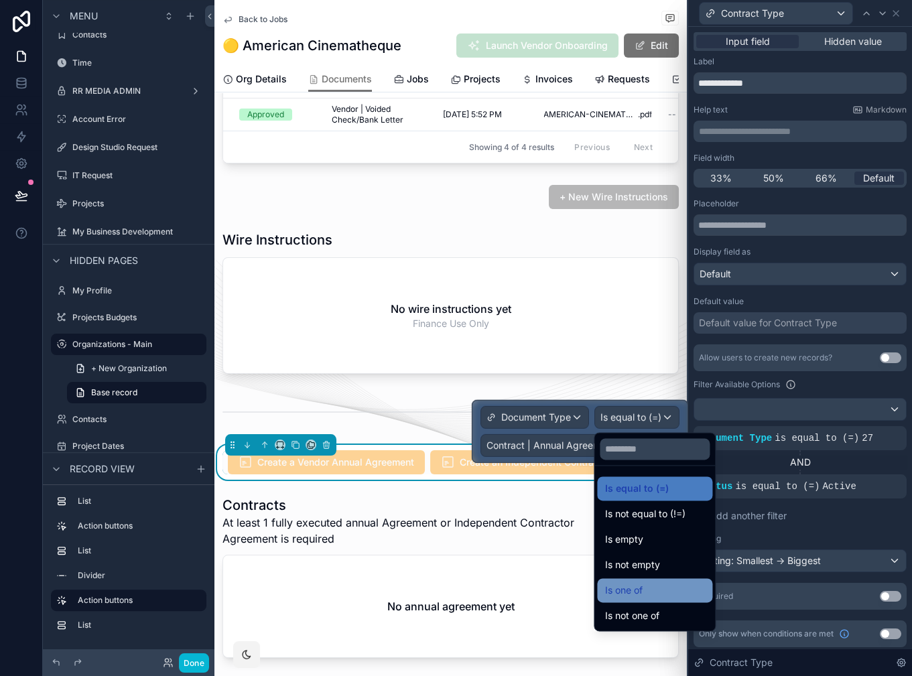
click at [655, 595] on div "Is one of" at bounding box center [654, 591] width 99 height 16
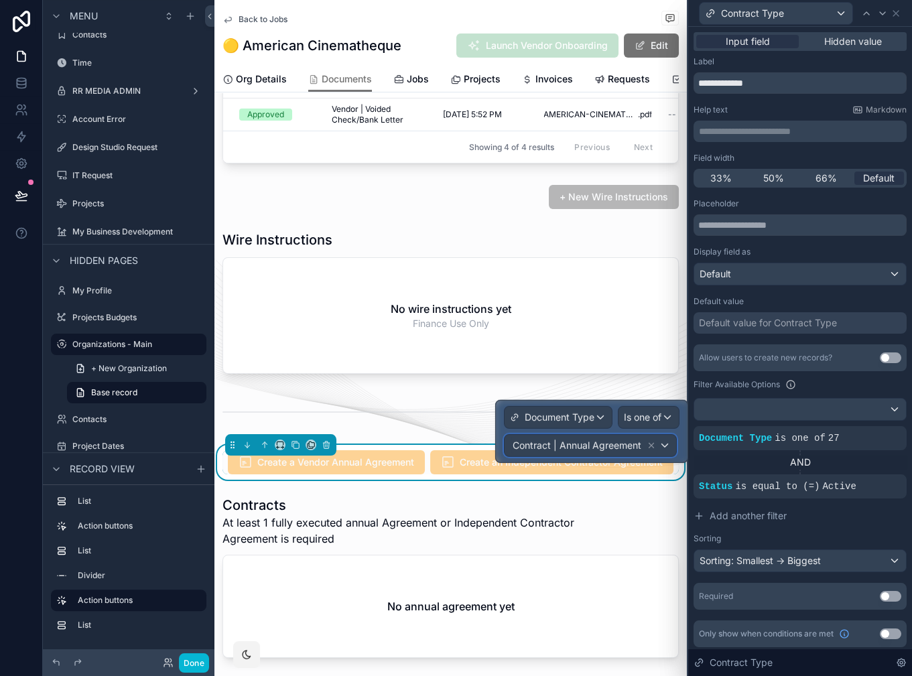
click at [664, 447] on div "Contract | Annual Agreement" at bounding box center [591, 445] width 172 height 21
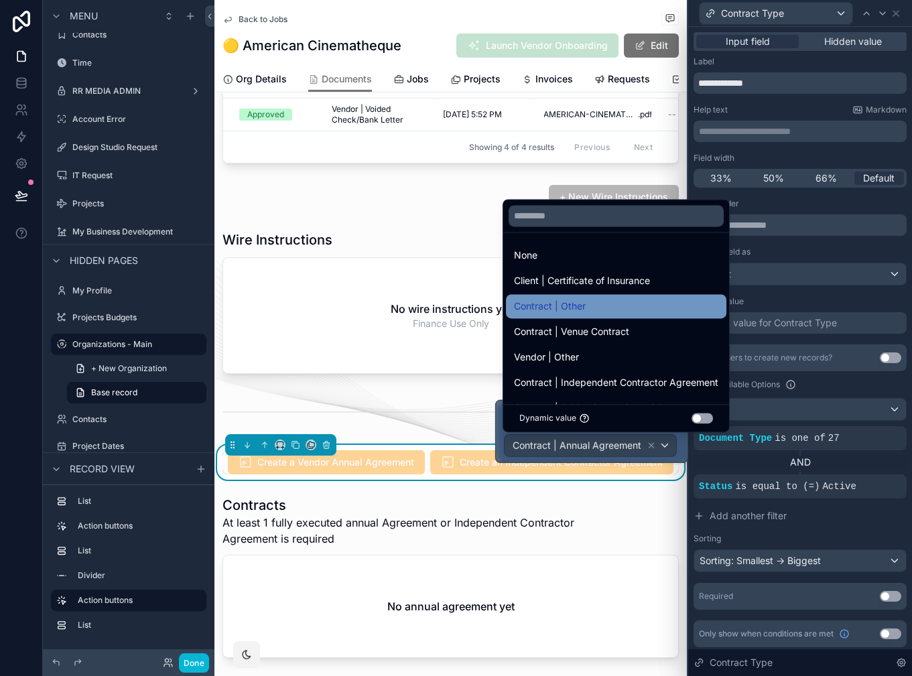
click at [615, 302] on div "Contract | Other" at bounding box center [616, 306] width 204 height 16
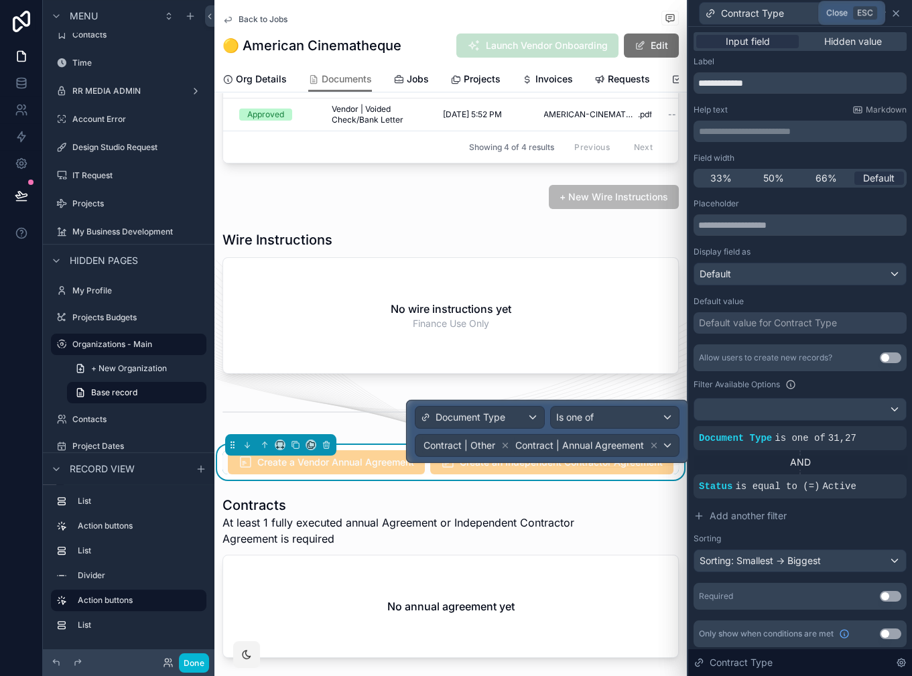
click at [897, 10] on icon at bounding box center [896, 13] width 11 height 11
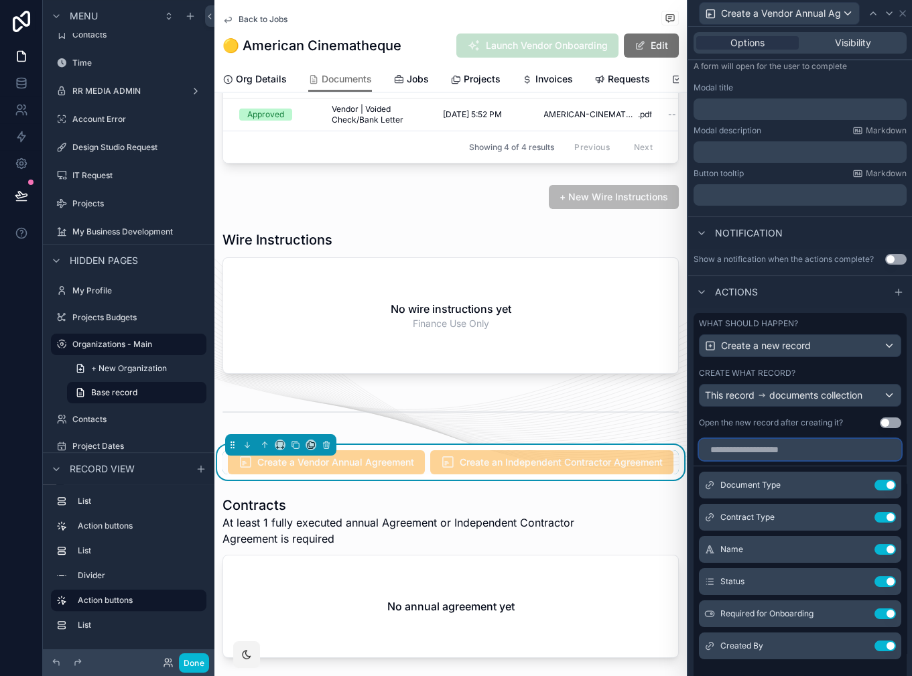
click at [747, 451] on input "text" at bounding box center [800, 449] width 202 height 21
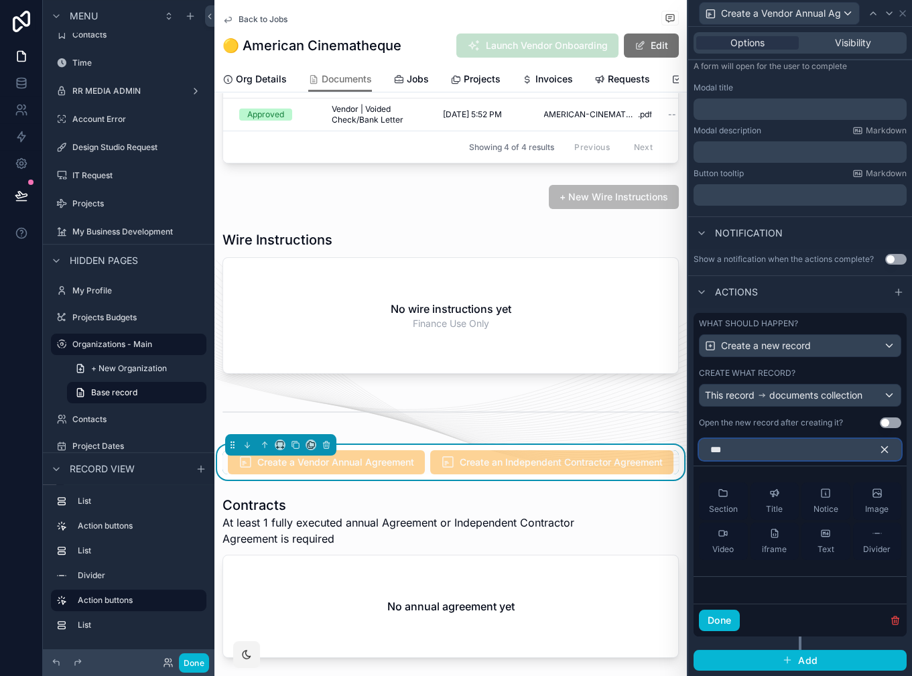
scroll to position [192, 0]
type input "*****"
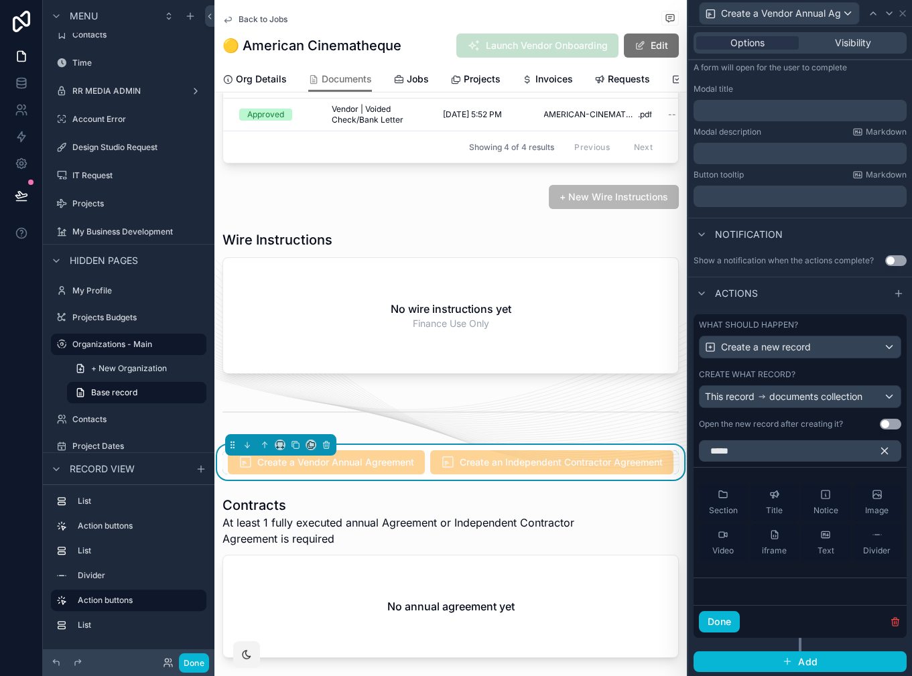
click at [881, 449] on icon "button" at bounding box center [885, 451] width 12 height 12
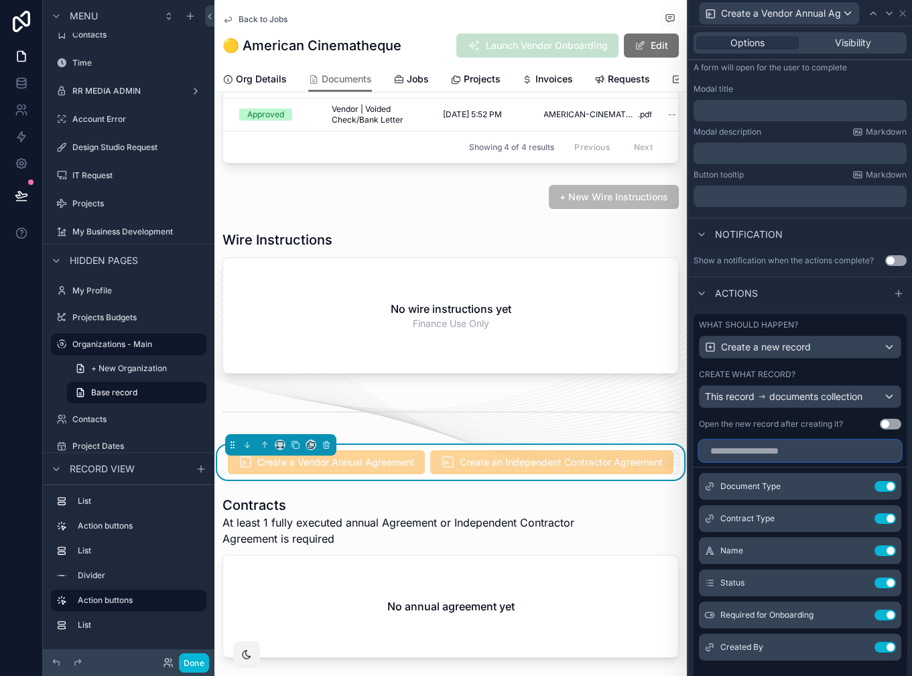
click at [792, 453] on input "text" at bounding box center [800, 450] width 202 height 21
click at [862, 518] on icon at bounding box center [858, 519] width 11 height 11
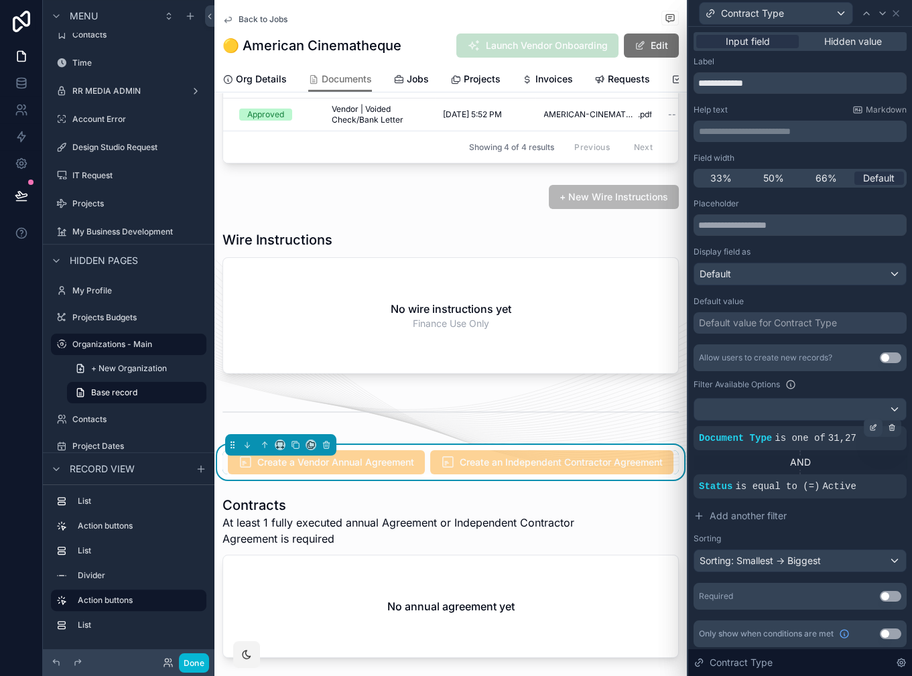
click at [874, 428] on icon at bounding box center [875, 426] width 4 height 4
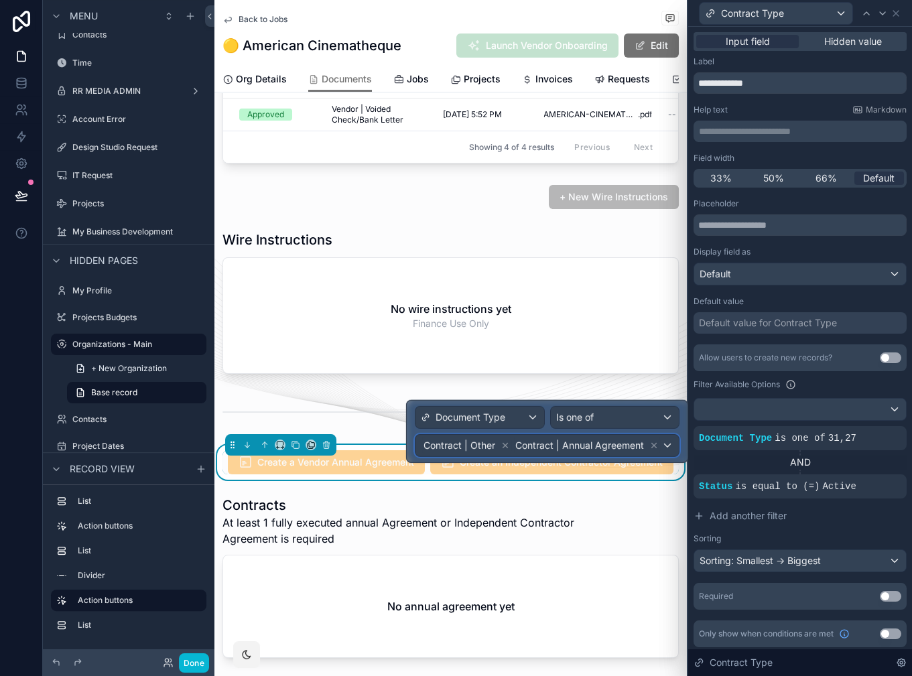
click at [669, 450] on div "Contract | Other Contract | Annual Agreement" at bounding box center [547, 445] width 263 height 21
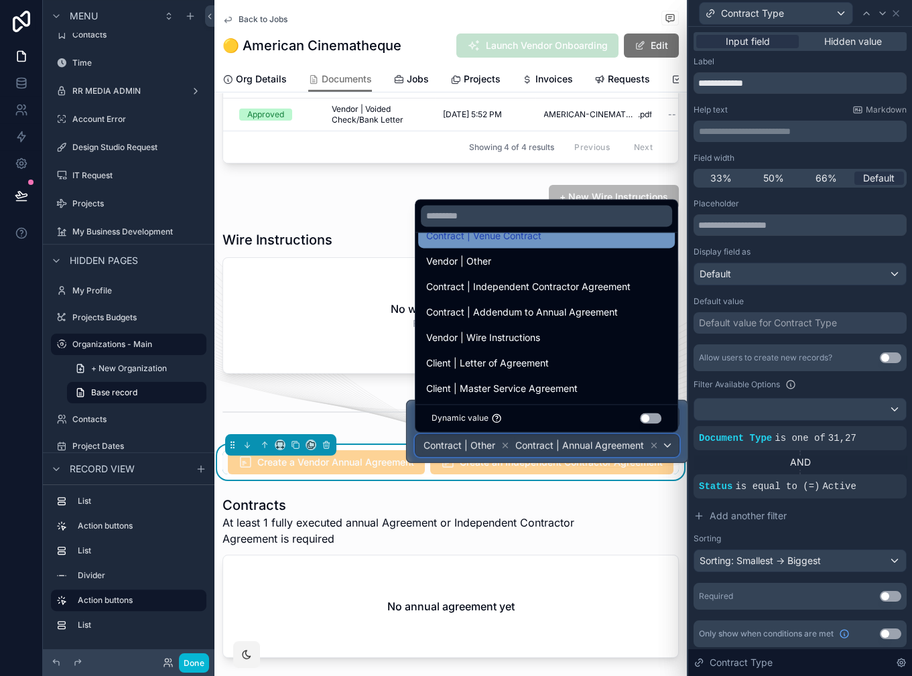
scroll to position [0, 0]
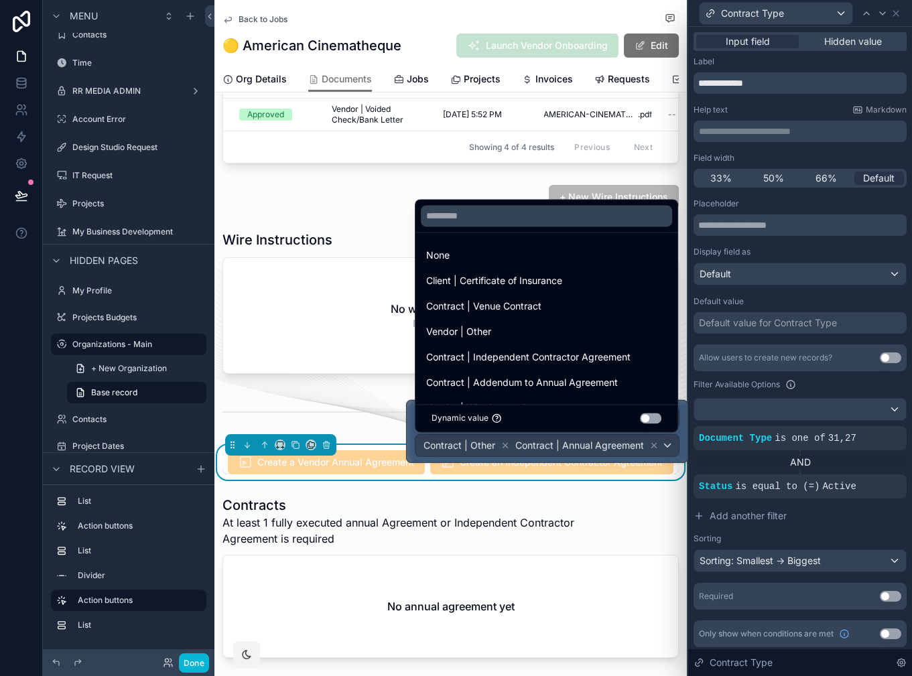
click at [893, 531] on div "Allow users to create new records? Use setting Filter Available Options Documen…" at bounding box center [800, 459] width 213 height 228
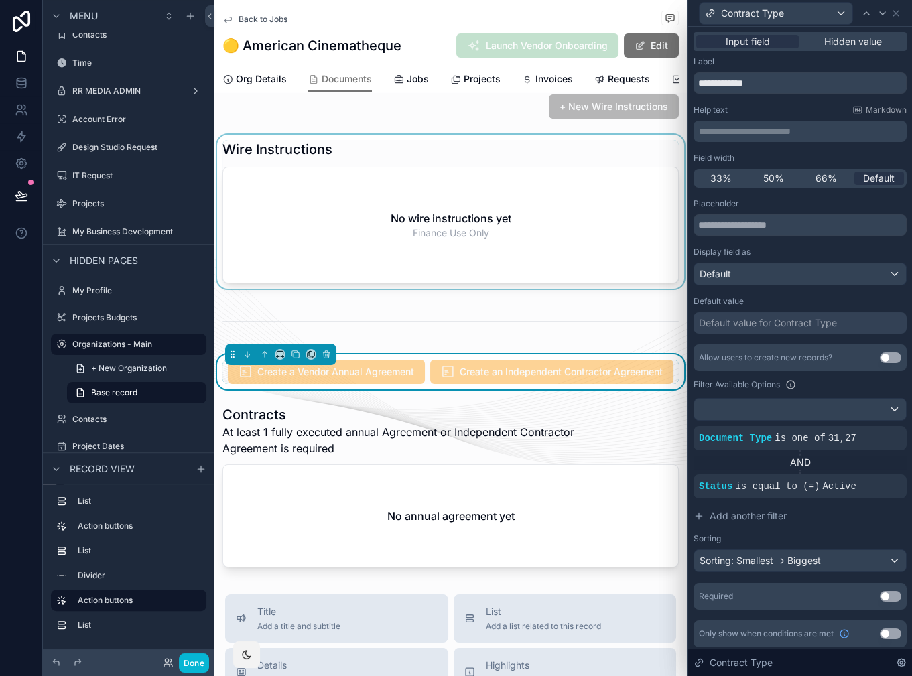
scroll to position [314, 0]
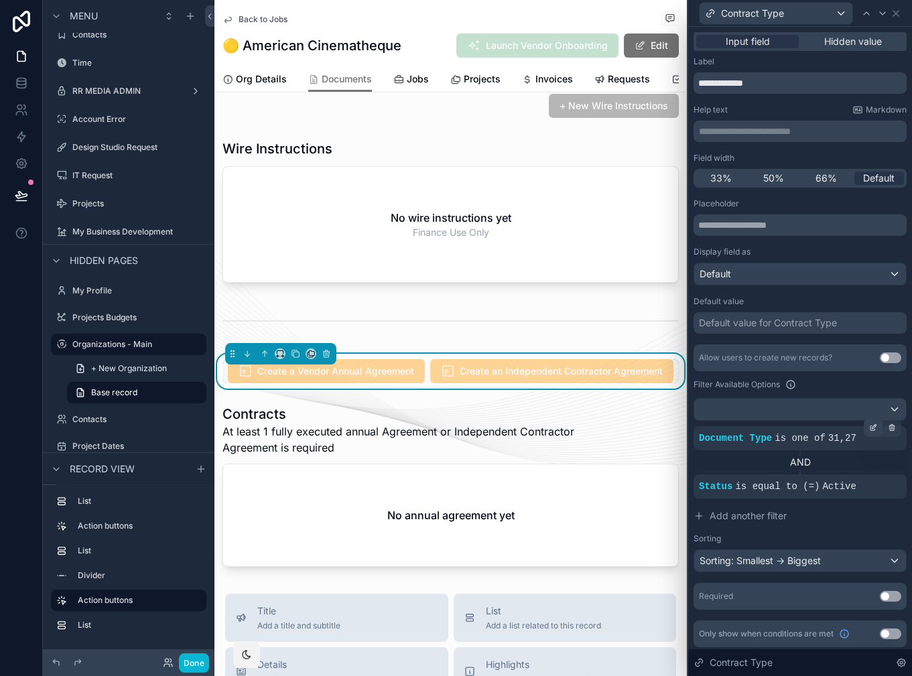
click at [874, 426] on icon at bounding box center [875, 426] width 4 height 4
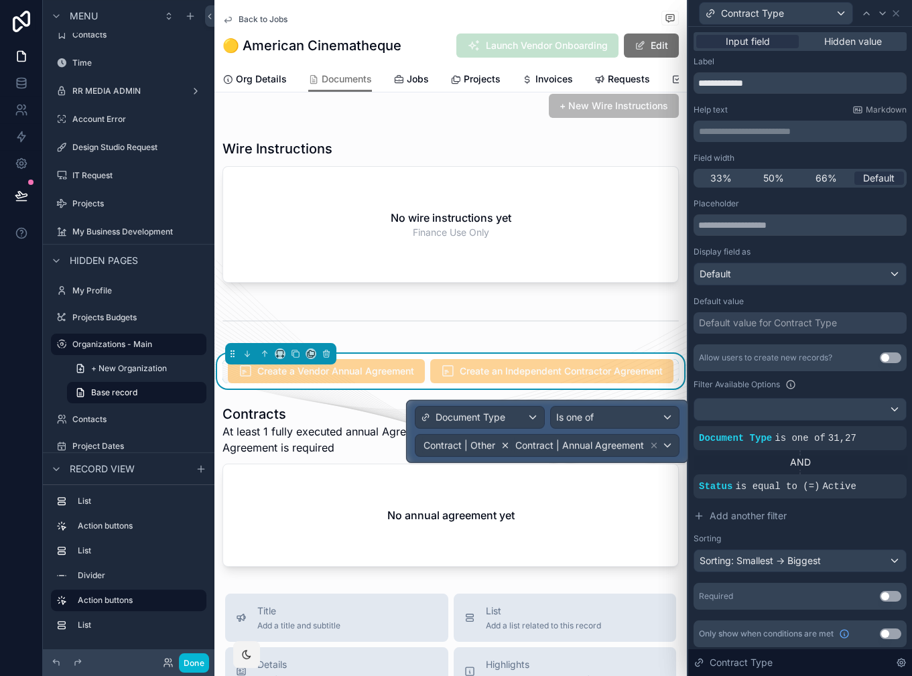
click at [504, 447] on icon at bounding box center [505, 445] width 9 height 9
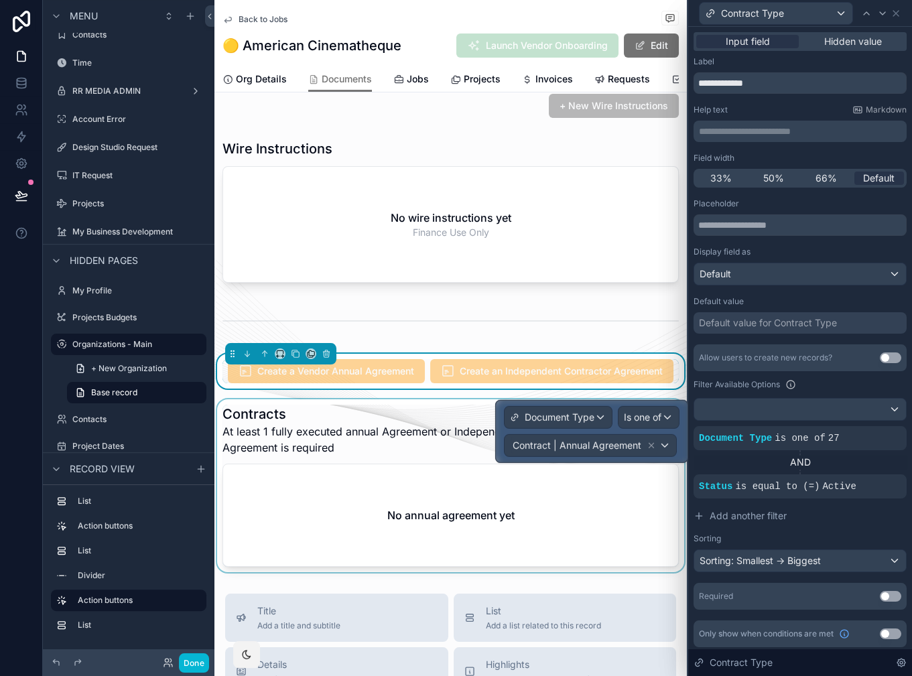
click at [416, 431] on div "scrollable content" at bounding box center [451, 486] width 473 height 173
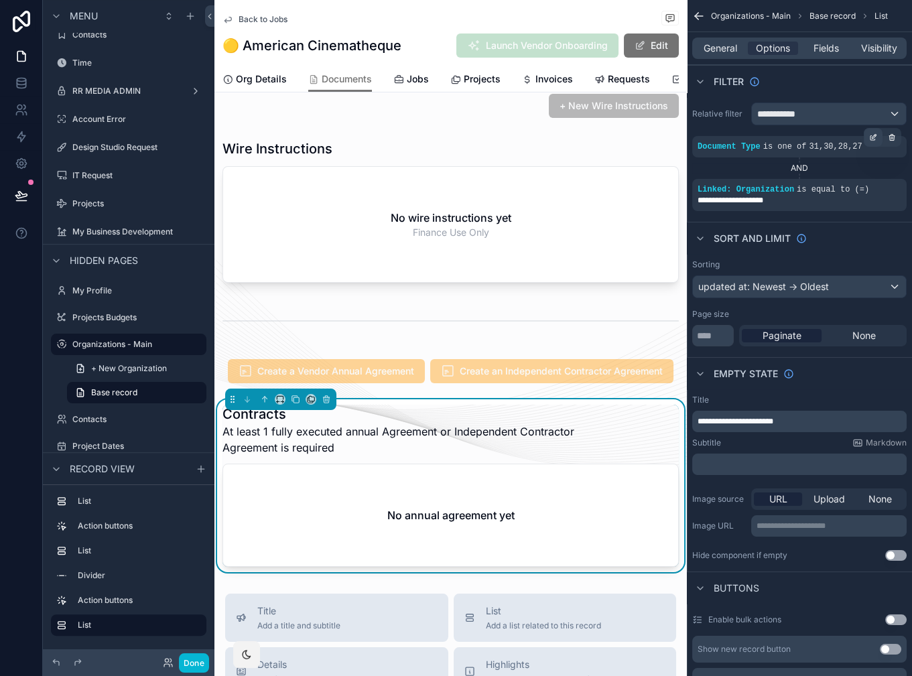
click at [875, 139] on icon "scrollable content" at bounding box center [873, 138] width 5 height 5
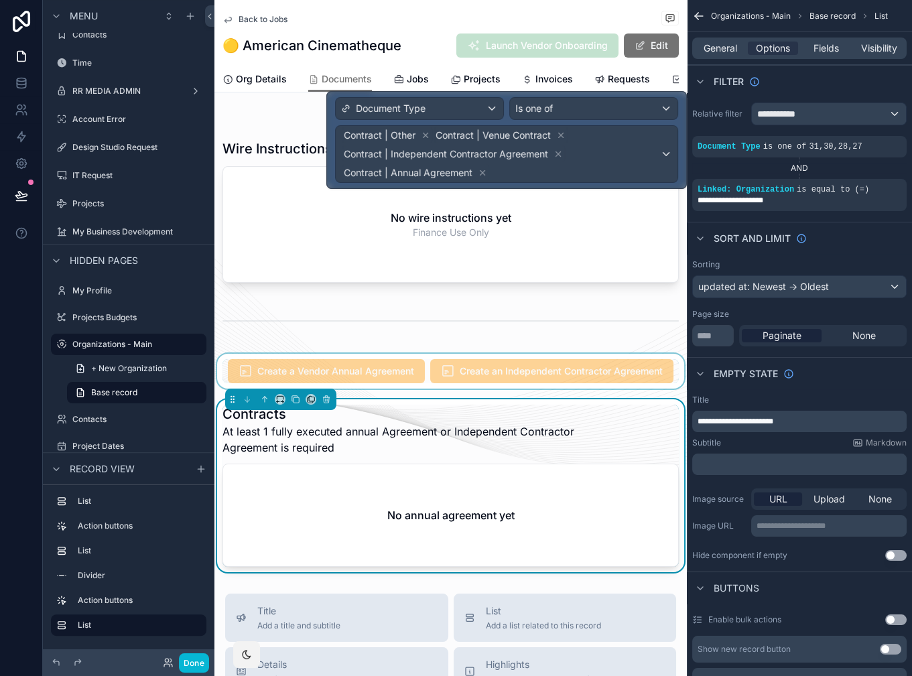
click at [394, 360] on div "scrollable content" at bounding box center [451, 371] width 473 height 35
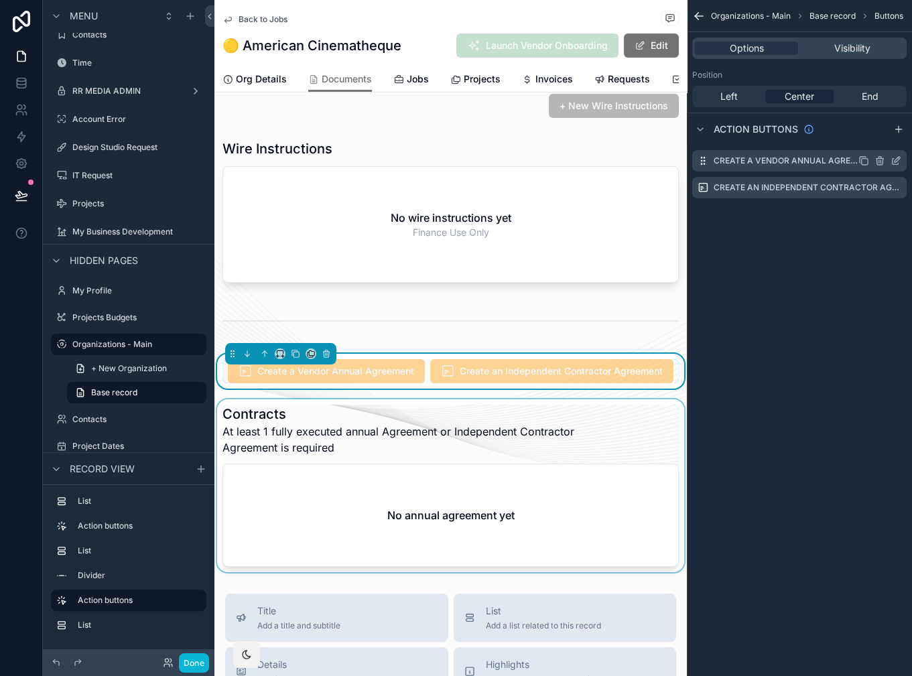
click at [867, 162] on icon "scrollable content" at bounding box center [864, 161] width 11 height 11
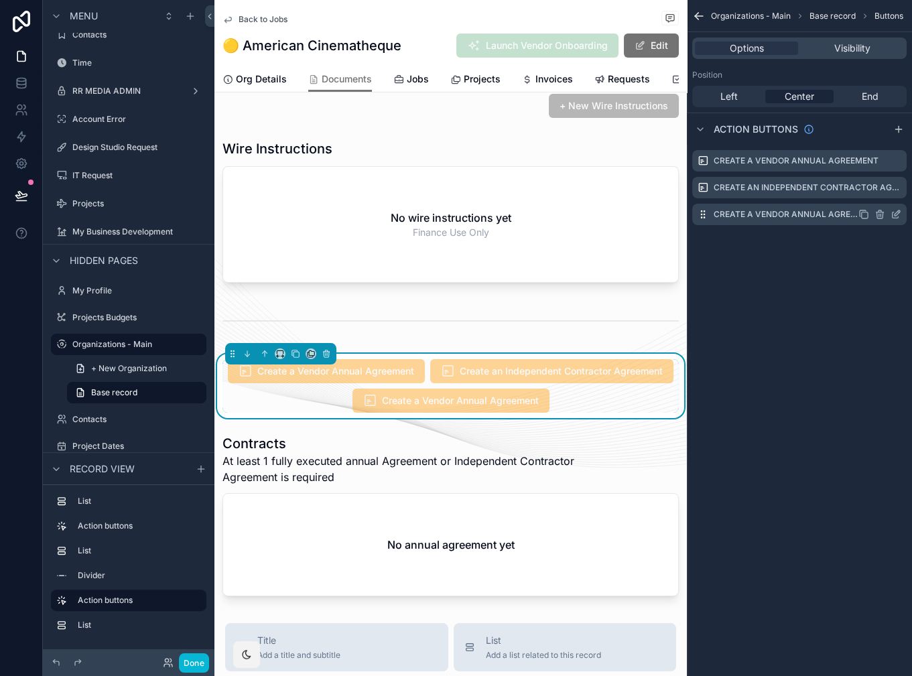
click at [880, 215] on icon "scrollable content" at bounding box center [880, 214] width 11 height 11
click at [872, 195] on icon at bounding box center [875, 193] width 11 height 11
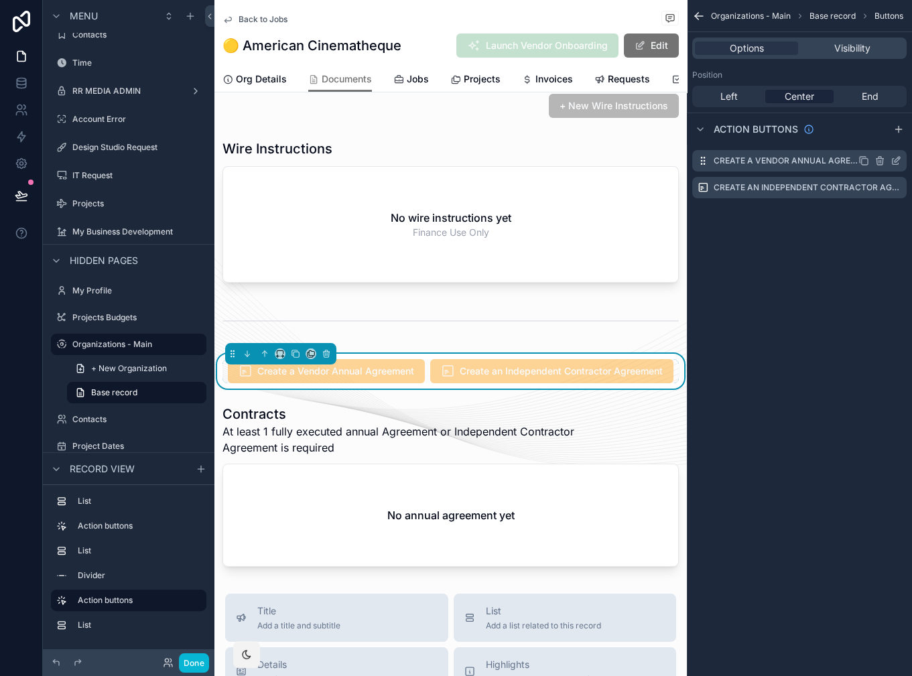
click at [897, 158] on icon "scrollable content" at bounding box center [896, 161] width 11 height 11
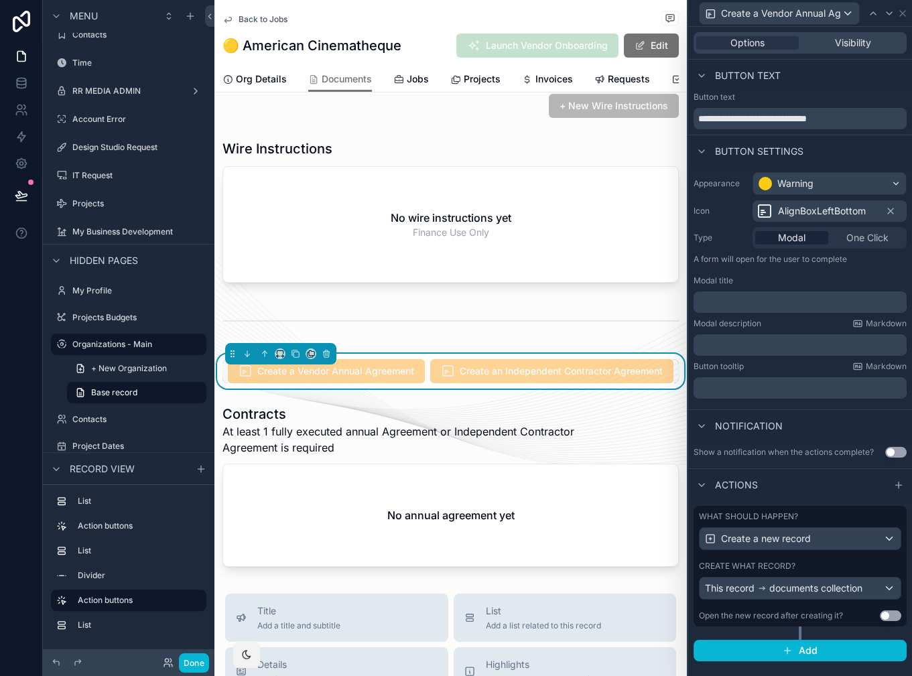
click at [809, 513] on div "What should happen?" at bounding box center [800, 517] width 202 height 11
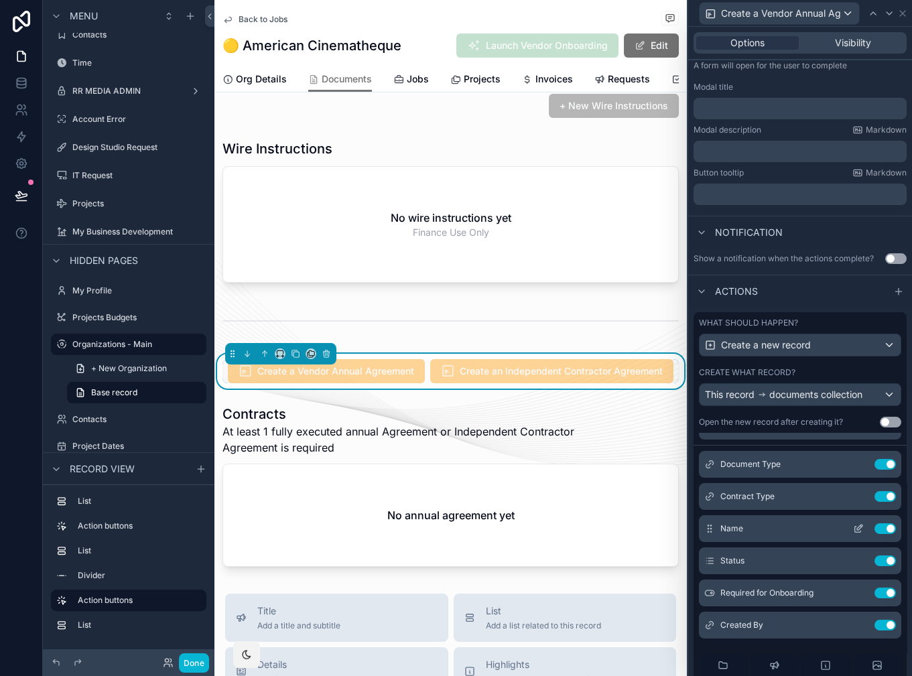
scroll to position [0, 0]
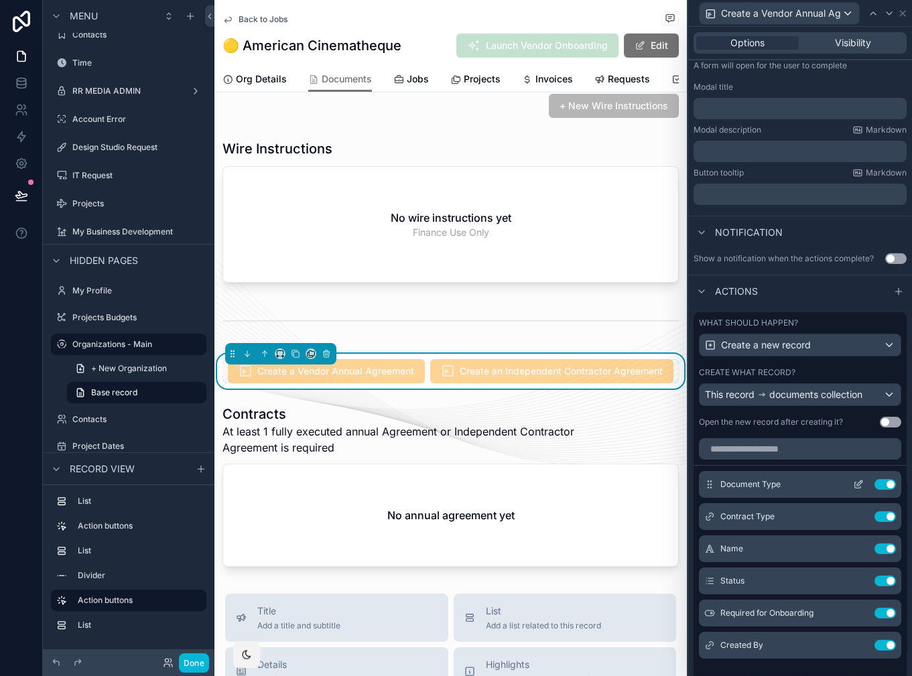
click at [855, 483] on icon at bounding box center [858, 486] width 6 height 6
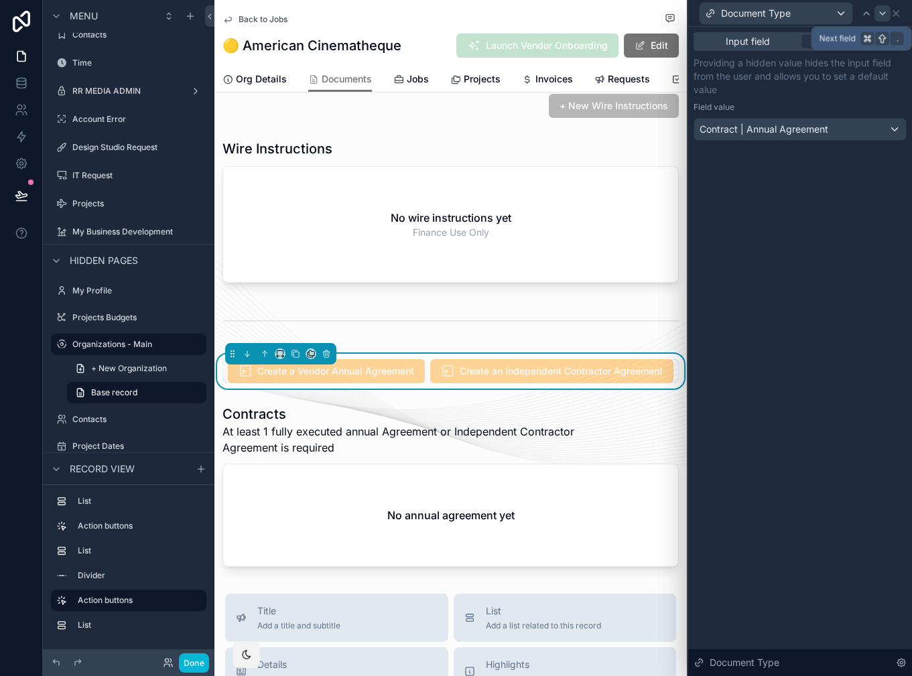
click at [882, 13] on icon at bounding box center [883, 13] width 11 height 11
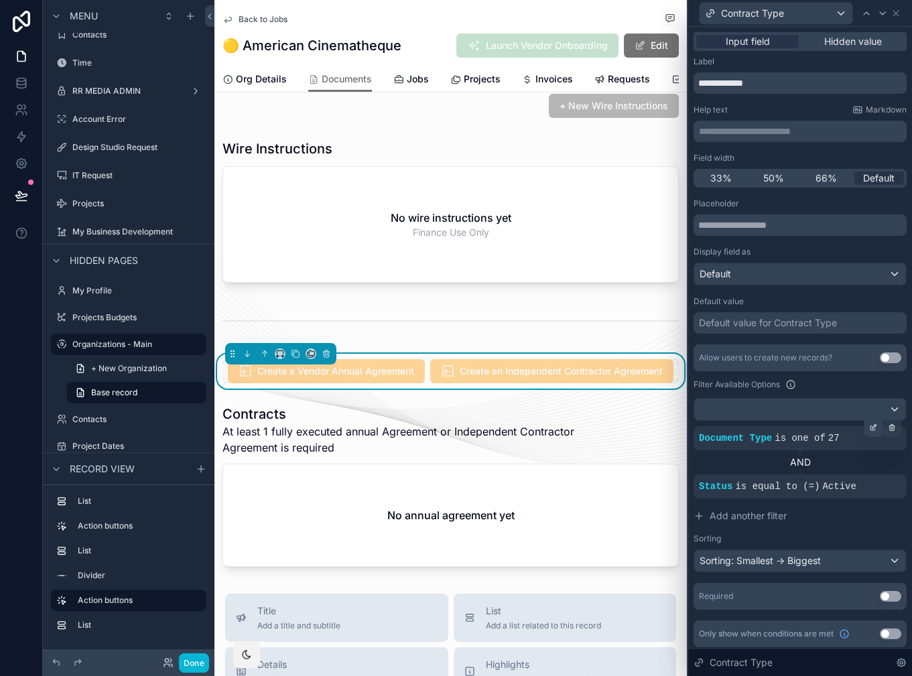
click at [872, 429] on icon at bounding box center [873, 428] width 5 height 5
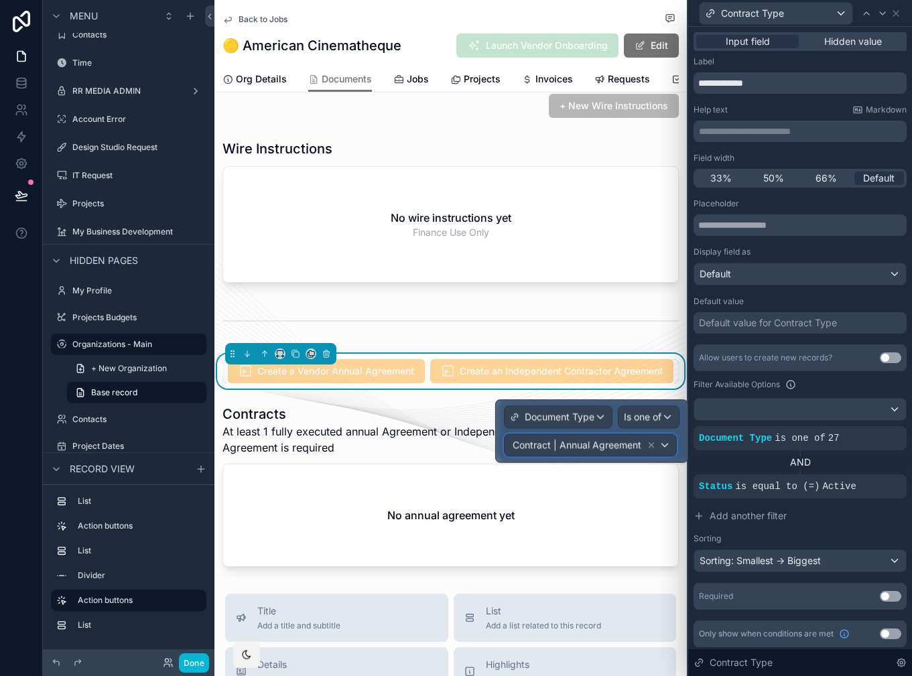
click at [668, 451] on div "Contract | Annual Agreement" at bounding box center [591, 444] width 172 height 21
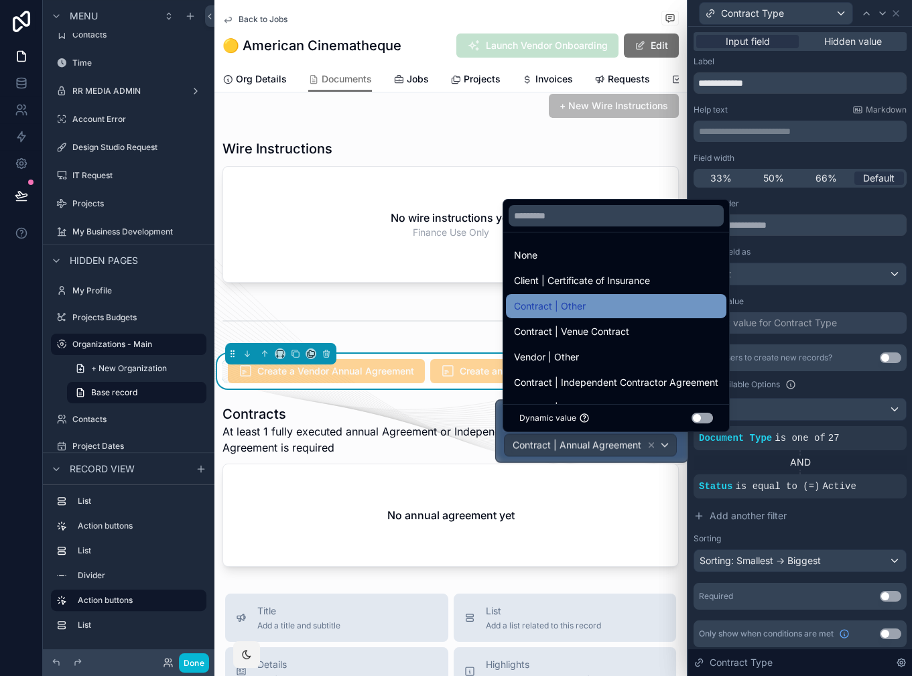
click at [567, 300] on span "Contract | Other" at bounding box center [550, 306] width 72 height 16
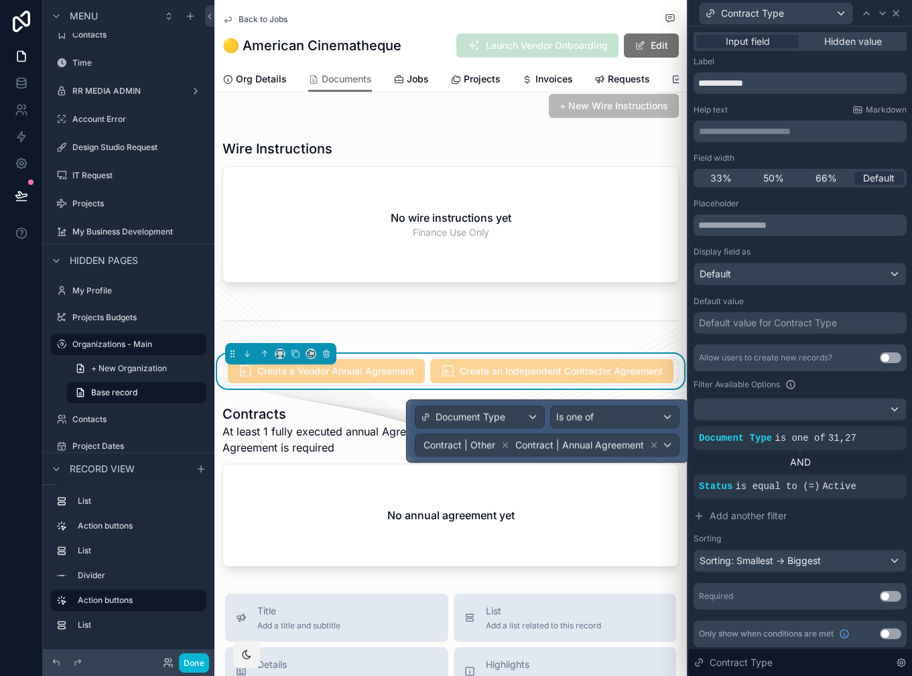
click at [892, 17] on icon at bounding box center [896, 13] width 11 height 11
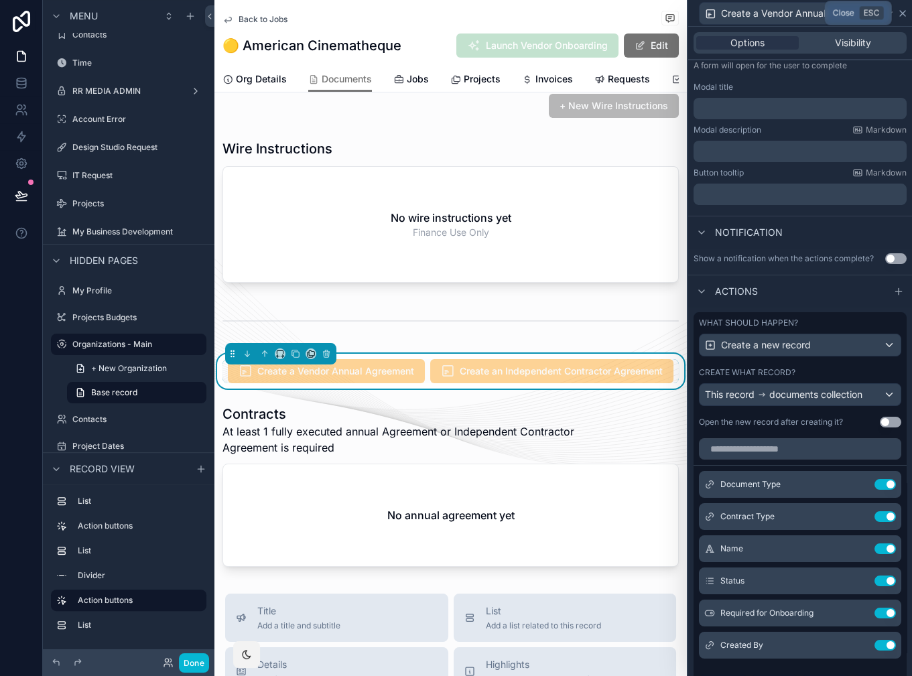
click at [902, 17] on icon at bounding box center [903, 13] width 11 height 11
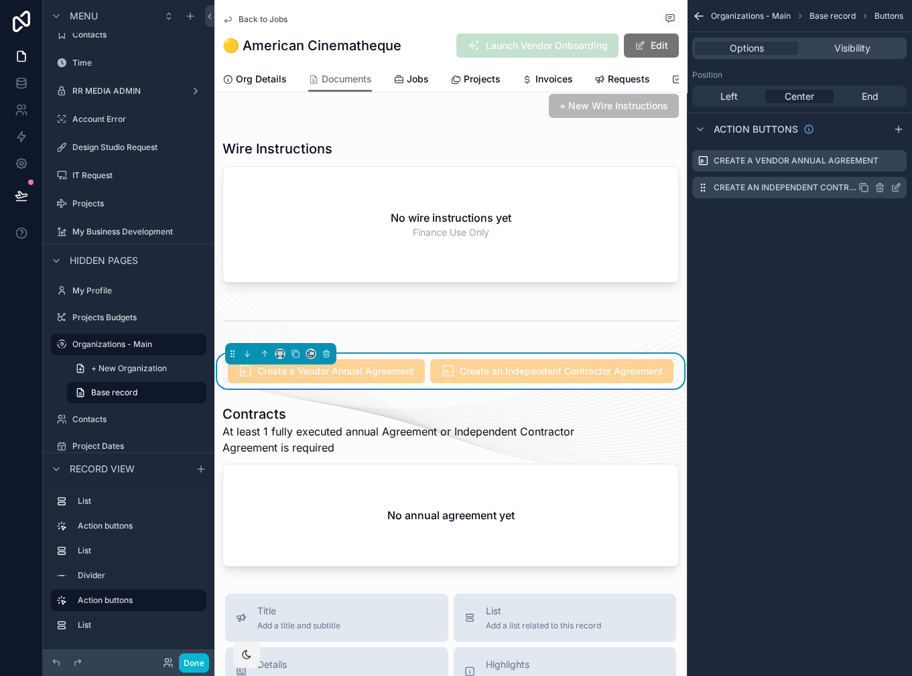
click at [894, 188] on icon "scrollable content" at bounding box center [896, 187] width 11 height 11
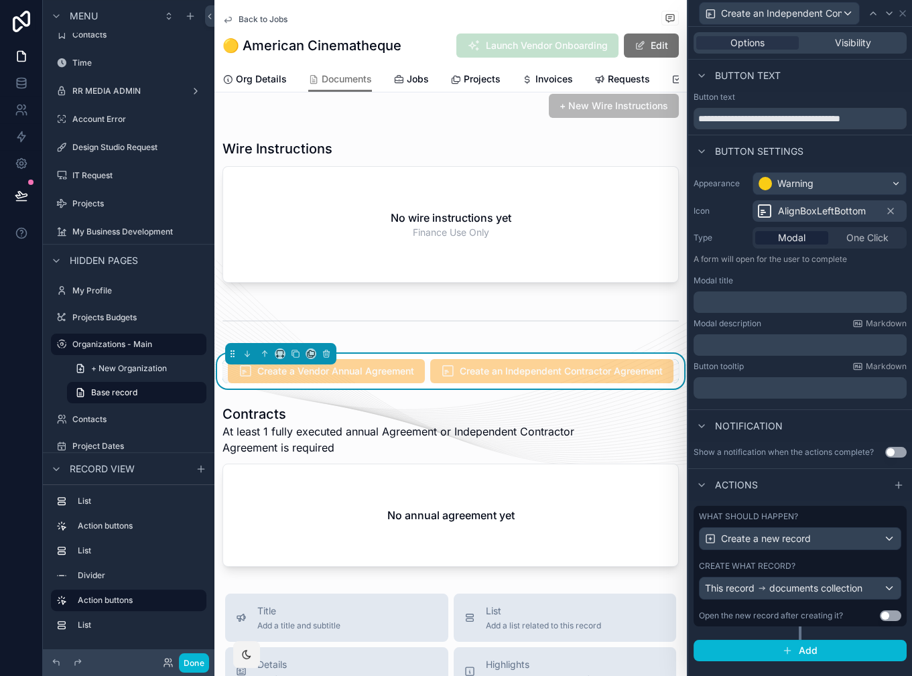
click at [845, 520] on div "What should happen?" at bounding box center [800, 517] width 202 height 11
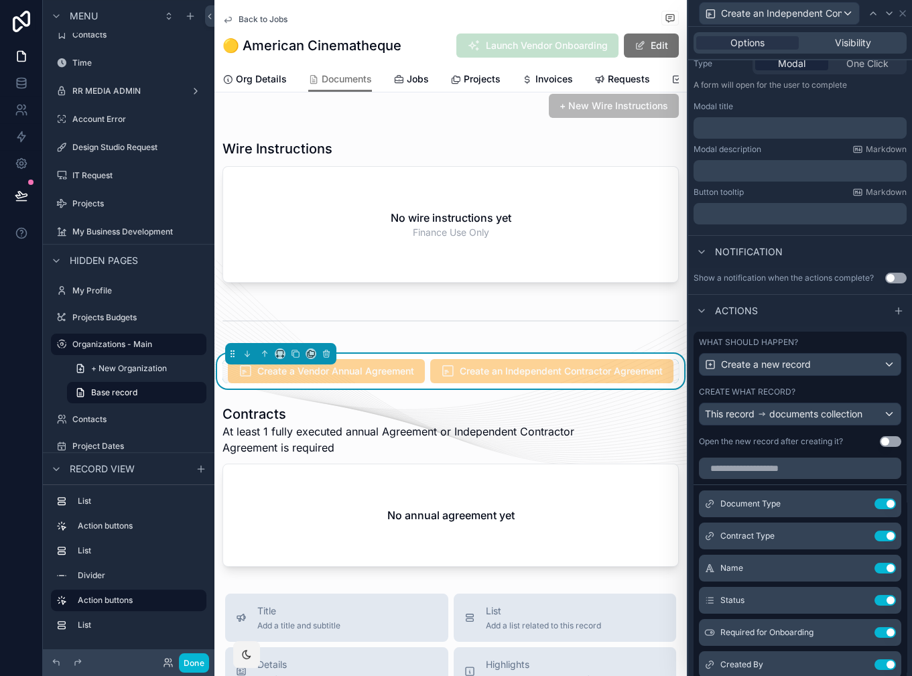
scroll to position [196, 0]
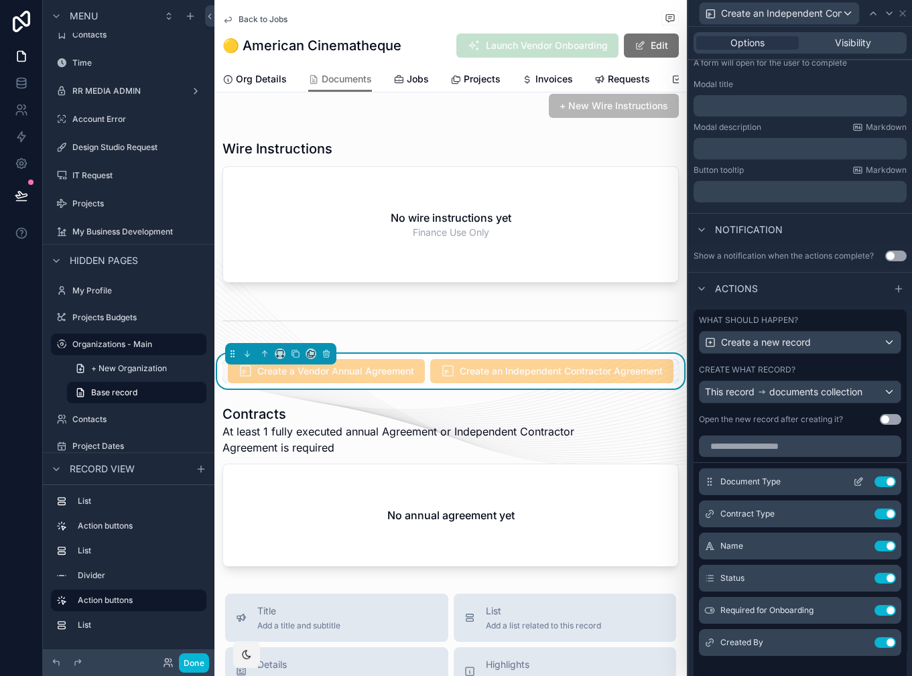
click at [855, 480] on icon at bounding box center [858, 483] width 6 height 6
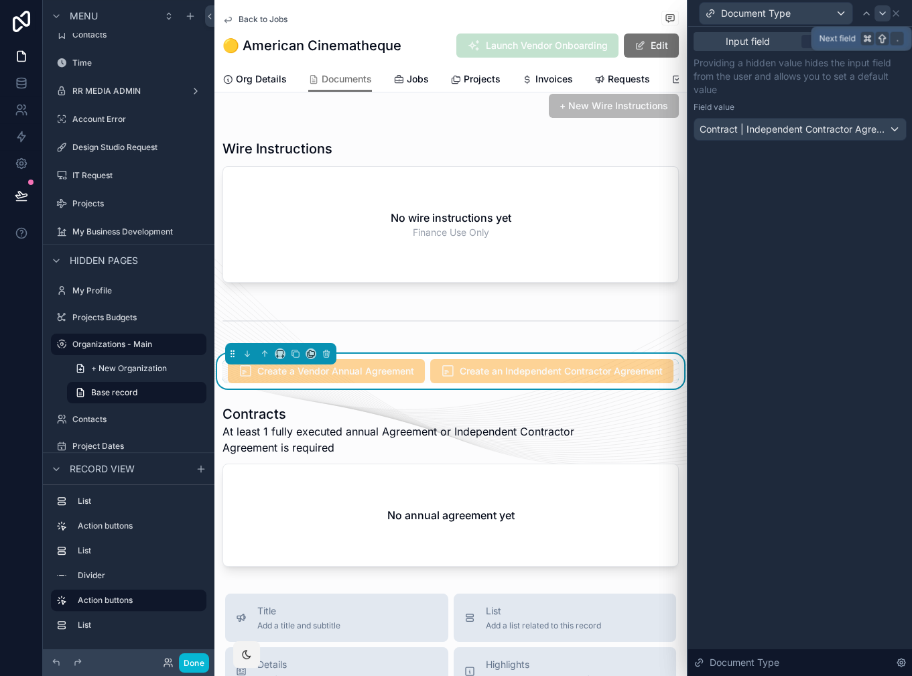
click at [881, 15] on icon at bounding box center [883, 13] width 11 height 11
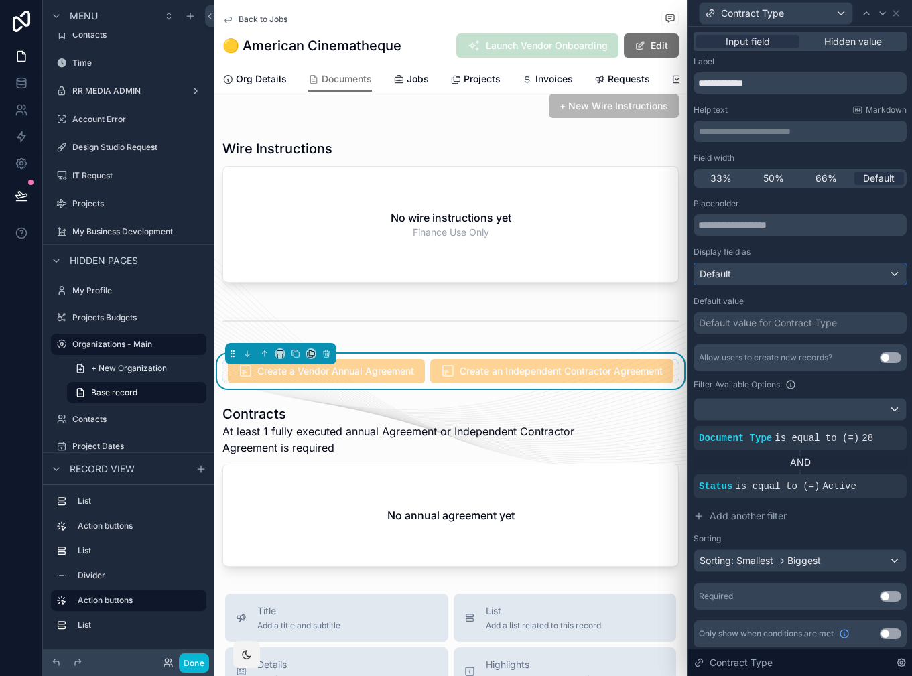
click at [819, 282] on div "Default" at bounding box center [801, 273] width 212 height 21
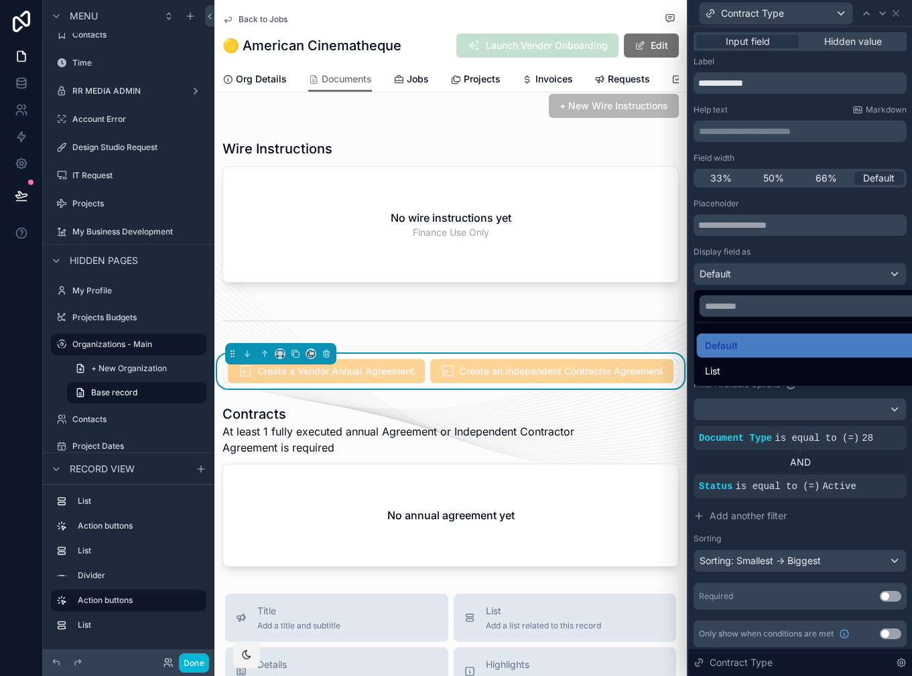
click at [819, 282] on div at bounding box center [801, 338] width 224 height 676
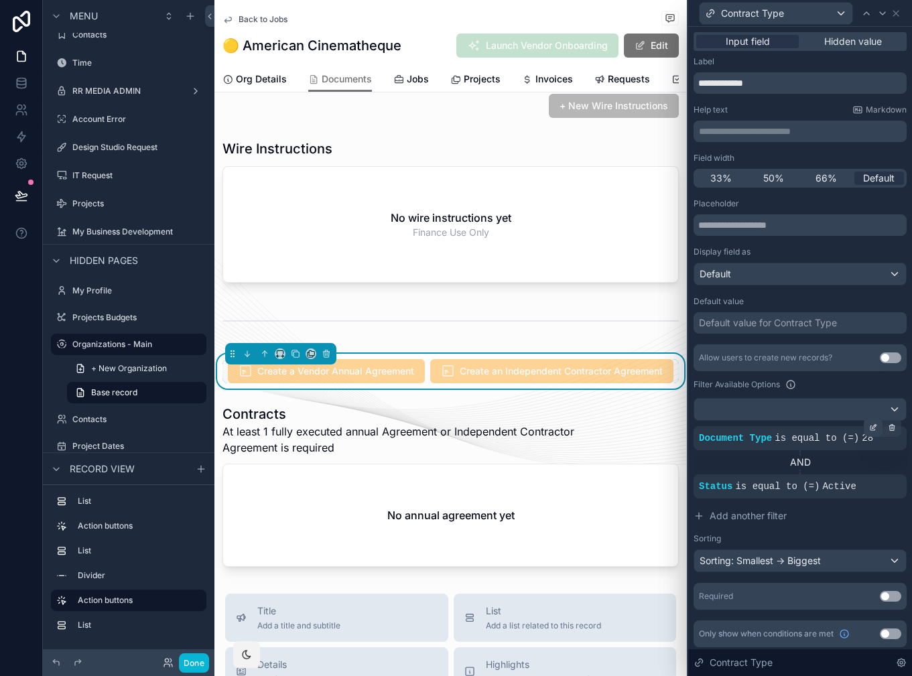
click at [873, 430] on icon at bounding box center [874, 428] width 8 height 8
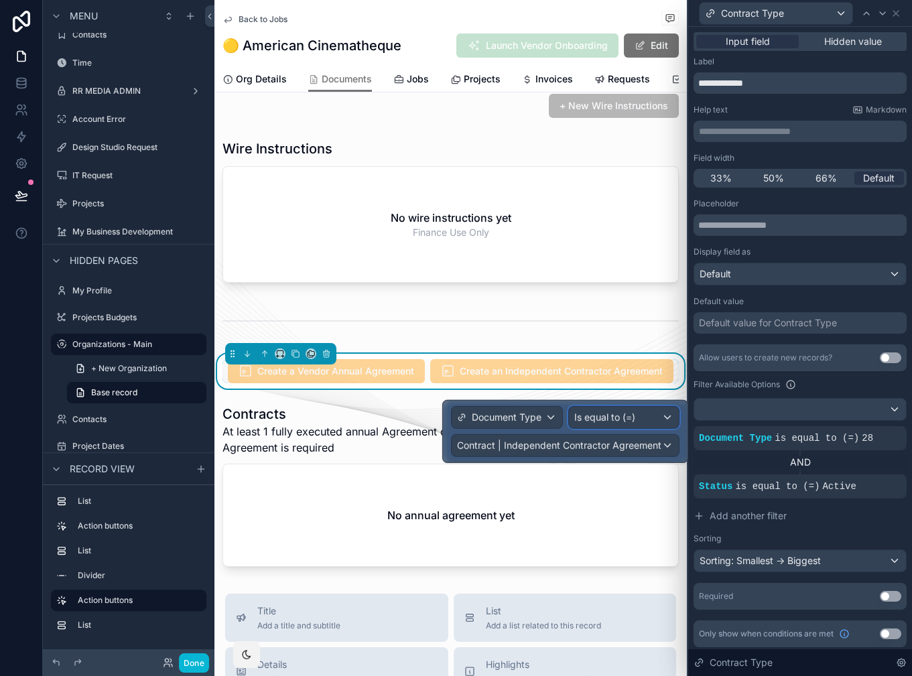
click at [607, 411] on span "Is equal to (=)" at bounding box center [604, 417] width 61 height 13
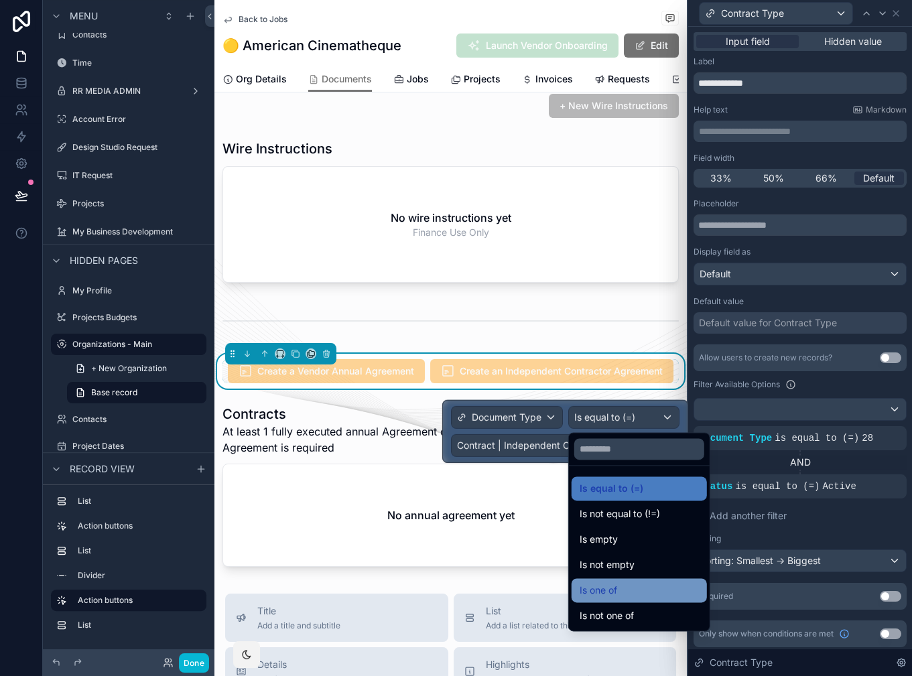
click at [636, 589] on div "Is one of" at bounding box center [639, 591] width 119 height 16
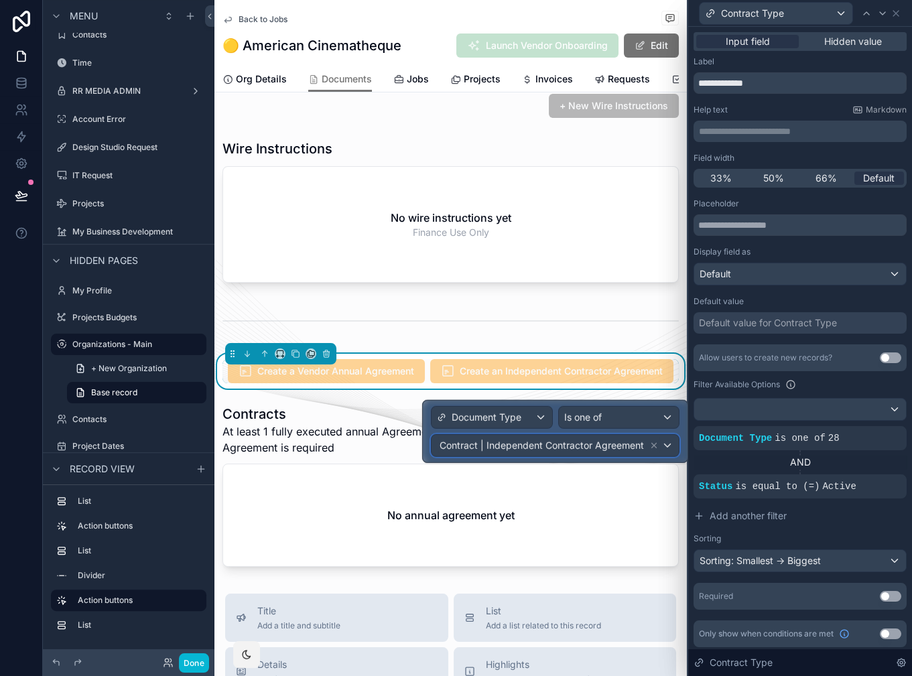
click at [667, 442] on div "Contract | Independent Contractor Agreement" at bounding box center [555, 445] width 247 height 21
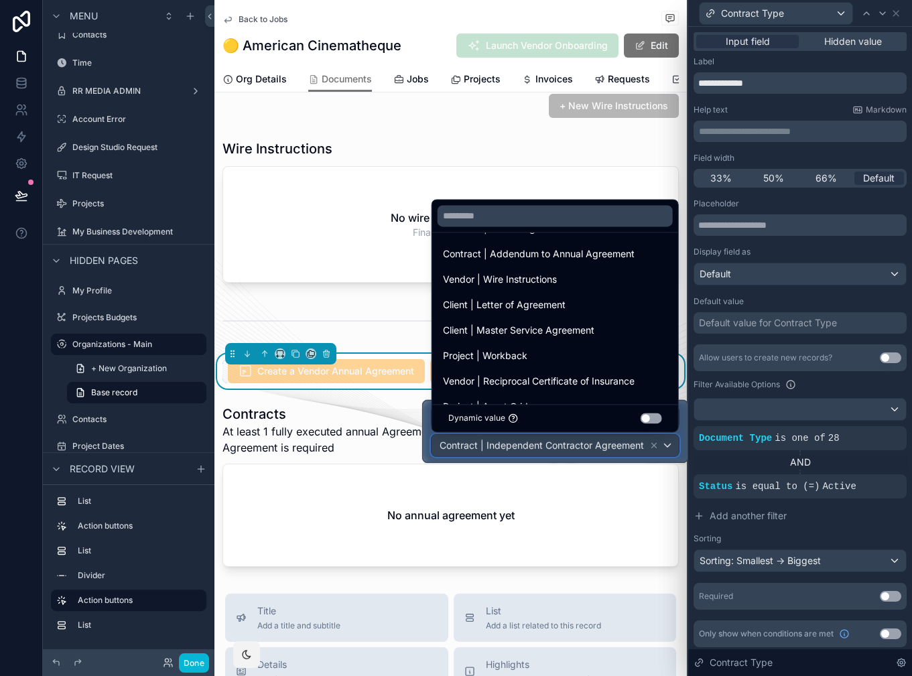
scroll to position [0, 0]
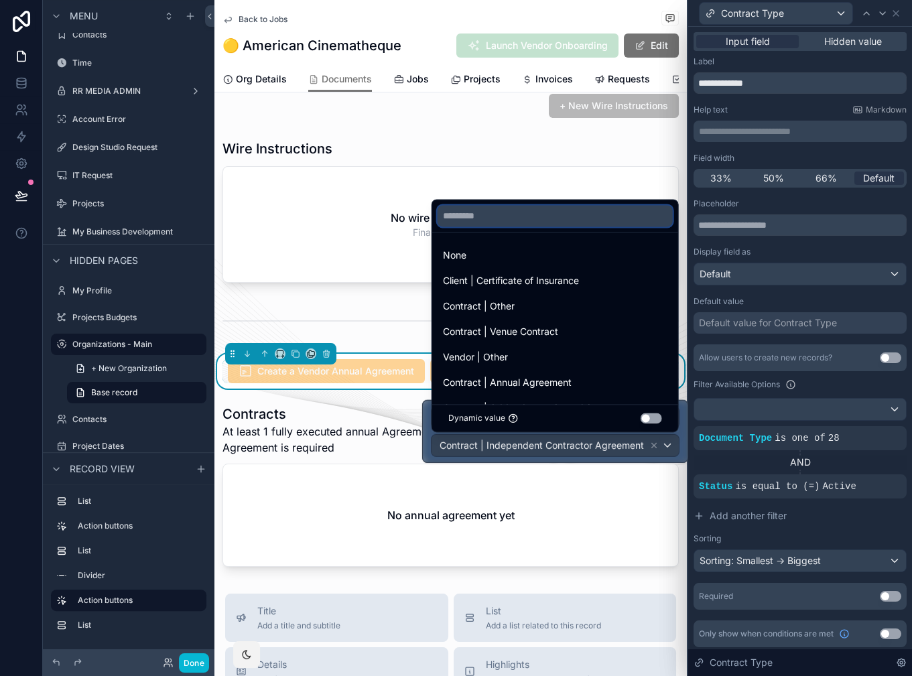
click at [540, 222] on input "text" at bounding box center [555, 215] width 235 height 21
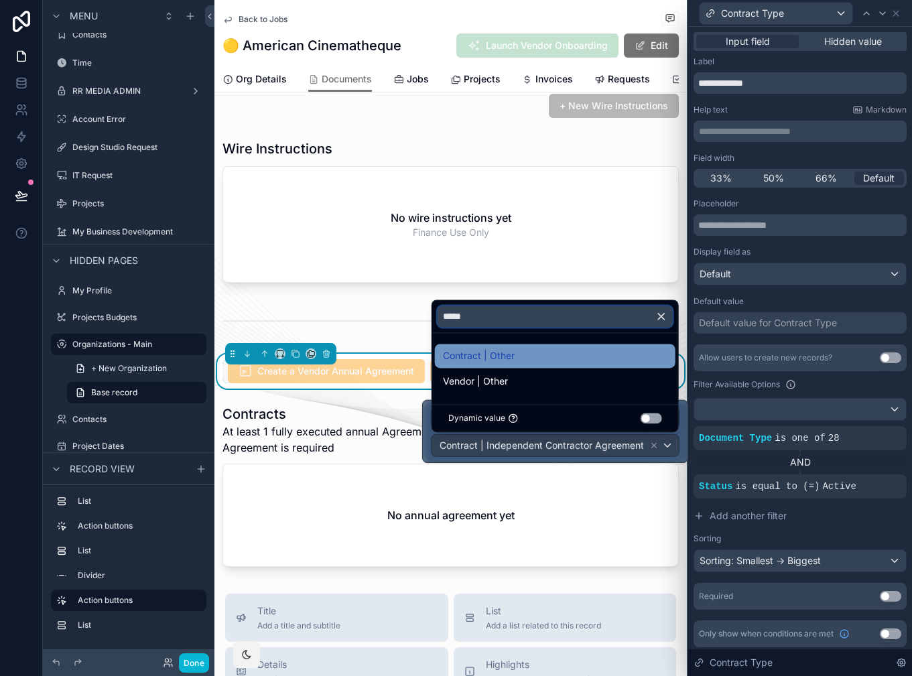
type input "*****"
click at [520, 361] on div "Contract | Other" at bounding box center [555, 356] width 225 height 16
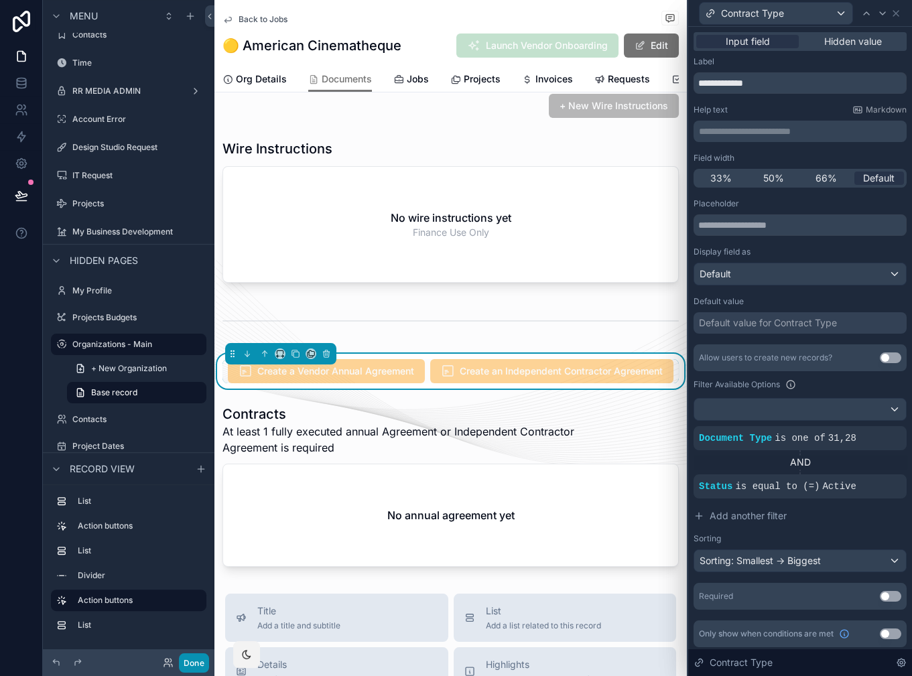
click at [196, 667] on button "Done" at bounding box center [194, 663] width 30 height 19
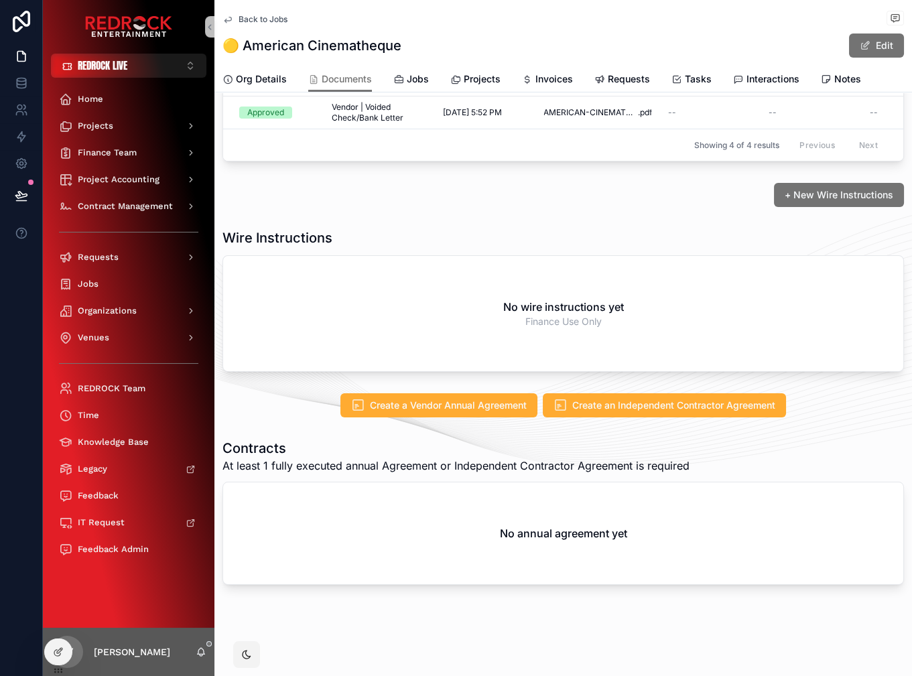
scroll to position [223, 0]
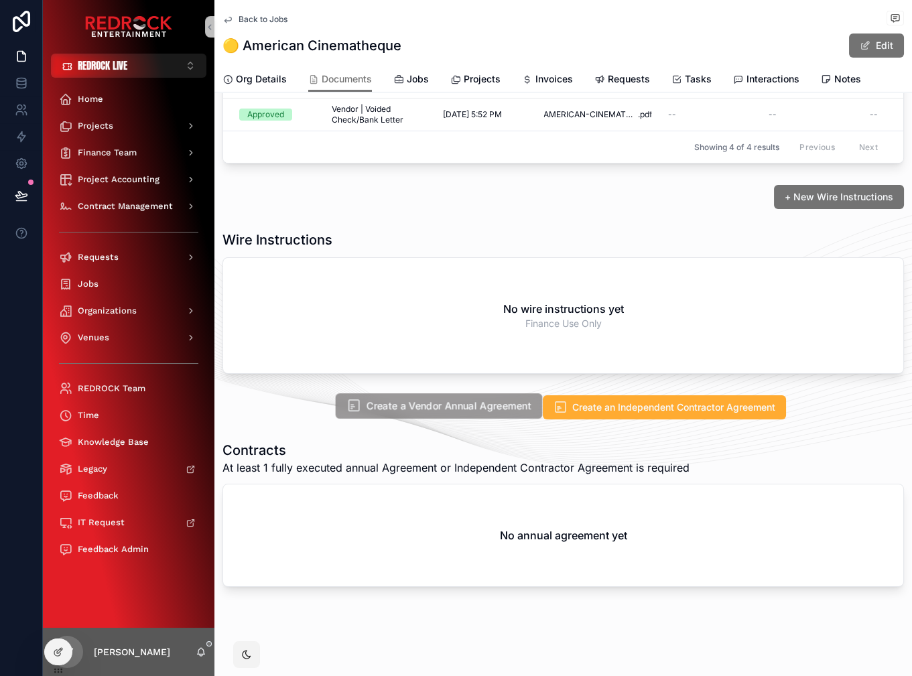
click at [413, 414] on button "Create a Vendor Annual Agreement" at bounding box center [439, 406] width 207 height 25
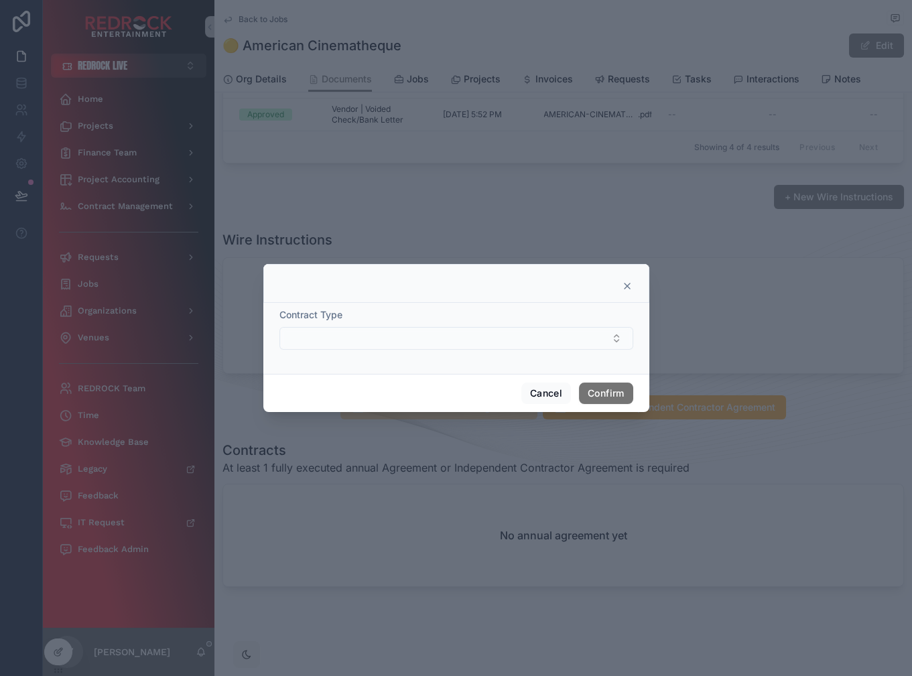
click at [455, 341] on button "Select Button" at bounding box center [457, 338] width 354 height 23
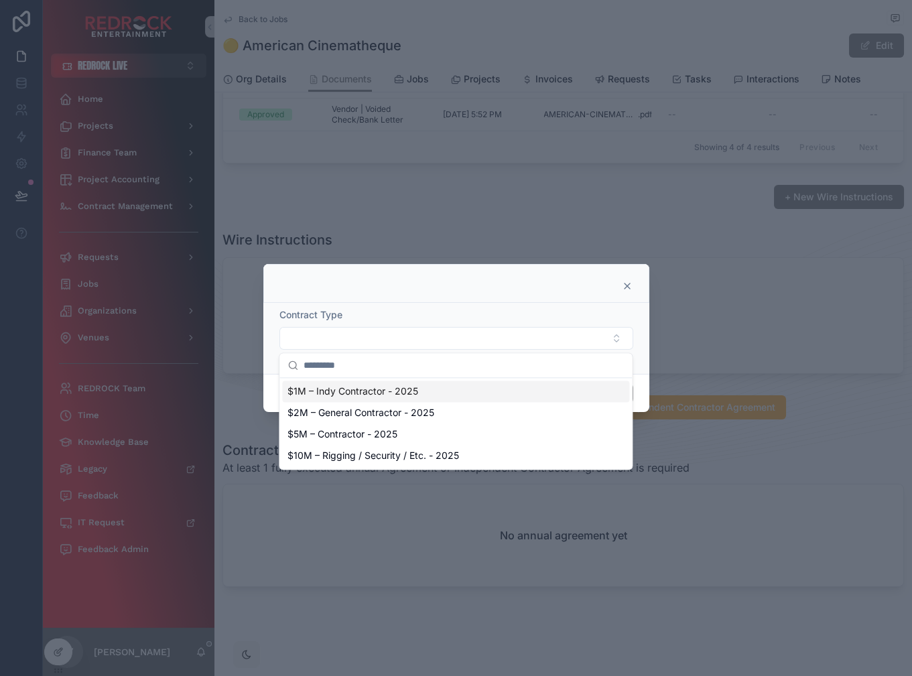
click at [583, 284] on div at bounding box center [456, 286] width 353 height 11
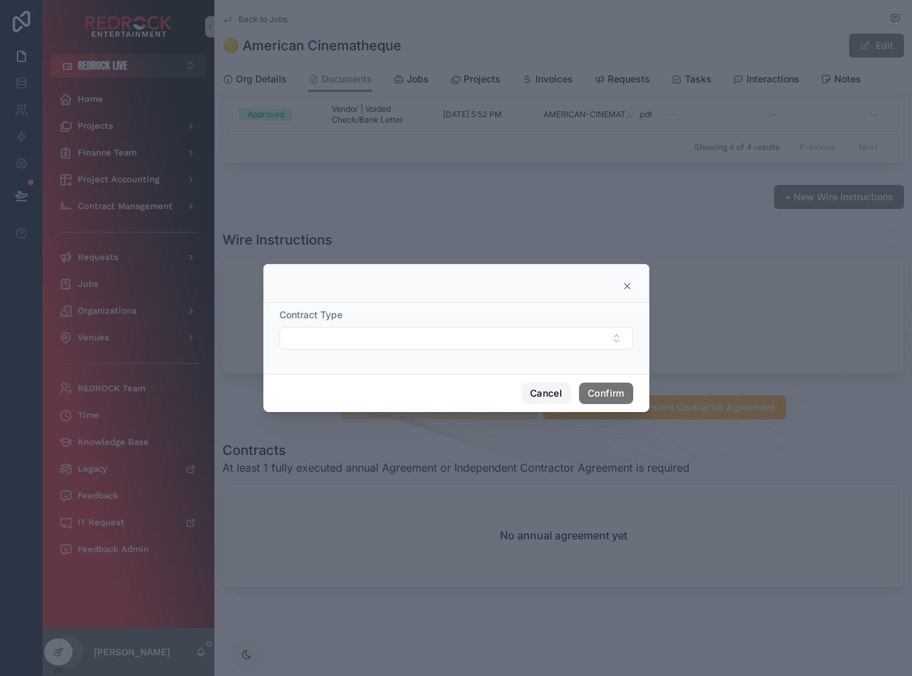
click at [553, 390] on button "Cancel" at bounding box center [547, 393] width 50 height 21
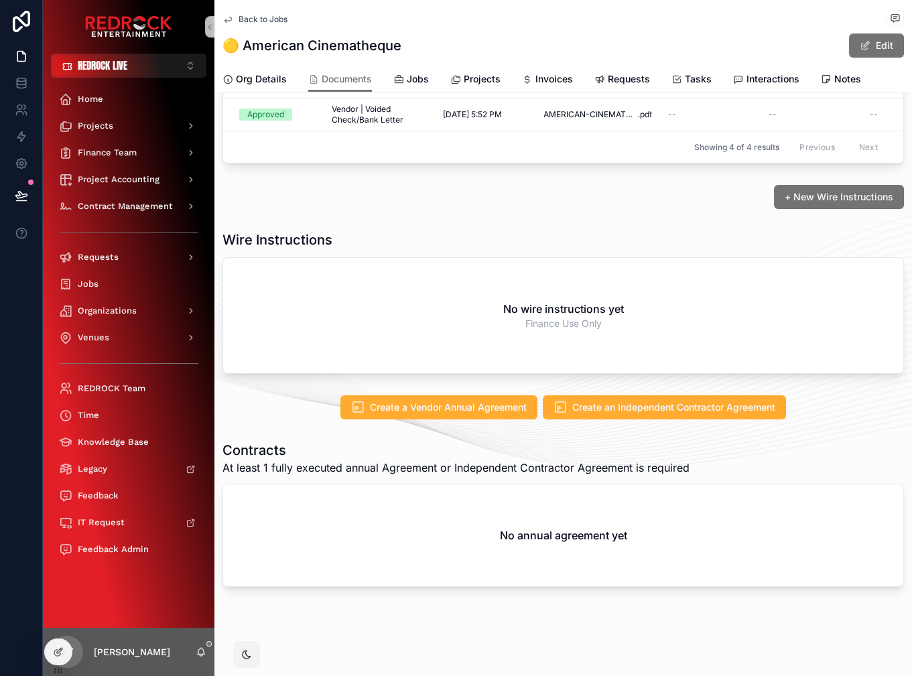
click at [439, 418] on div "Create a Vendor Annual Agreement Create an Independent Contractor Agreement" at bounding box center [564, 407] width 698 height 35
click at [431, 406] on span "Create a Vendor Annual Agreement" at bounding box center [449, 407] width 165 height 14
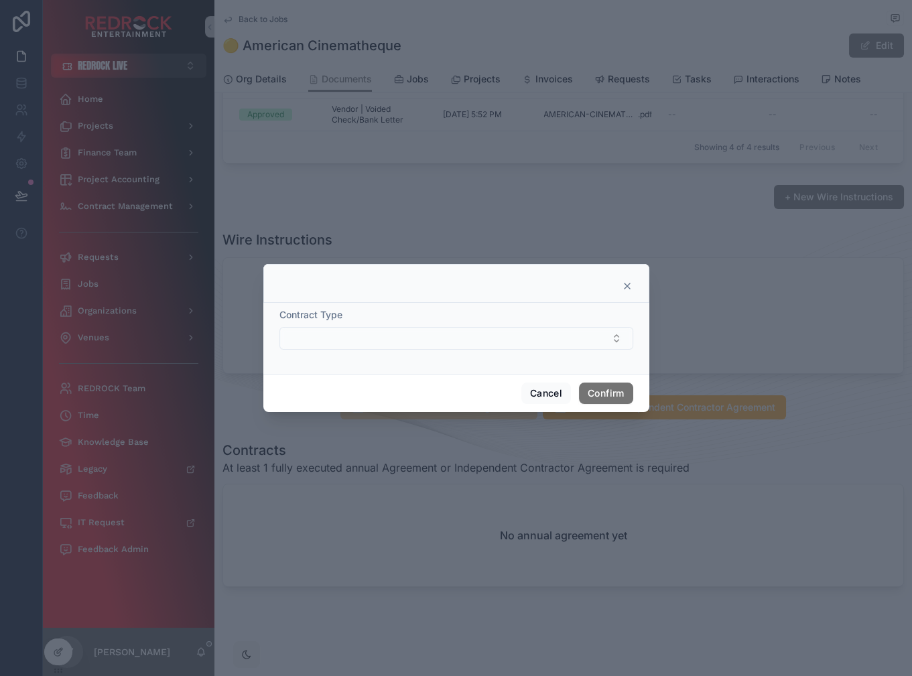
click at [555, 344] on button "Select Button" at bounding box center [457, 338] width 354 height 23
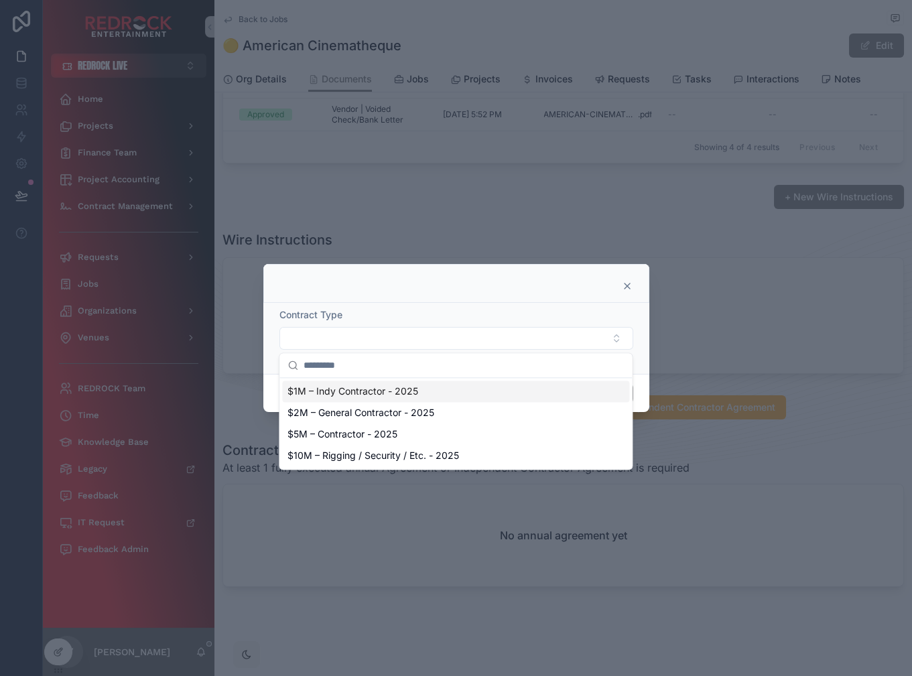
click at [558, 304] on div "Contract Type" at bounding box center [456, 338] width 386 height 71
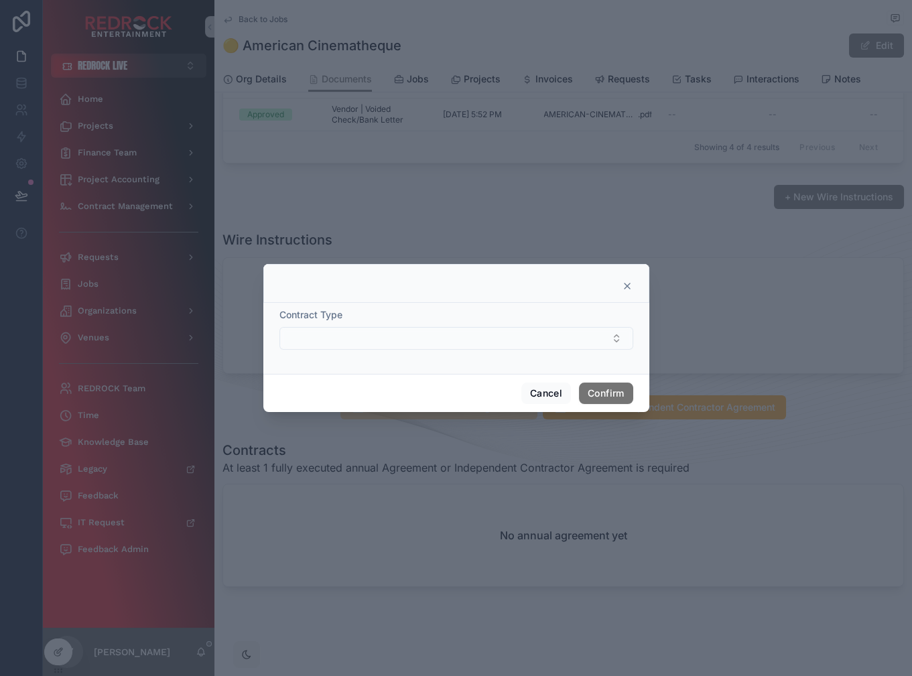
click at [566, 344] on button "Select Button" at bounding box center [457, 338] width 354 height 23
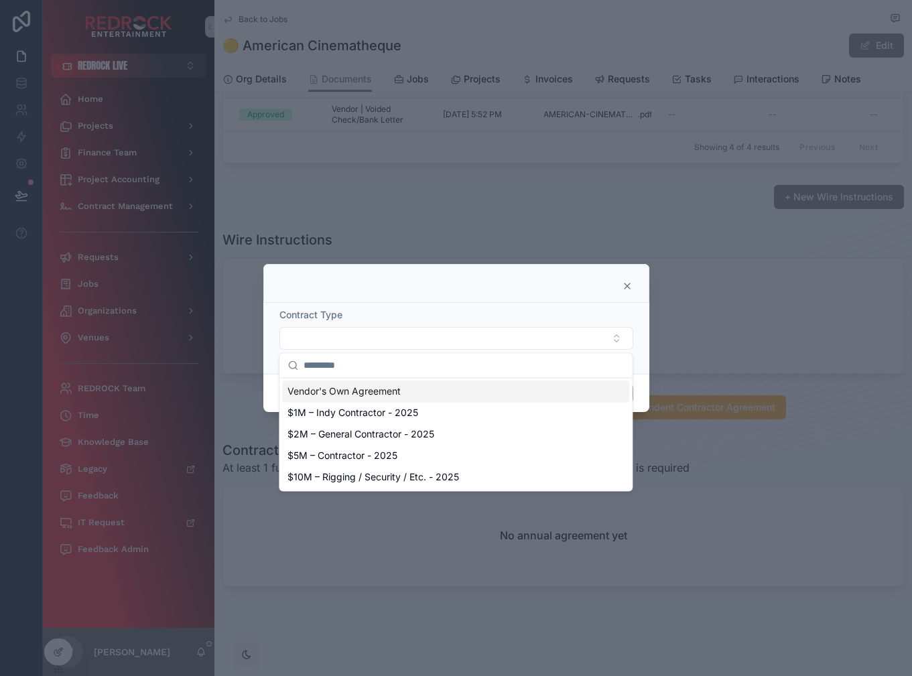
click at [632, 290] on icon at bounding box center [627, 286] width 11 height 11
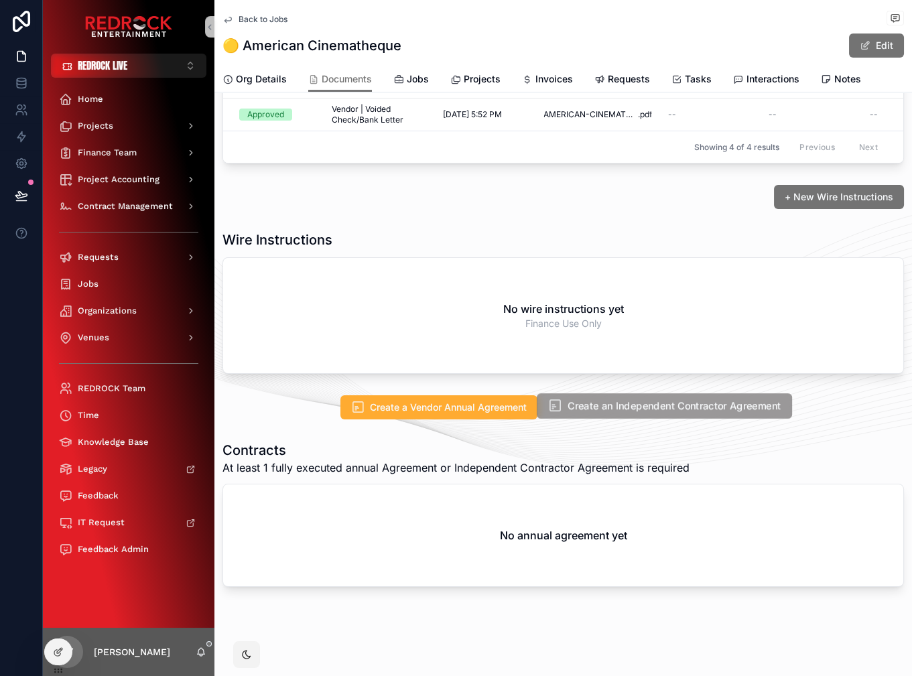
click at [644, 407] on span "Create an Independent Contractor Agreement" at bounding box center [674, 407] width 213 height 14
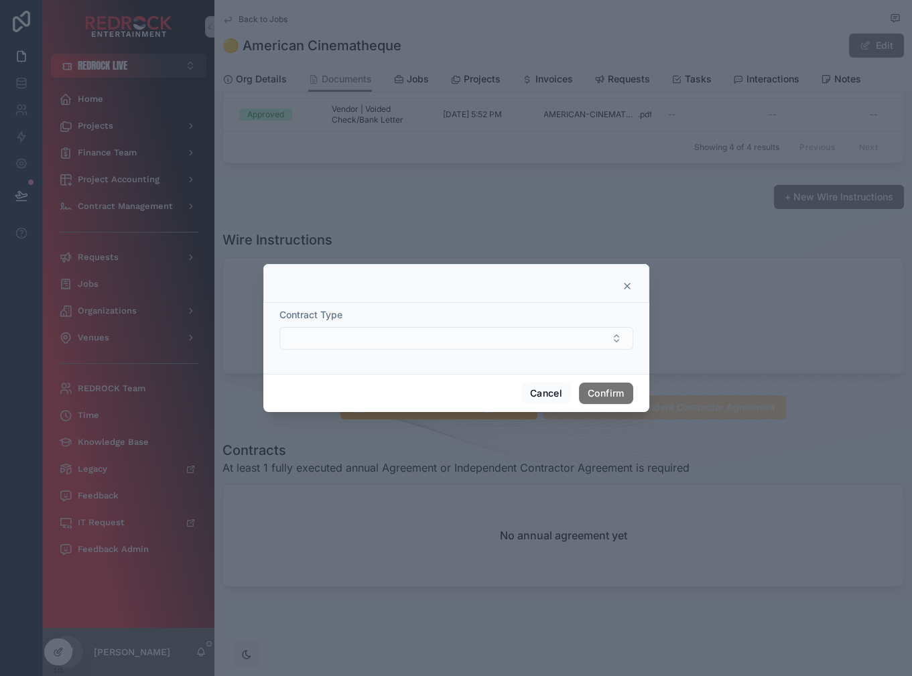
click at [553, 338] on button "Select Button" at bounding box center [457, 338] width 354 height 23
click at [631, 282] on icon at bounding box center [627, 286] width 11 height 11
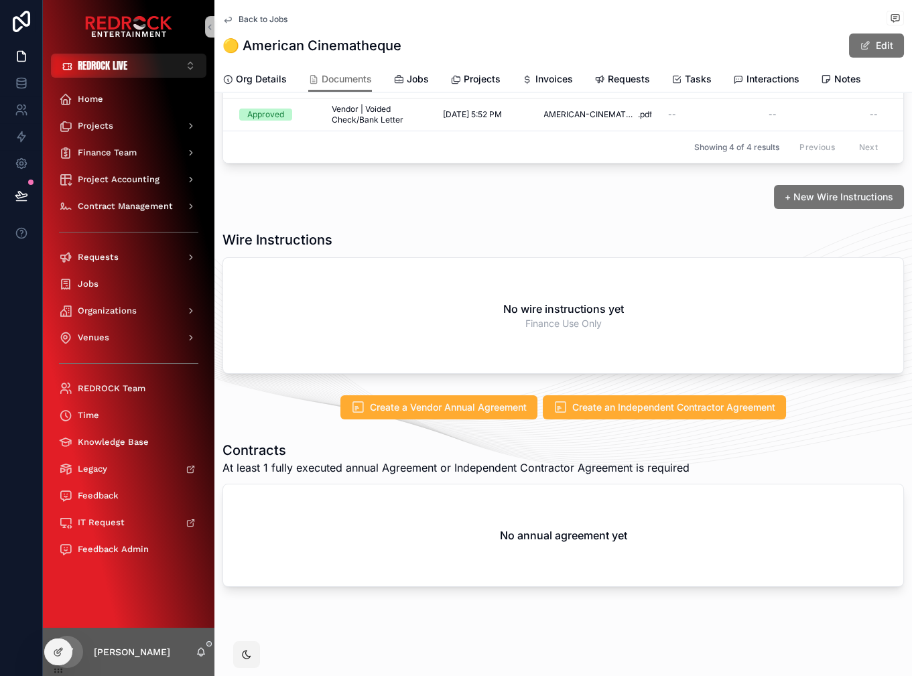
click at [653, 269] on div "No wire instructions yet Finance Use Only" at bounding box center [563, 315] width 680 height 115
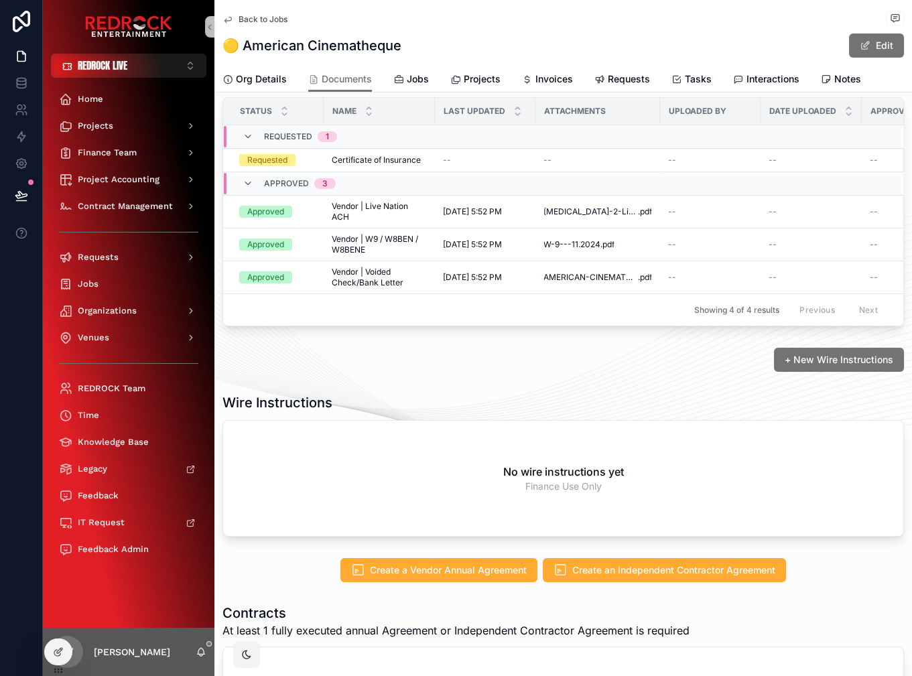
scroll to position [51, 0]
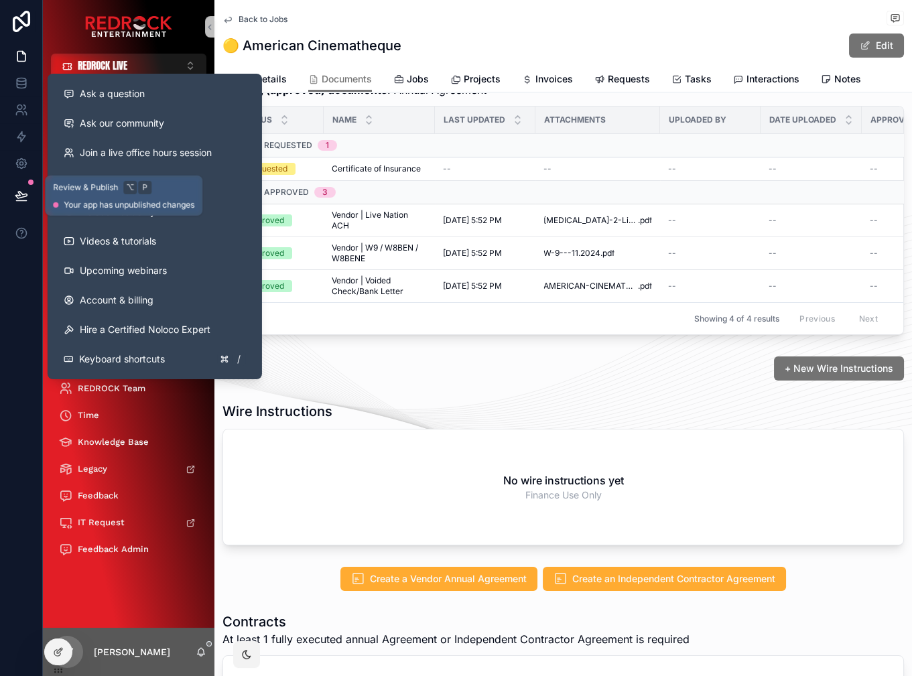
click at [21, 193] on icon at bounding box center [20, 195] width 11 height 7
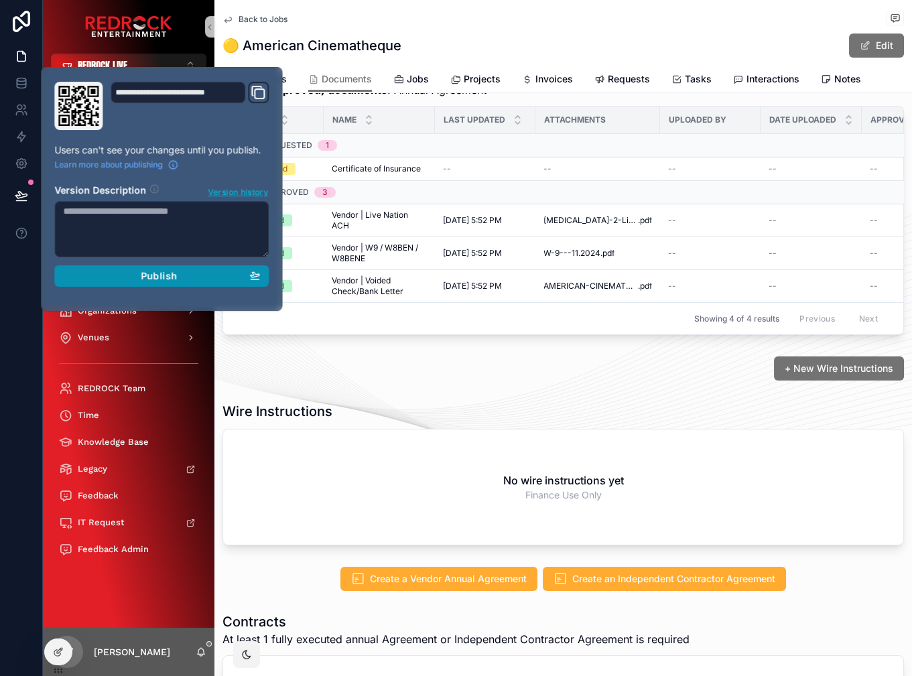
click at [213, 276] on div "Publish" at bounding box center [161, 276] width 197 height 12
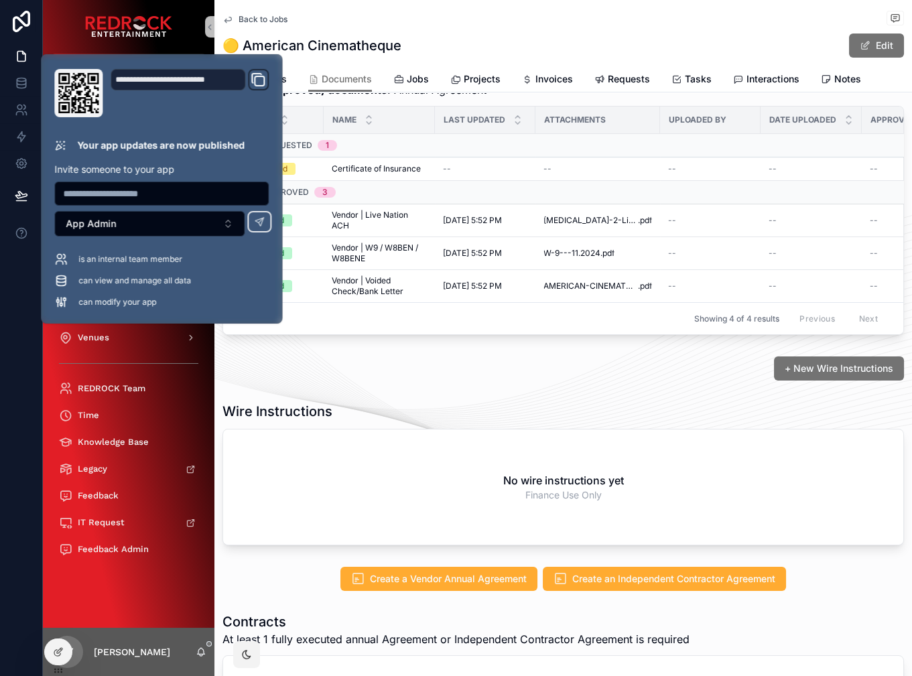
click at [457, 40] on div "🟡 American Cinematheque Edit" at bounding box center [564, 45] width 682 height 25
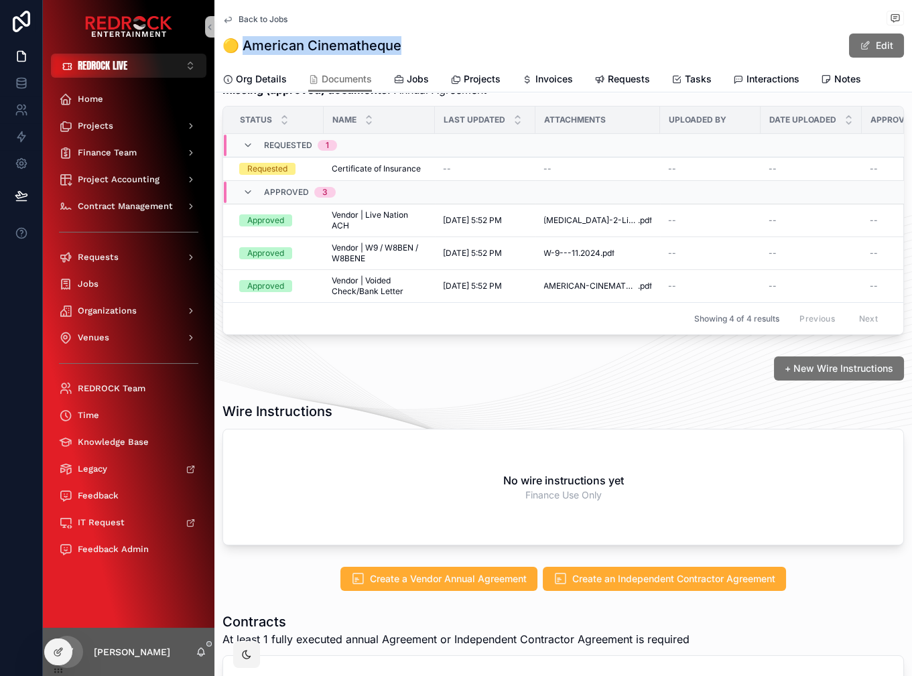
drag, startPoint x: 415, startPoint y: 46, endPoint x: 243, endPoint y: 44, distance: 171.6
click at [243, 44] on div "🟡 American Cinematheque Edit" at bounding box center [564, 45] width 682 height 25
copy h1 "merican Cinematheque"
click at [442, 585] on button "Create a Vendor Annual Agreement" at bounding box center [439, 577] width 207 height 25
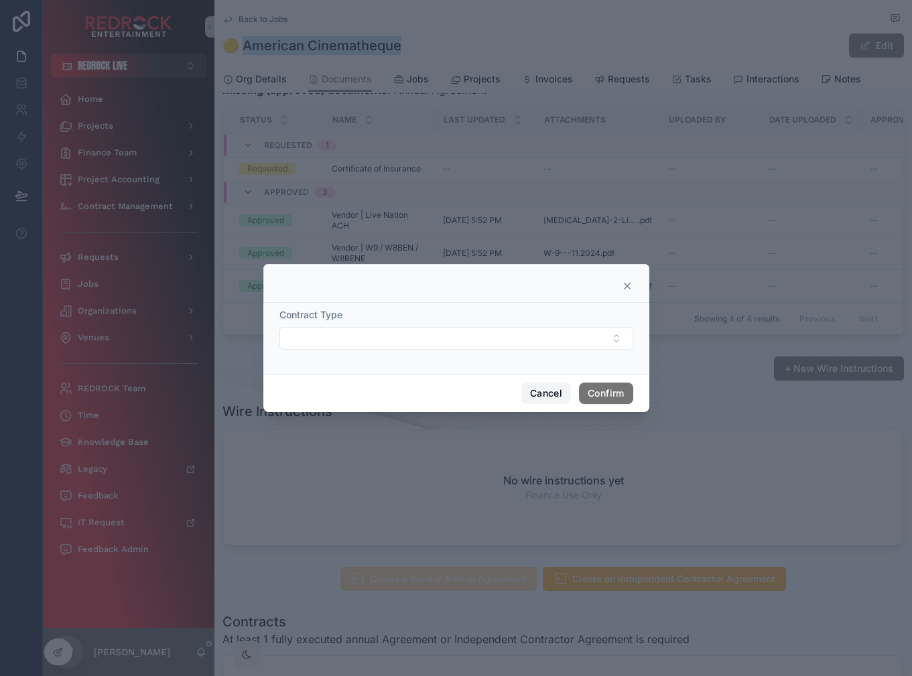
click at [543, 394] on button "Cancel" at bounding box center [547, 393] width 50 height 21
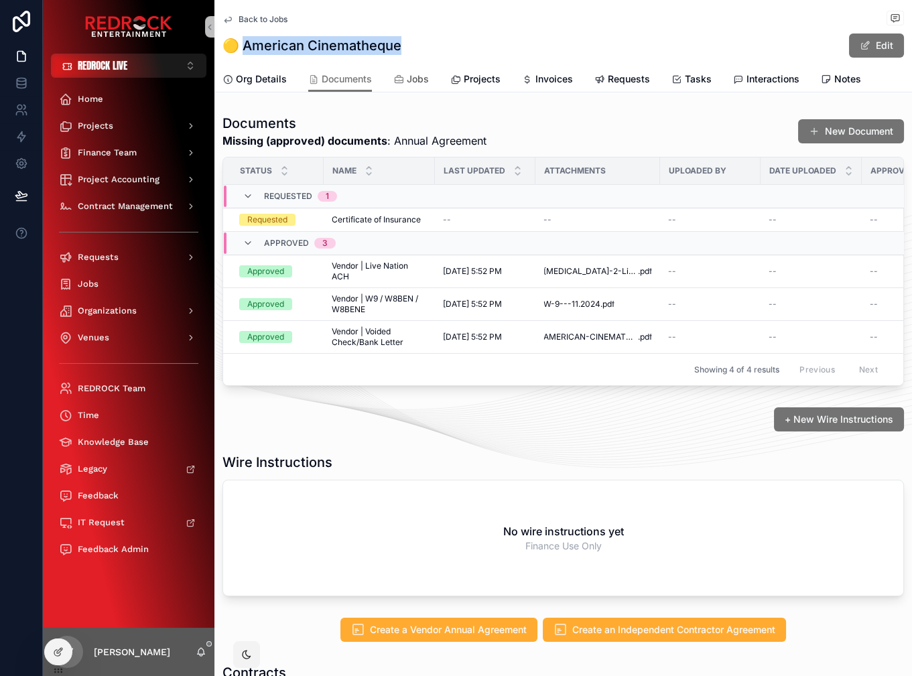
click at [416, 79] on span "Jobs" at bounding box center [418, 78] width 22 height 13
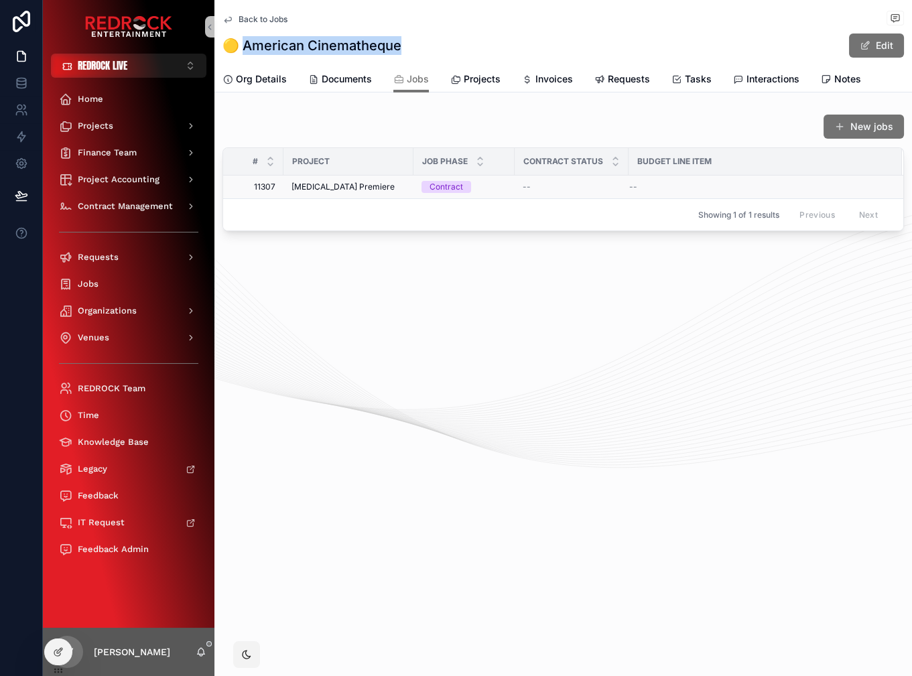
click at [343, 183] on span "[MEDICAL_DATA] Premiere" at bounding box center [343, 187] width 103 height 11
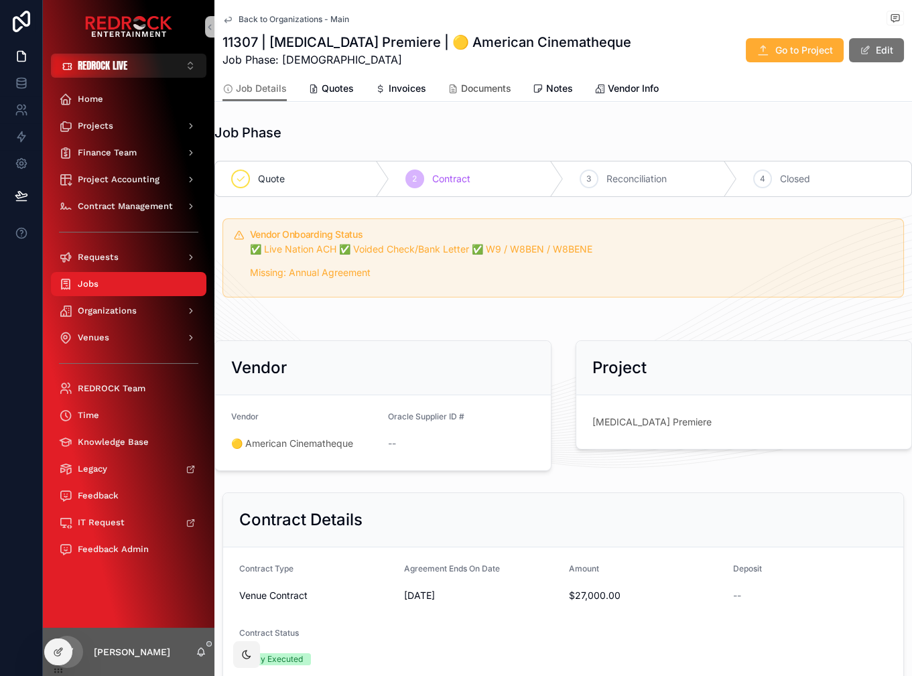
click at [474, 93] on span "Documents" at bounding box center [486, 88] width 50 height 13
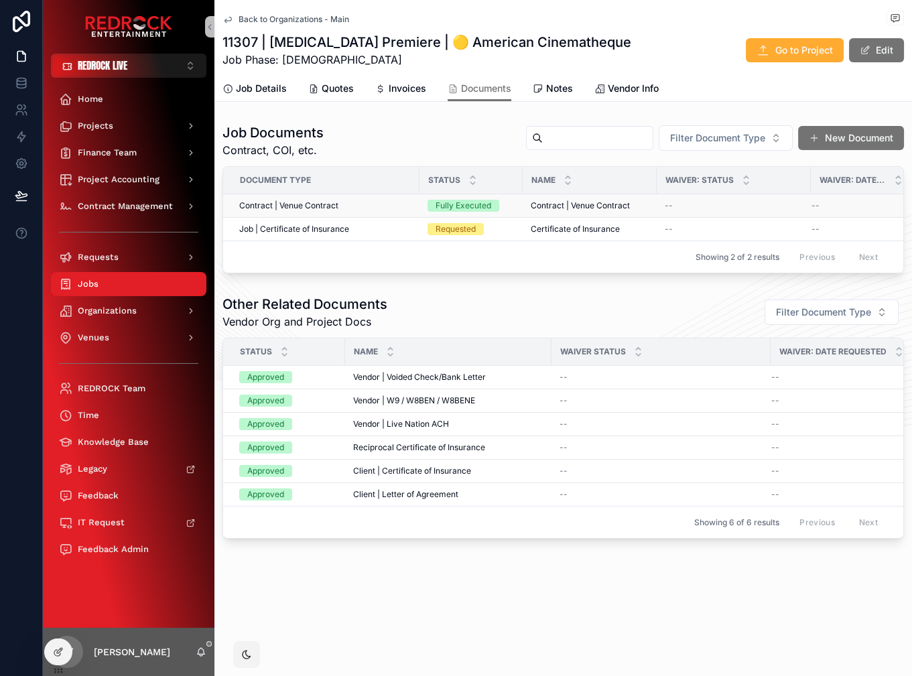
click at [560, 204] on span "Contract | Venue Contract" at bounding box center [580, 205] width 99 height 11
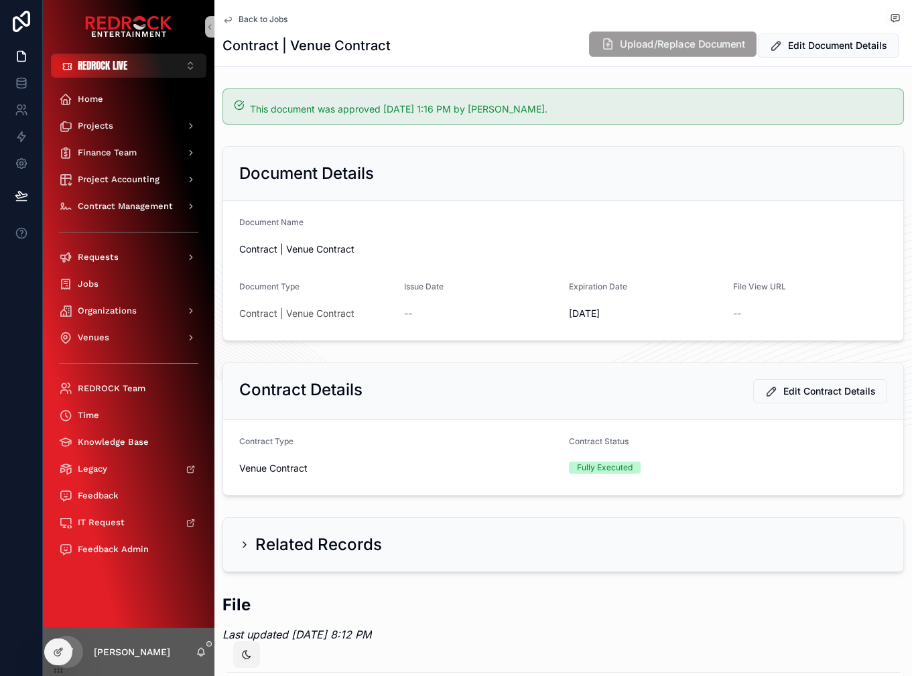
click at [663, 36] on button "Upload/Replace Document" at bounding box center [673, 44] width 168 height 25
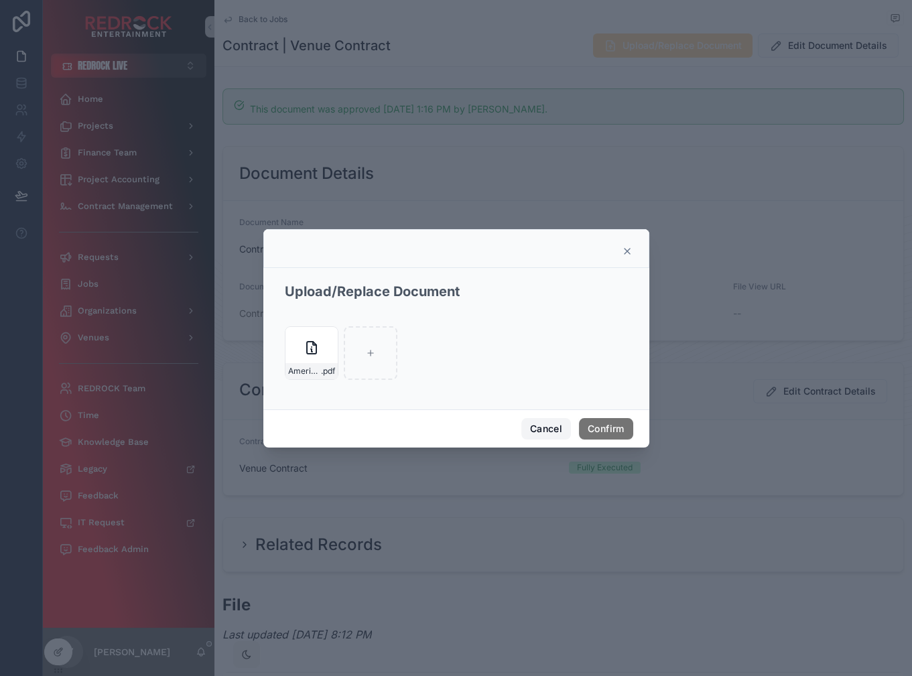
click at [538, 429] on button "Cancel" at bounding box center [547, 428] width 50 height 21
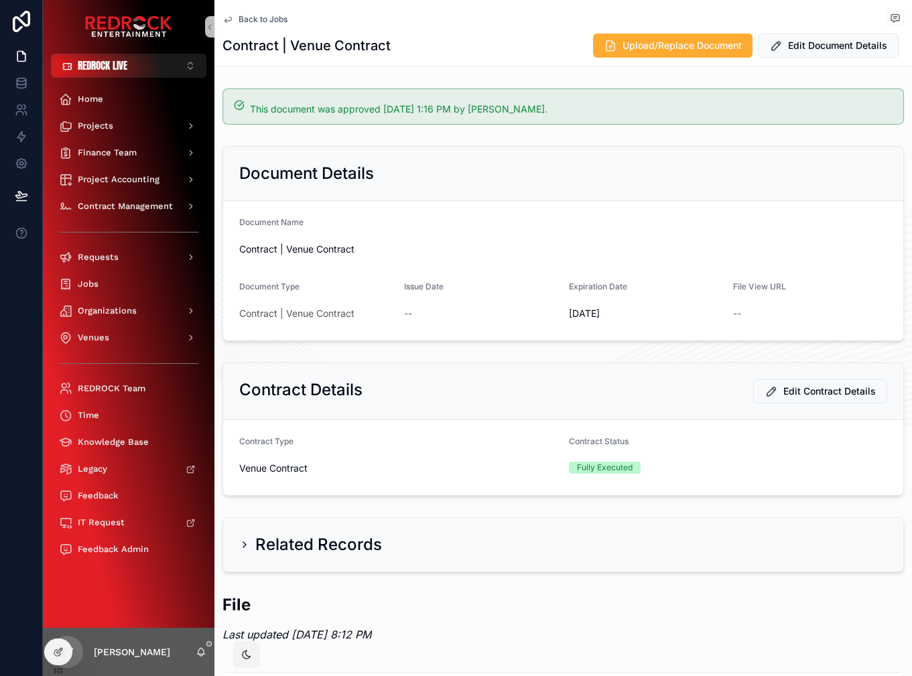
click at [249, 11] on div "Back to Jobs Documents [DEMOGRAPHIC_DATA] | Venue Contract" at bounding box center [564, 19] width 682 height 17
click at [243, 19] on span "Back to Jobs" at bounding box center [263, 19] width 49 height 11
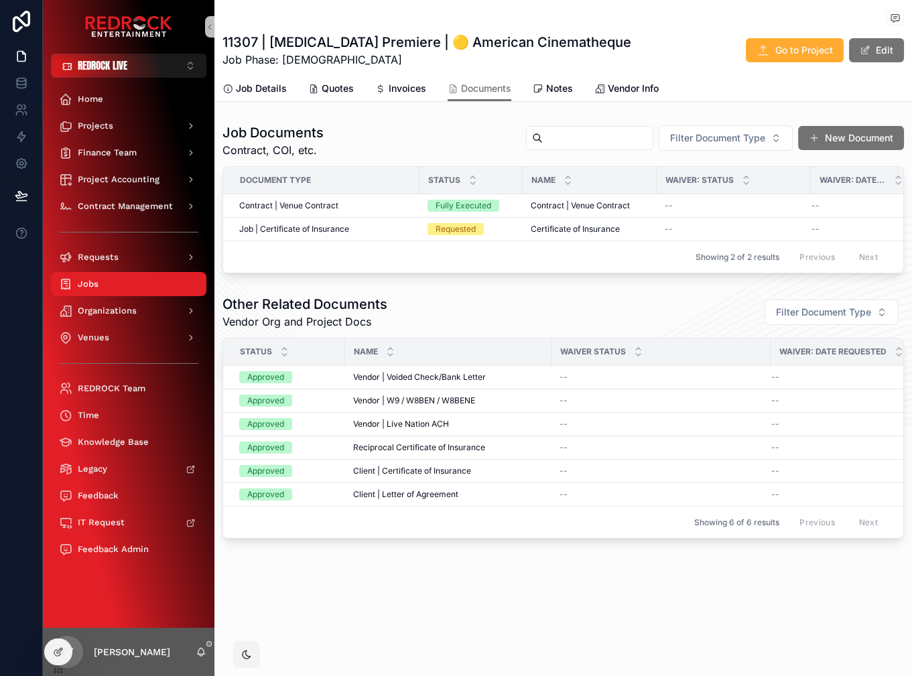
click at [355, 94] on div "Job Details Quotes Invoices Documents Notes Vendor Info" at bounding box center [564, 88] width 682 height 25
click at [403, 85] on span "Invoices" at bounding box center [408, 88] width 38 height 13
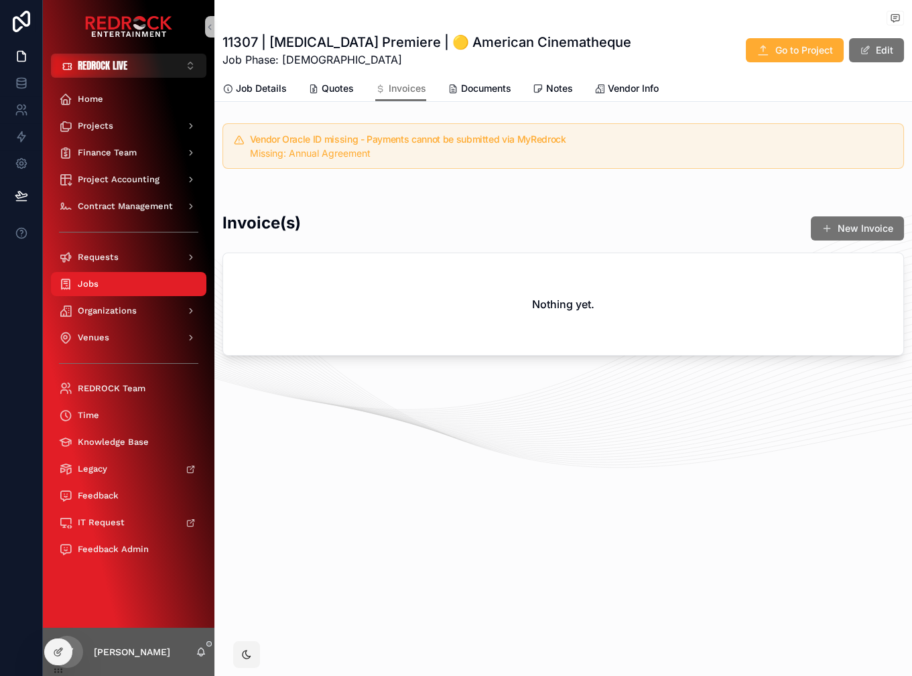
click at [429, 164] on div "Vendor Oracle ID missing - Payments cannot be submitted via MyRedrock Missing: …" at bounding box center [564, 146] width 682 height 46
click at [426, 177] on div "Vendor Oracle ID missing - Payments cannot be submitted via MyRedrock Missing: …" at bounding box center [564, 239] width 698 height 243
click at [432, 127] on div "Vendor Oracle ID missing - Payments cannot be submitted via MyRedrock Missing: …" at bounding box center [564, 146] width 682 height 46
click at [426, 117] on div "Jobs 11307 | [MEDICAL_DATA] Premiere | 🟡 American Cinematheque 11307 | [MEDICAL…" at bounding box center [564, 223] width 698 height 447
click at [426, 162] on div "Vendor Oracle ID missing - Payments cannot be submitted via MyRedrock Missing: …" at bounding box center [564, 146] width 682 height 46
